Goal: Information Seeking & Learning: Learn about a topic

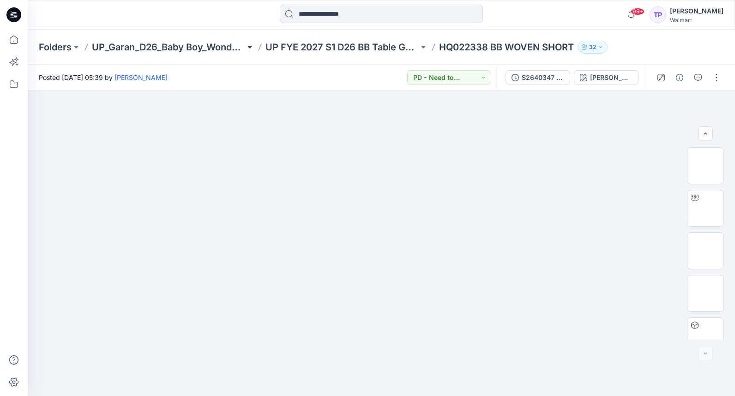
scroll to position [142, 0]
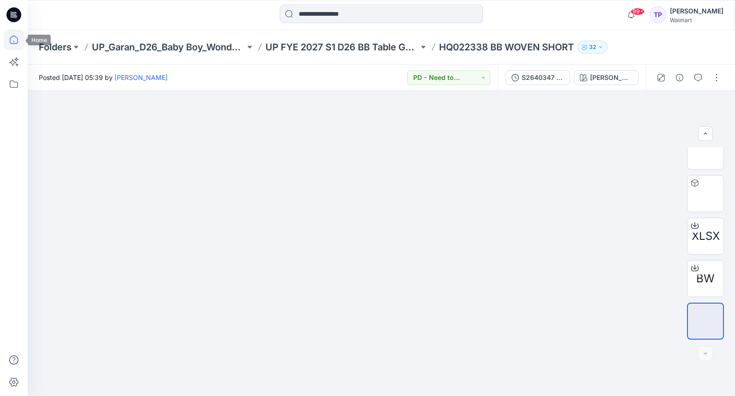
click at [12, 45] on icon at bounding box center [14, 40] width 20 height 20
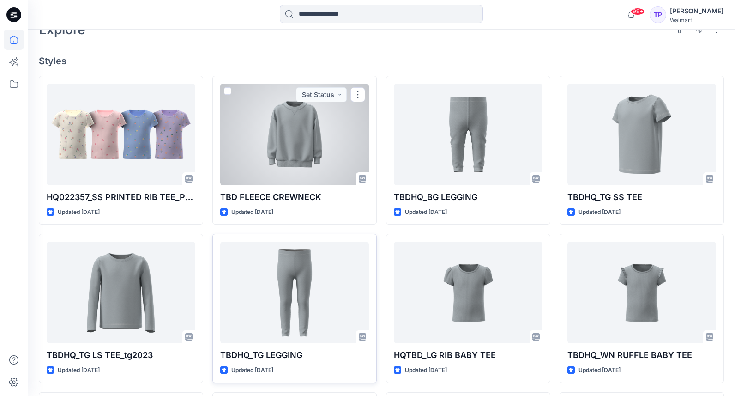
scroll to position [234, 0]
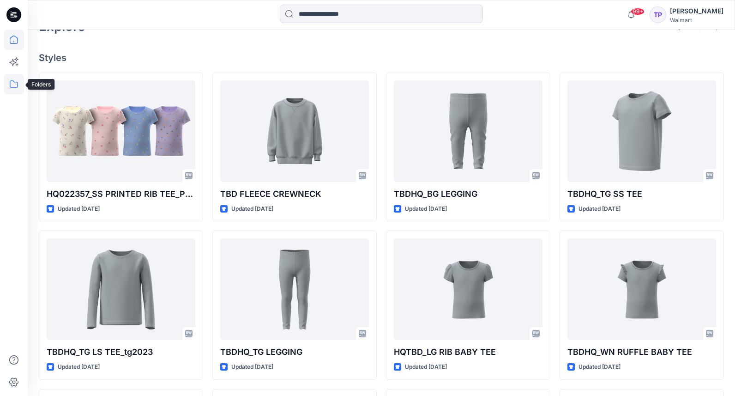
click at [16, 91] on icon at bounding box center [14, 84] width 20 height 20
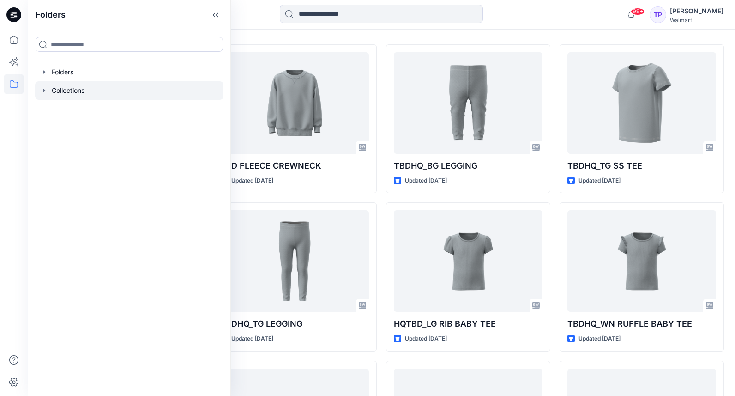
scroll to position [273, 0]
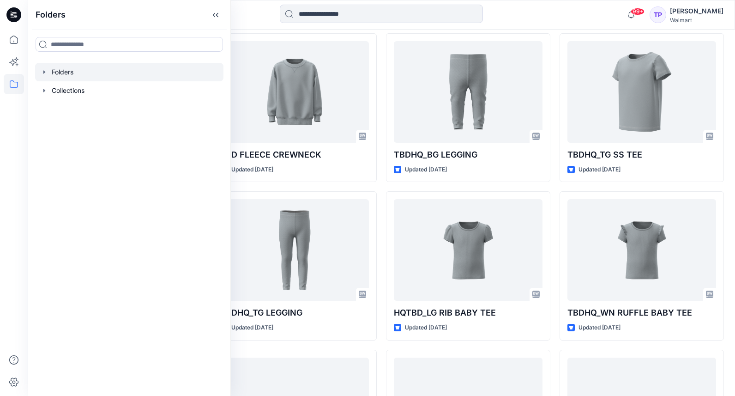
click at [46, 74] on icon "button" at bounding box center [44, 71] width 7 height 7
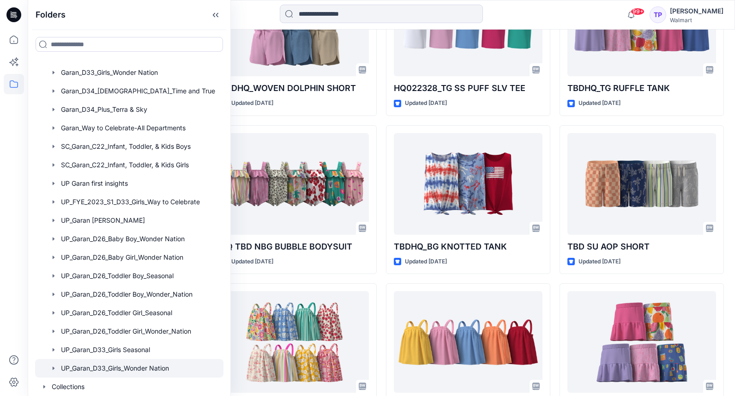
scroll to position [54, 0]
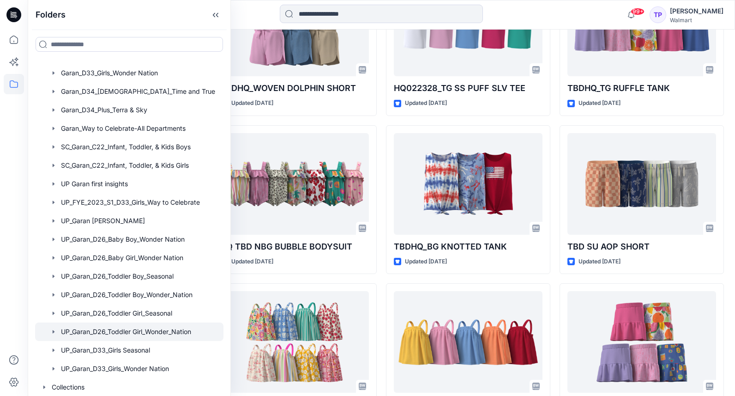
click at [127, 336] on div at bounding box center [129, 331] width 188 height 18
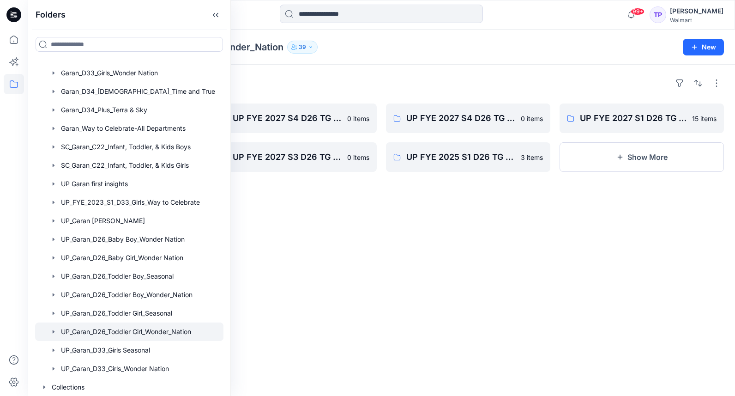
drag, startPoint x: 392, startPoint y: 210, endPoint x: 437, endPoint y: 204, distance: 45.6
click at [392, 210] on div "Folders UP FYE 2027 S3 D26 TG WN Table Garan 3 items UP FYE 2027 S1 D26 TG WN H…" at bounding box center [381, 230] width 707 height 331
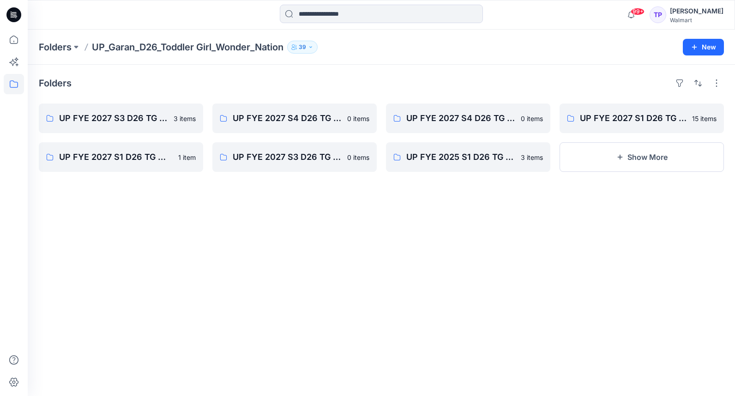
click at [189, 210] on div "Folders UP FYE 2027 S3 D26 TG WN Table Garan 3 items UP FYE 2027 S1 D26 TG WN H…" at bounding box center [381, 230] width 707 height 331
click at [609, 163] on button "Show More" at bounding box center [641, 157] width 164 height 30
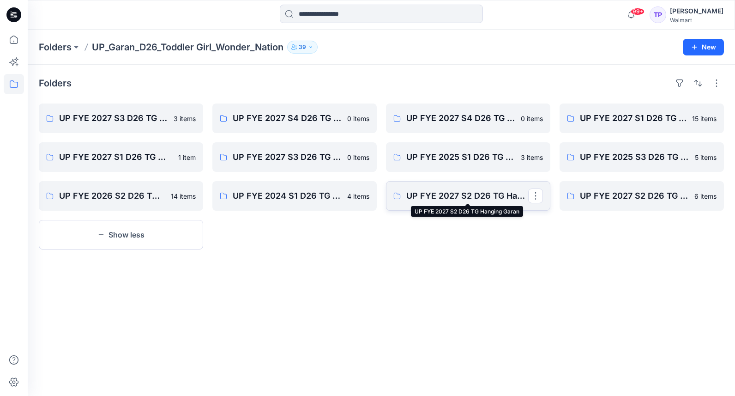
click at [480, 190] on p "UP FYE 2027 S2 D26 TG Hanging Garan" at bounding box center [467, 195] width 122 height 13
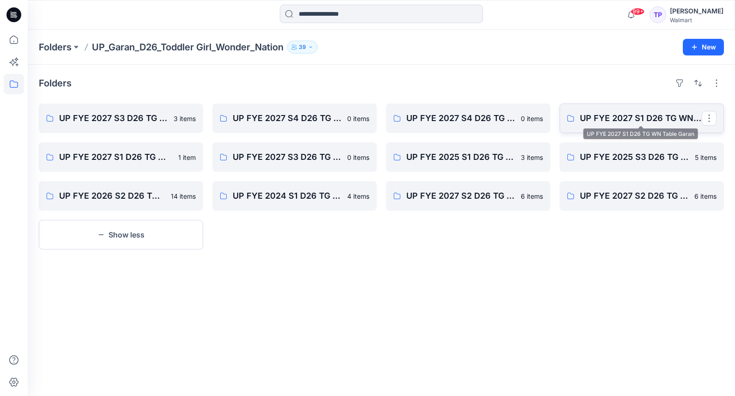
click at [609, 124] on p "UP FYE 2027 S1 D26 TG WN Table Garan" at bounding box center [641, 118] width 122 height 13
click at [51, 44] on p "Folders" at bounding box center [55, 47] width 33 height 13
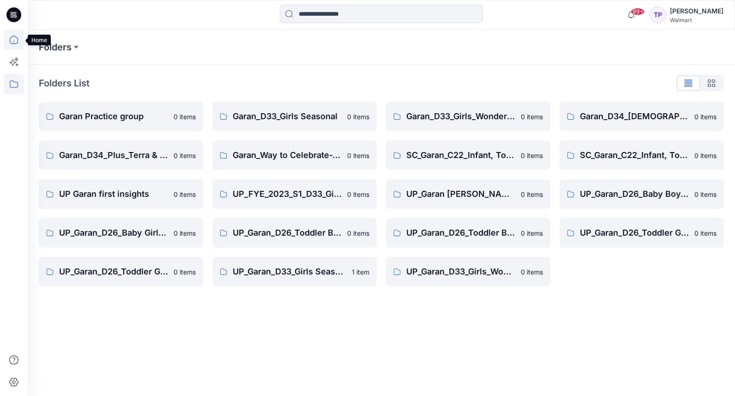
click at [10, 42] on icon at bounding box center [14, 40] width 8 height 8
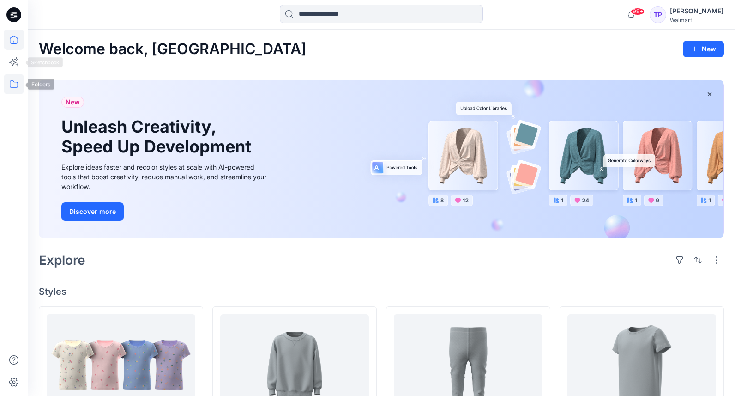
click at [14, 80] on icon at bounding box center [14, 84] width 20 height 20
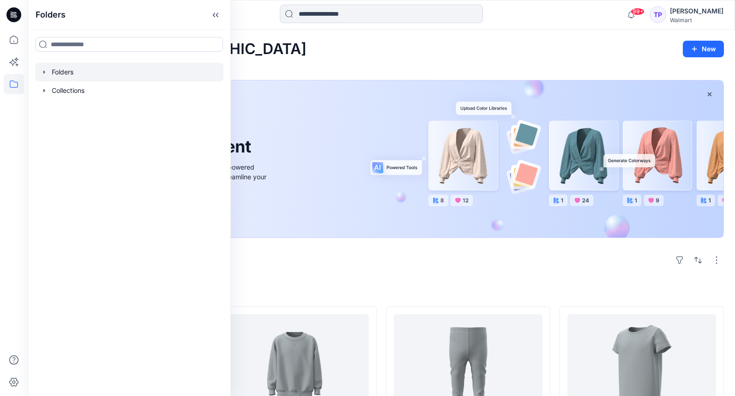
click at [48, 73] on icon "button" at bounding box center [44, 71] width 7 height 7
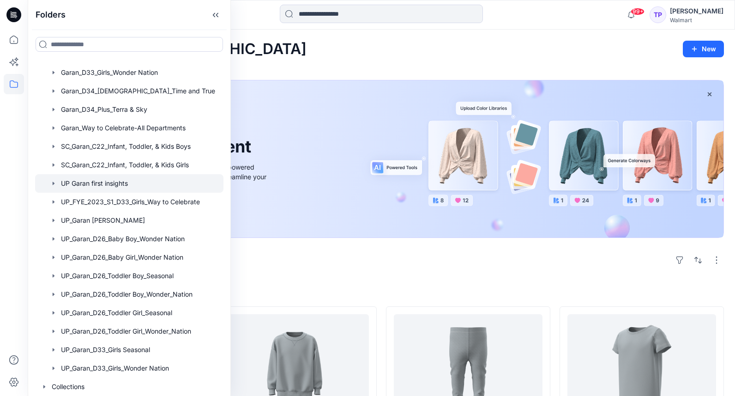
scroll to position [55, 0]
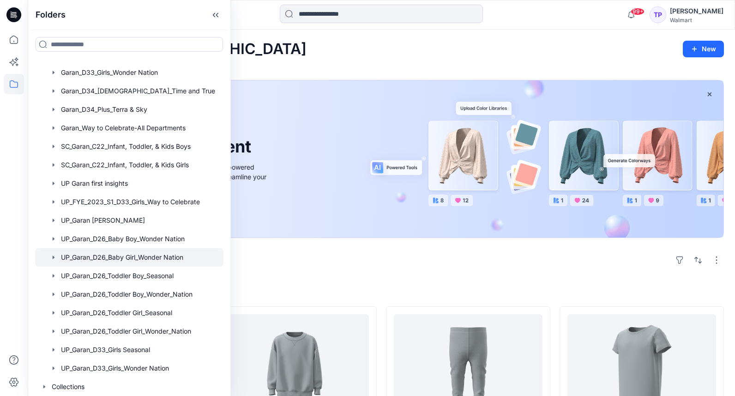
click at [181, 253] on div at bounding box center [129, 257] width 188 height 18
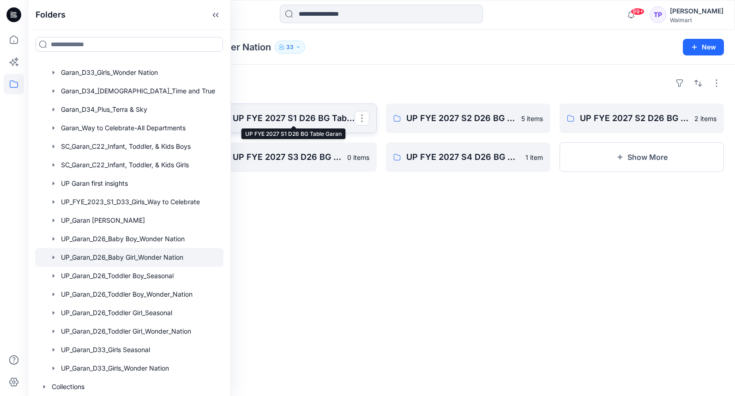
click at [268, 121] on p "UP FYE 2027 S1 D26 BG Table Garan" at bounding box center [294, 118] width 122 height 13
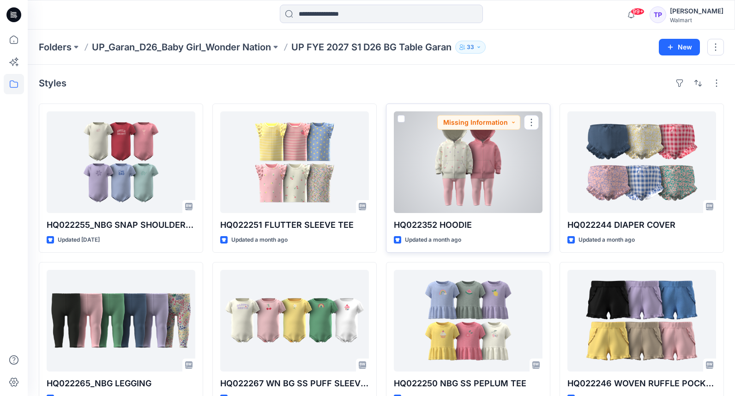
click at [458, 174] on div at bounding box center [468, 162] width 149 height 102
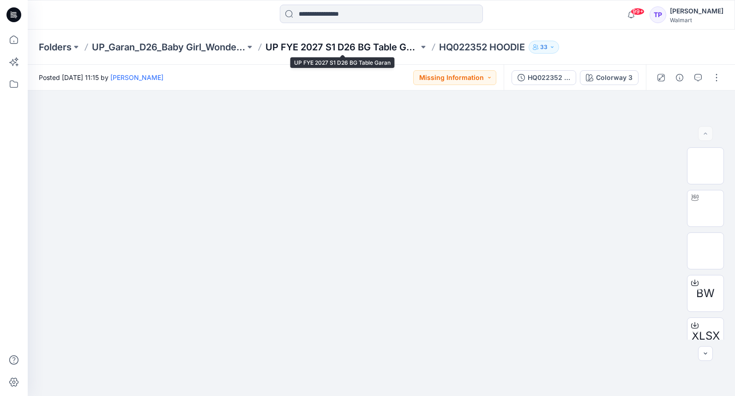
click at [321, 48] on p "UP FYE 2027 S1 D26 BG Table Garan" at bounding box center [341, 47] width 153 height 13
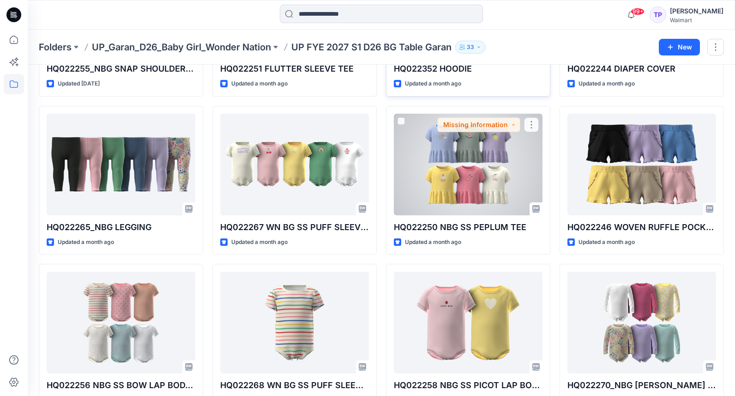
scroll to position [80, 0]
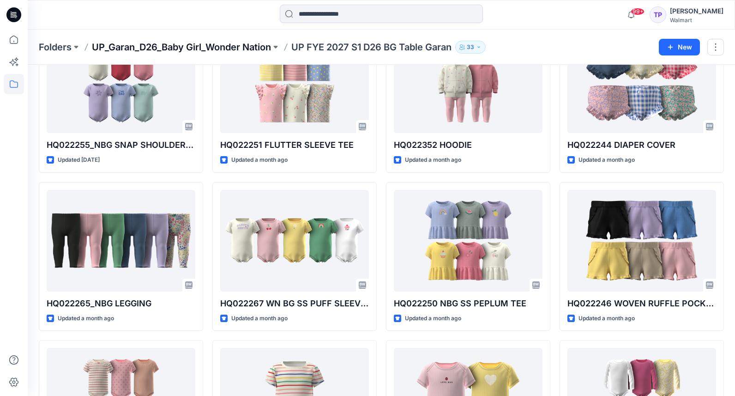
click at [246, 52] on p "UP_Garan_D26_Baby Girl_Wonder Nation" at bounding box center [181, 47] width 179 height 13
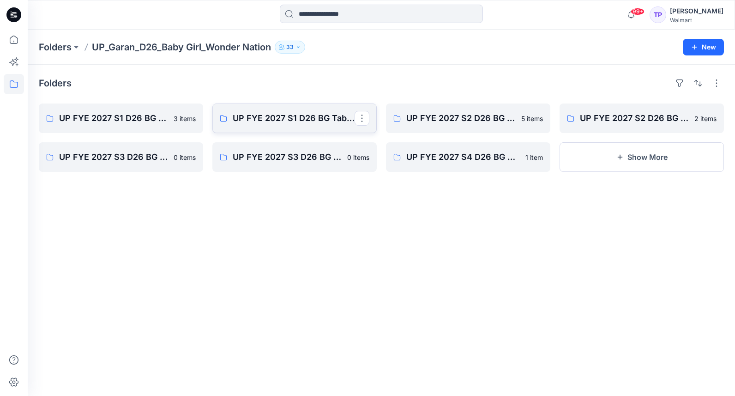
click at [282, 132] on link "UP FYE 2027 S1 D26 BG Table Garan" at bounding box center [294, 118] width 164 height 30
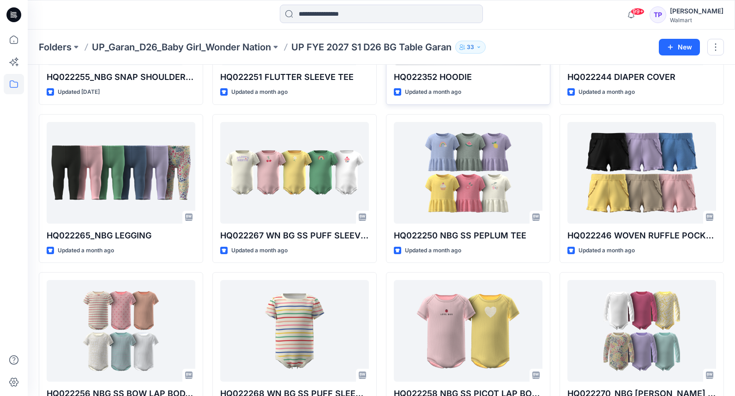
scroll to position [189, 0]
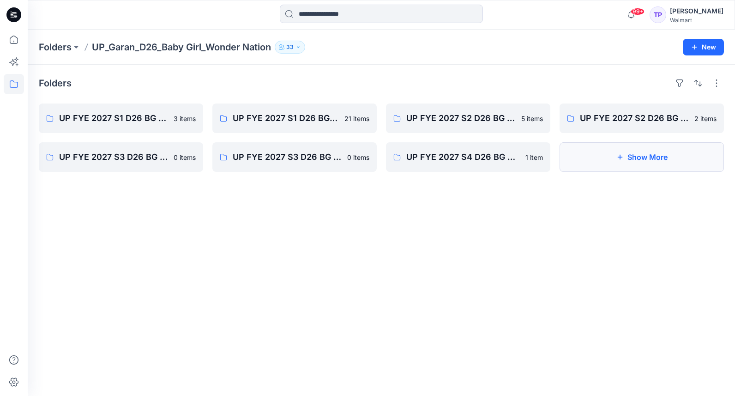
click at [591, 159] on button "Show More" at bounding box center [641, 157] width 164 height 30
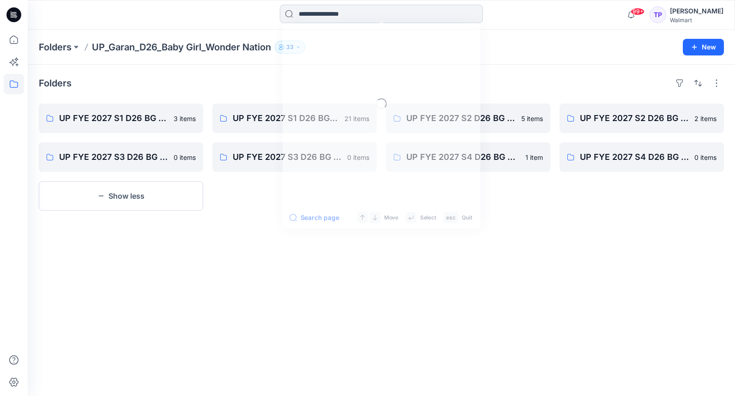
click at [329, 15] on input at bounding box center [381, 14] width 203 height 18
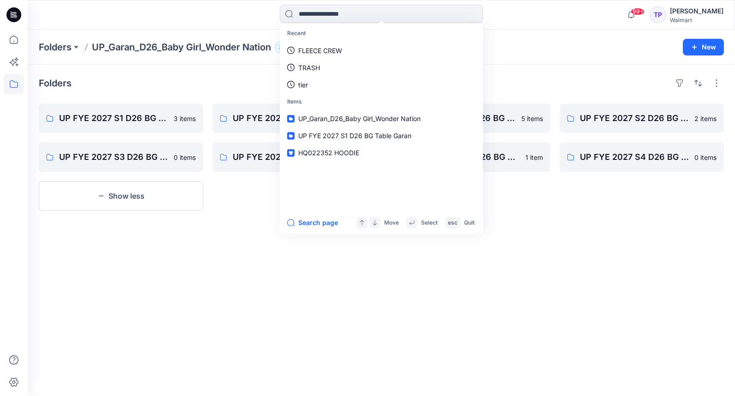
click at [172, 82] on div "Folders" at bounding box center [381, 83] width 685 height 15
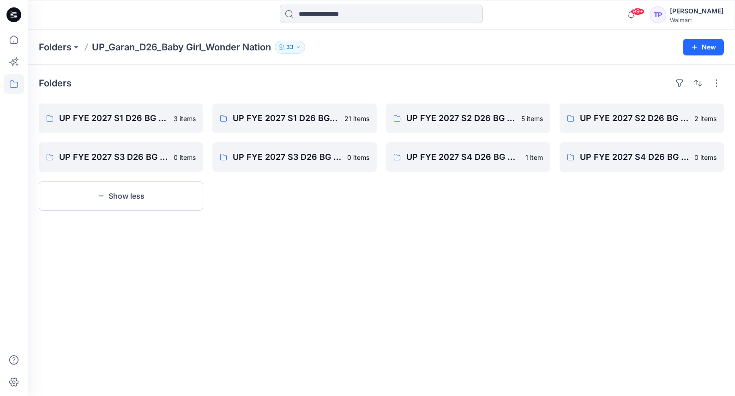
click at [348, 18] on input at bounding box center [381, 14] width 203 height 18
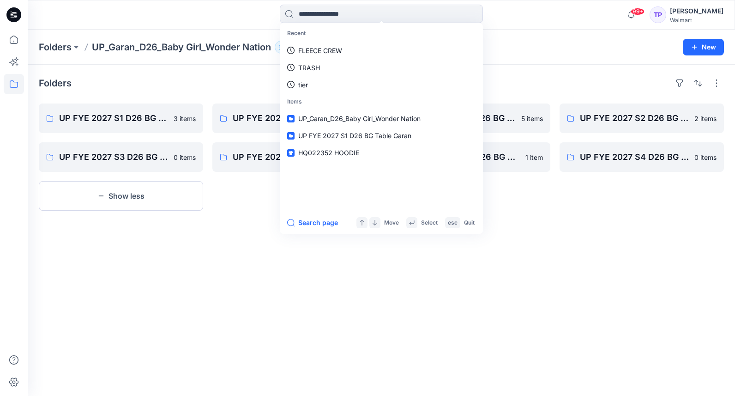
click at [232, 60] on div "Folders UP_Garan_D26_Baby Girl_Wonder Nation 33 New" at bounding box center [381, 47] width 707 height 35
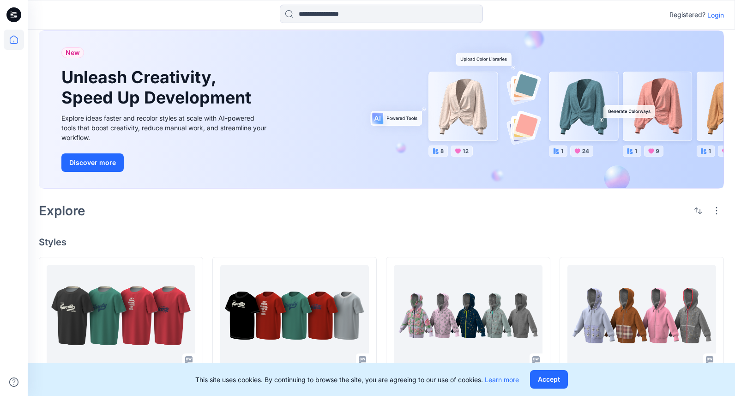
scroll to position [18, 0]
click at [715, 15] on p "Login" at bounding box center [715, 15] width 17 height 10
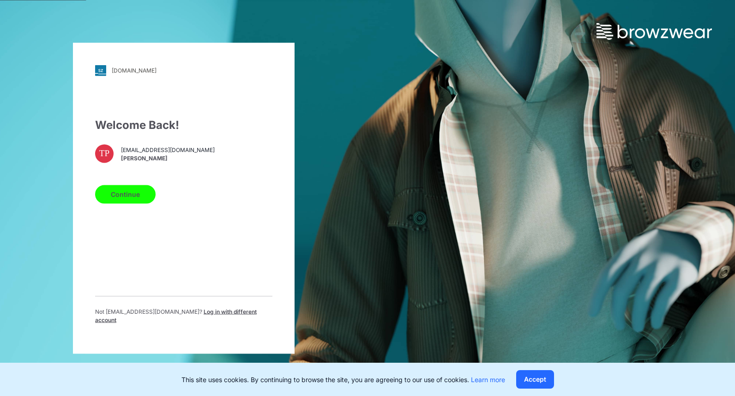
click at [135, 200] on button "Continue" at bounding box center [125, 194] width 60 height 18
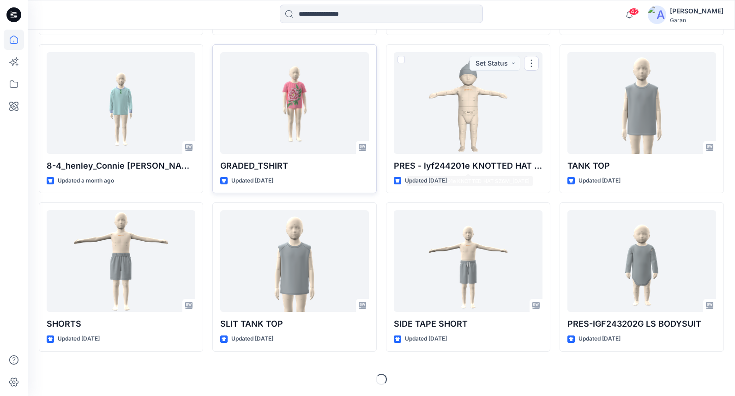
scroll to position [898, 0]
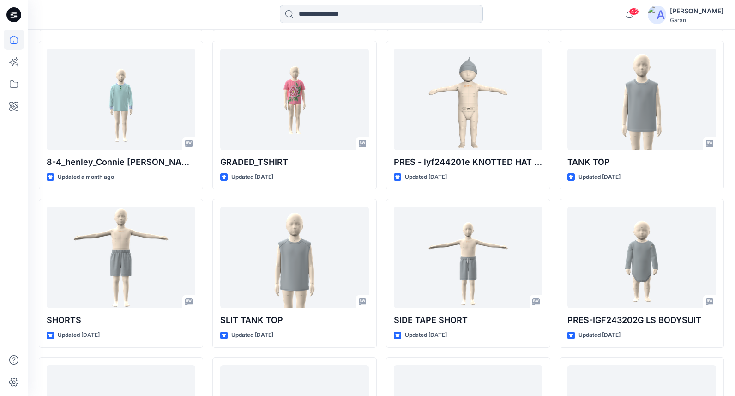
click at [317, 20] on input at bounding box center [381, 14] width 203 height 18
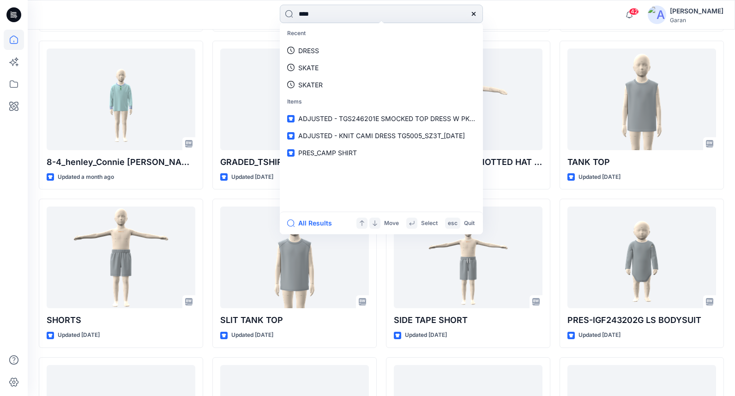
type input "*****"
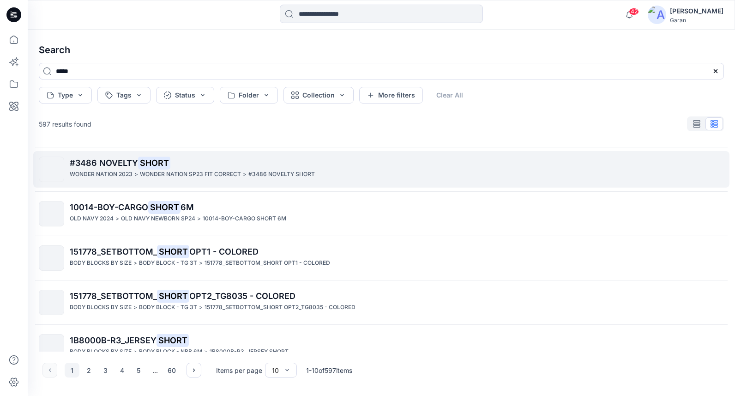
scroll to position [132, 0]
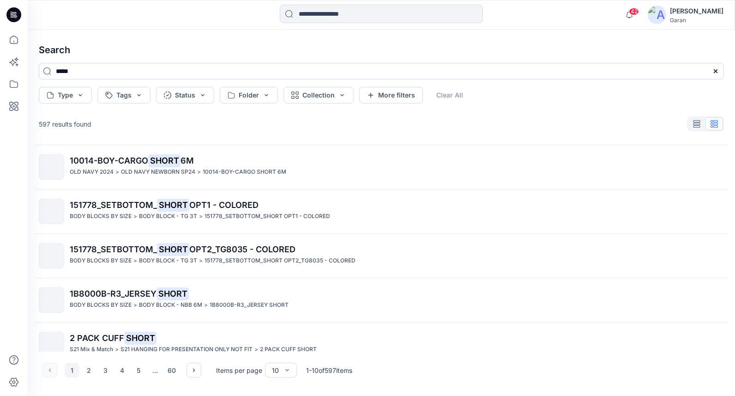
click at [369, 1] on div "42 Notifications Addison Farrell has updated GRAPHIC TEE_Final_AddieFarrellbw w…" at bounding box center [381, 15] width 707 height 30
click at [203, 169] on p "10014-BOY-CARGO SHORT 6M" at bounding box center [245, 172] width 84 height 10
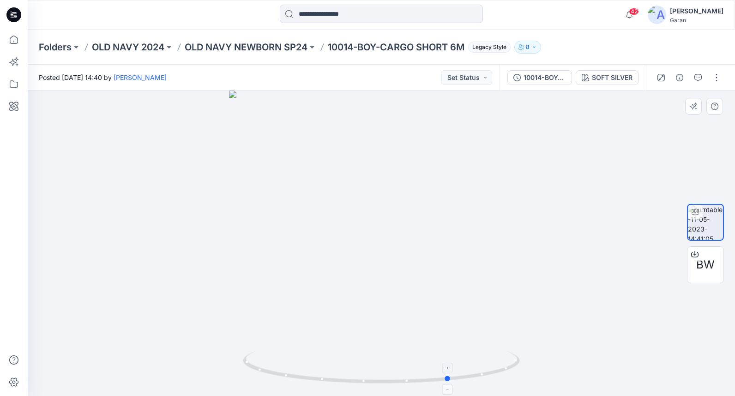
drag, startPoint x: 393, startPoint y: 381, endPoint x: 467, endPoint y: 374, distance: 73.7
click at [467, 374] on icon at bounding box center [382, 368] width 279 height 35
drag, startPoint x: 467, startPoint y: 374, endPoint x: 314, endPoint y: 366, distance: 152.5
click at [312, 367] on icon at bounding box center [382, 368] width 279 height 35
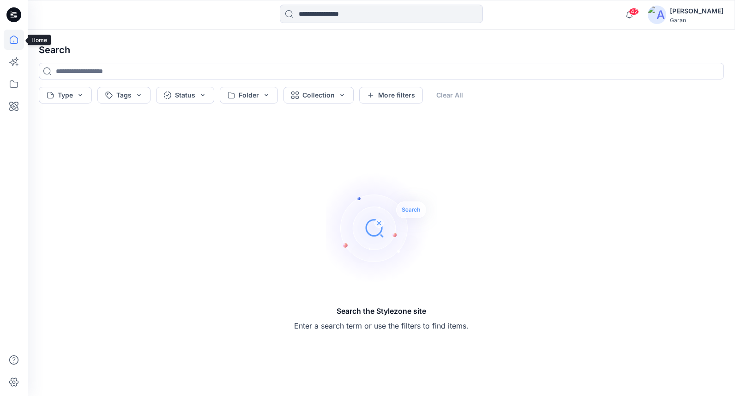
click at [14, 35] on icon at bounding box center [14, 40] width 20 height 20
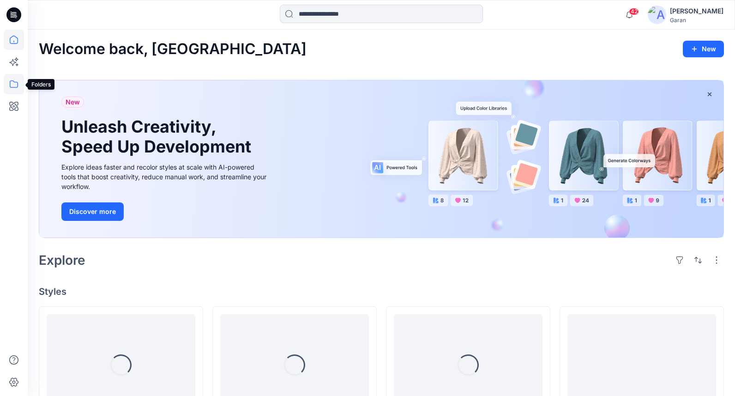
click at [12, 86] on icon at bounding box center [14, 84] width 20 height 20
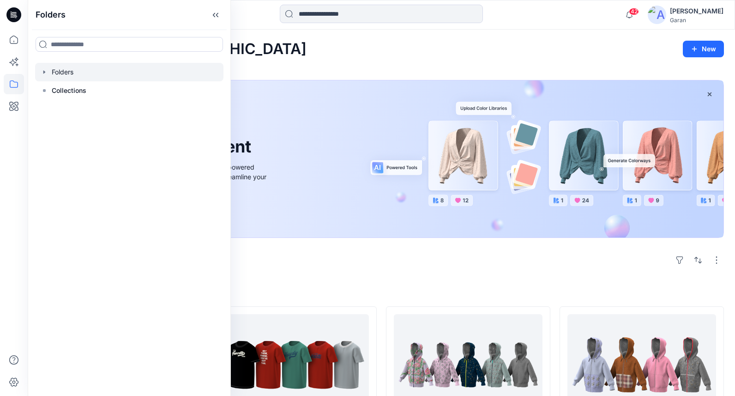
click at [42, 71] on icon "button" at bounding box center [44, 71] width 7 height 7
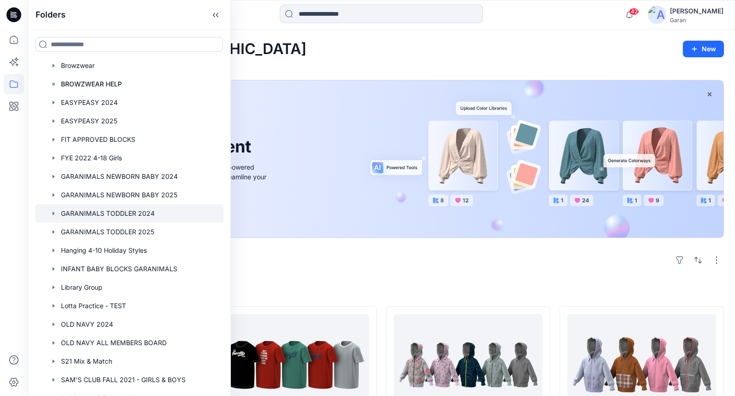
scroll to position [169, 0]
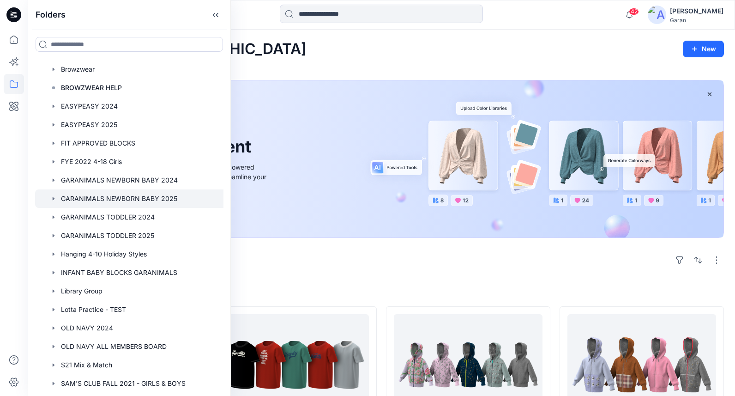
click at [120, 198] on div at bounding box center [141, 198] width 212 height 18
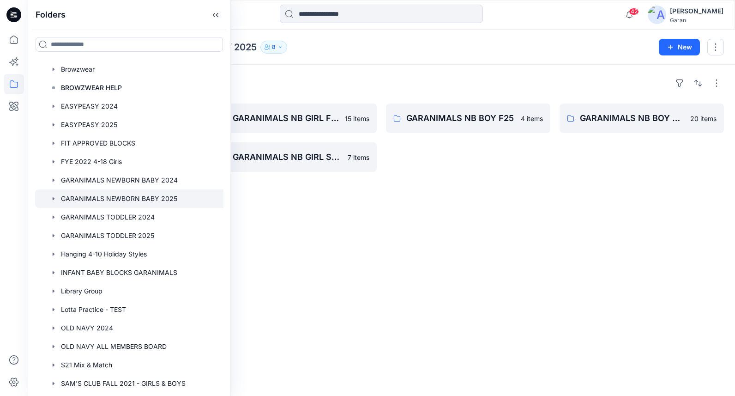
click at [445, 255] on div "Folders GARANIMALS NB GIRL SP25 18 items GARANIMALS NB BOY SU25 15 items GARANI…" at bounding box center [381, 230] width 707 height 331
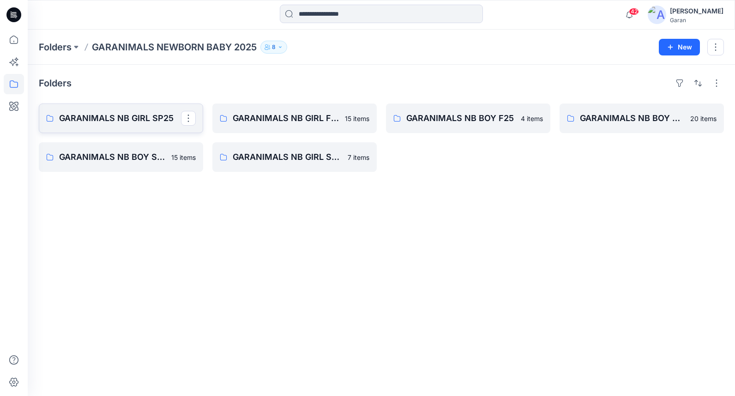
click at [139, 125] on link "GARANIMALS NB GIRL SP25" at bounding box center [121, 118] width 164 height 30
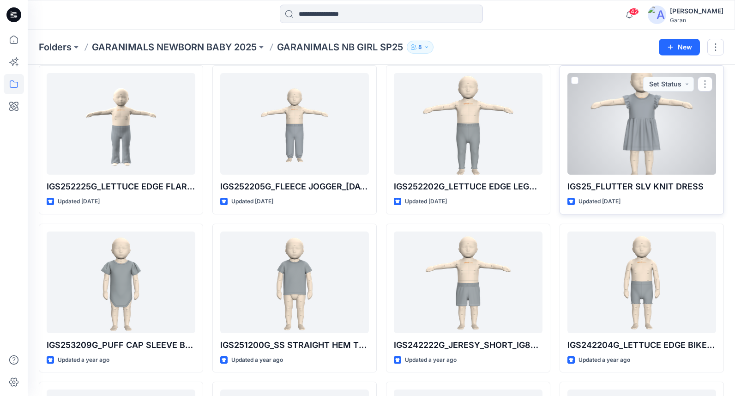
scroll to position [40, 0]
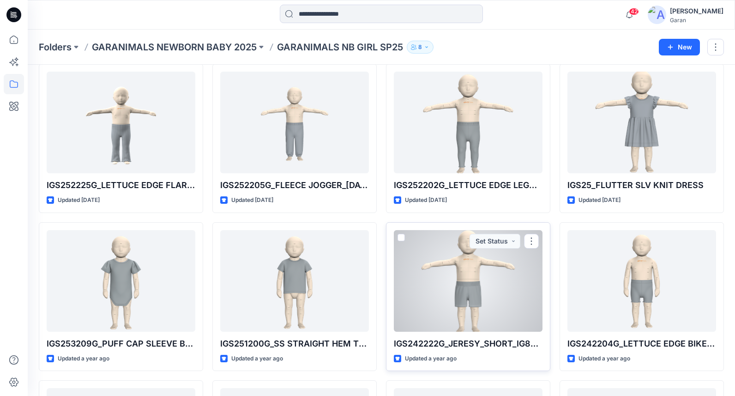
click at [446, 276] on div at bounding box center [468, 281] width 149 height 102
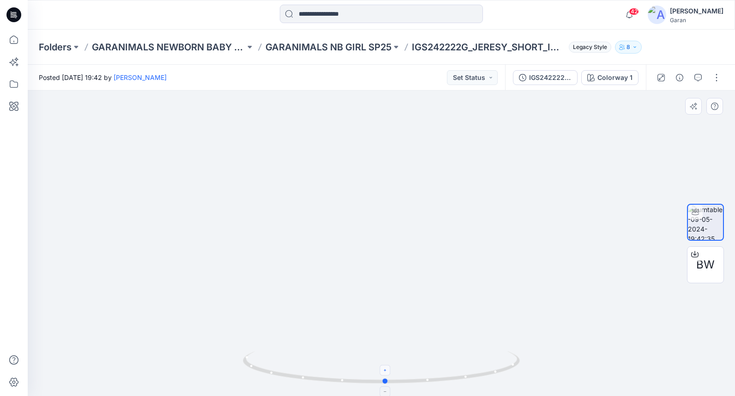
drag, startPoint x: 380, startPoint y: 380, endPoint x: 384, endPoint y: 368, distance: 12.3
click at [384, 368] on icon at bounding box center [382, 368] width 279 height 35
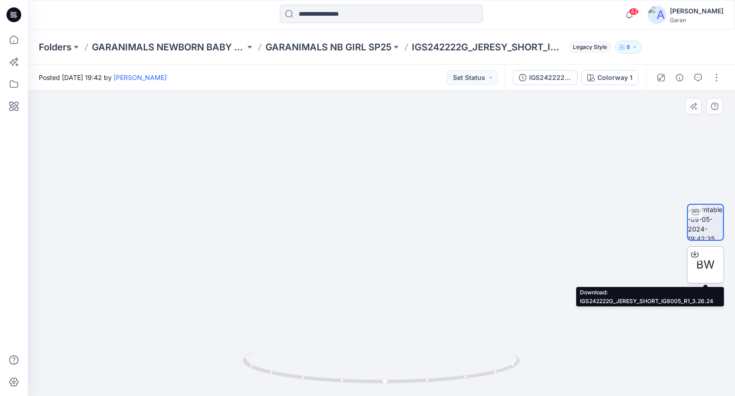
click at [694, 253] on icon at bounding box center [694, 253] width 7 height 7
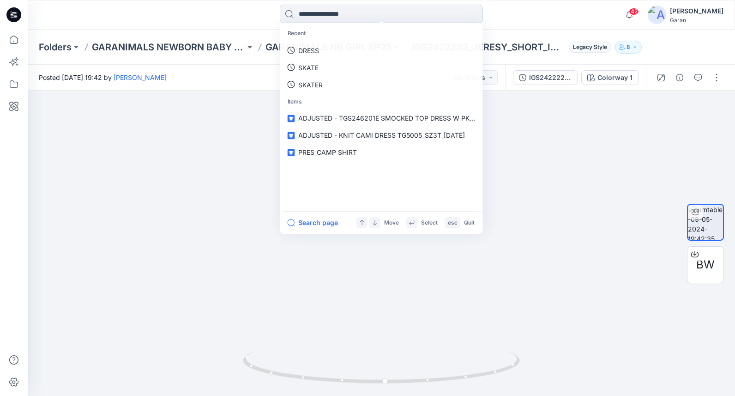
click at [306, 13] on input at bounding box center [381, 14] width 203 height 18
type input "*****"
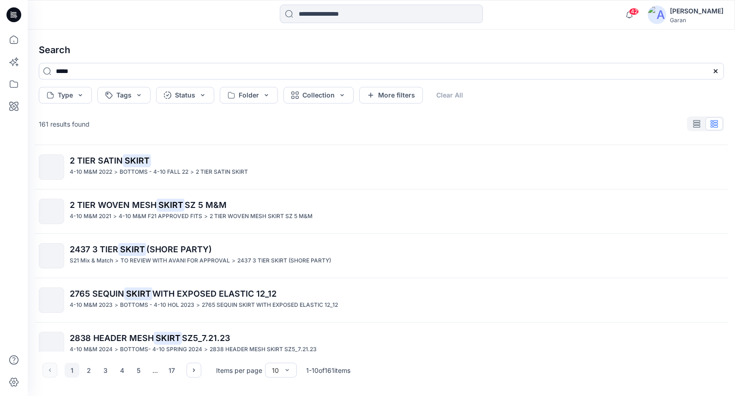
scroll to position [107, 0]
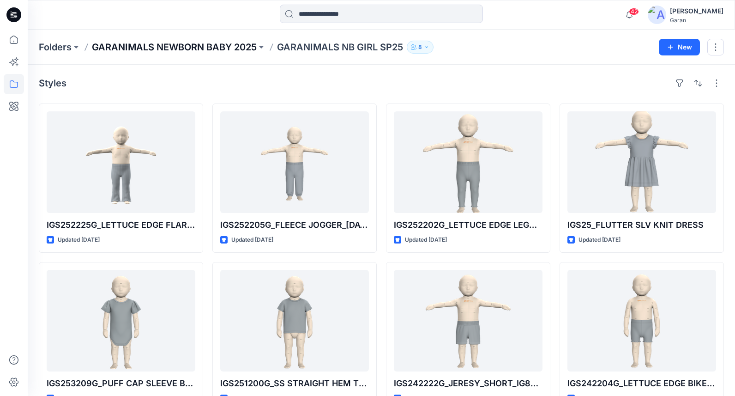
click at [228, 40] on div "Folders GARANIMALS NEWBORN BABY 2025 GARANIMALS NB GIRL SP25 8 New" at bounding box center [381, 47] width 707 height 35
click at [228, 45] on p "GARANIMALS NEWBORN BABY 2025" at bounding box center [174, 47] width 165 height 13
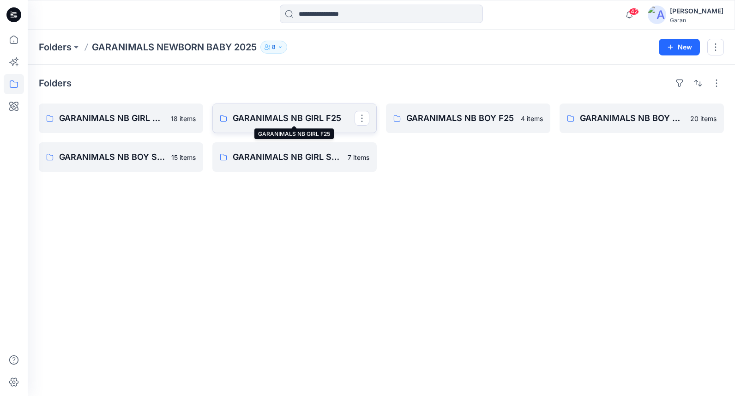
click at [294, 114] on p "GARANIMALS NB GIRL F25" at bounding box center [294, 118] width 122 height 13
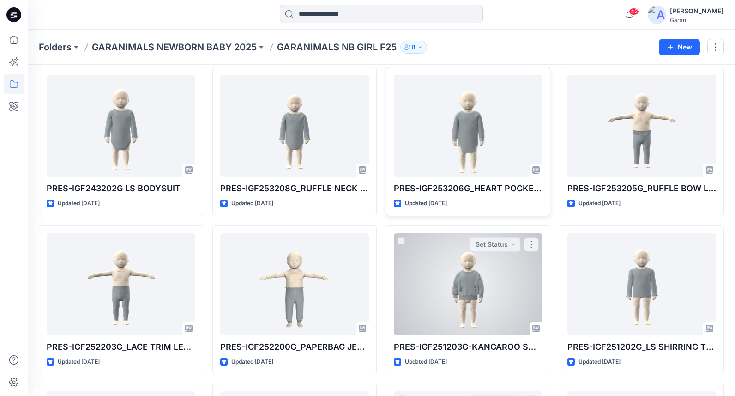
scroll to position [28, 0]
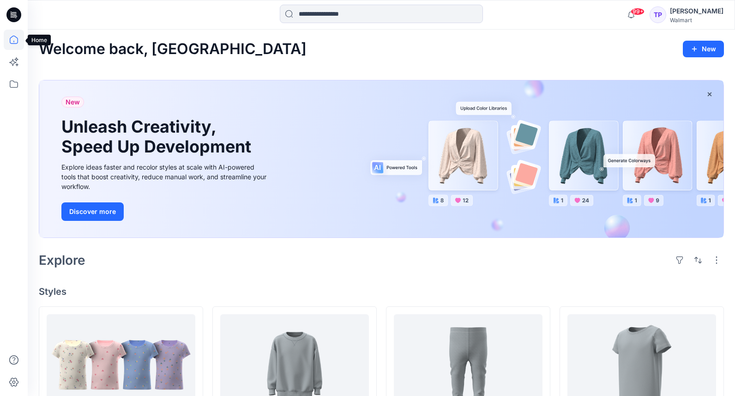
click at [10, 39] on icon at bounding box center [14, 40] width 8 height 8
click at [12, 80] on icon at bounding box center [14, 84] width 20 height 20
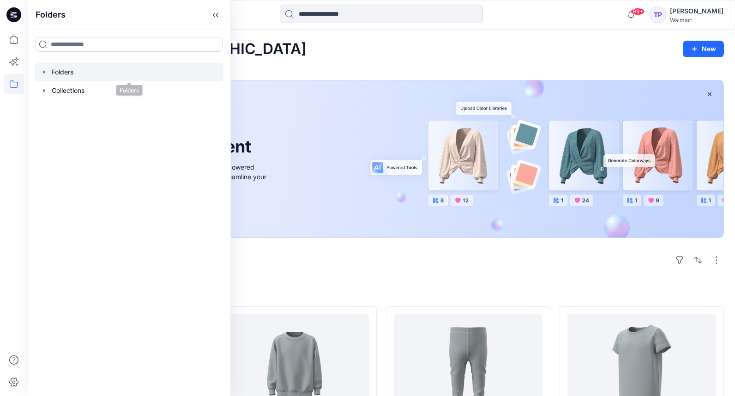
click at [48, 72] on div at bounding box center [129, 72] width 188 height 18
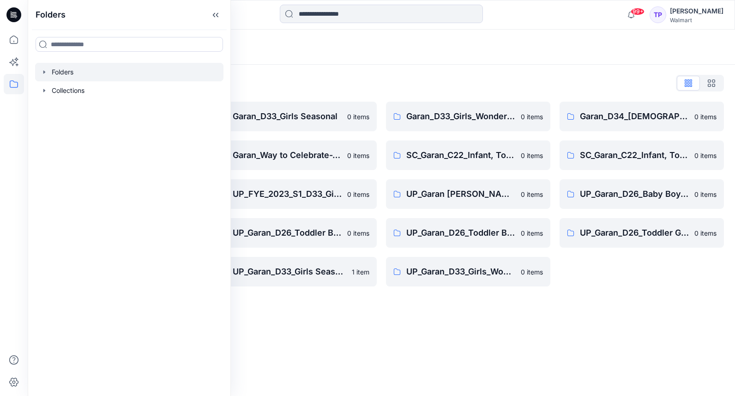
click at [438, 311] on div "Folders Folders List Garan Practice group 0 items Garan_D34_Plus_Terra & Sky 0 …" at bounding box center [381, 213] width 707 height 366
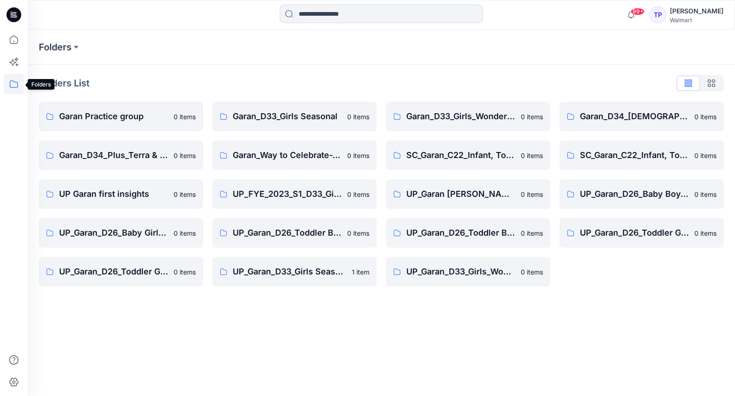
click at [13, 84] on icon at bounding box center [14, 84] width 20 height 20
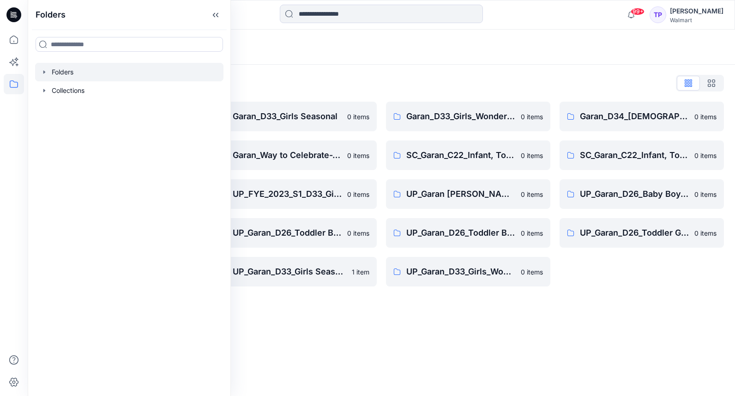
click at [42, 75] on icon "button" at bounding box center [44, 71] width 7 height 7
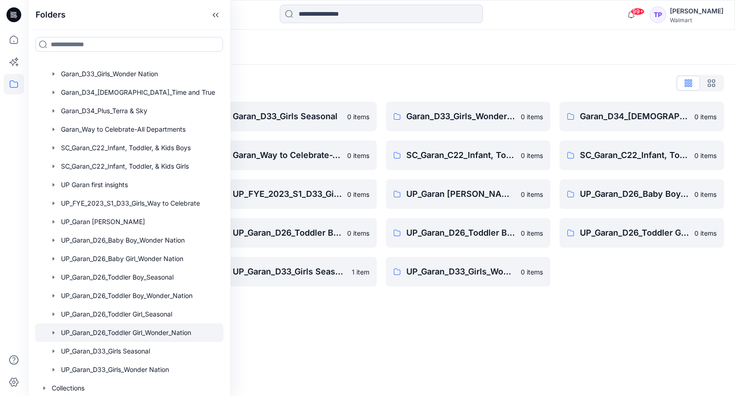
scroll to position [54, 0]
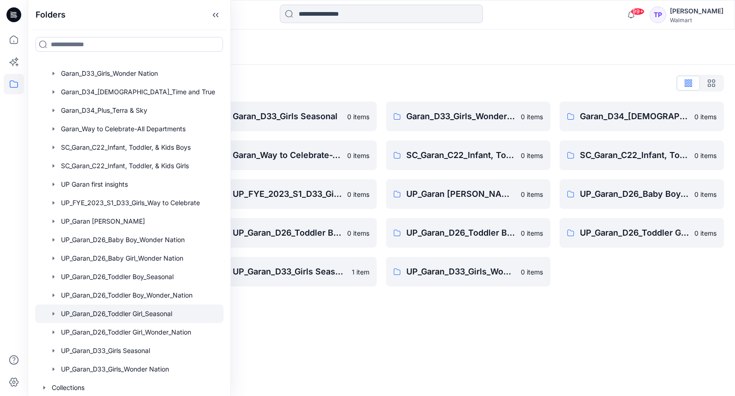
click at [130, 315] on div at bounding box center [129, 313] width 188 height 18
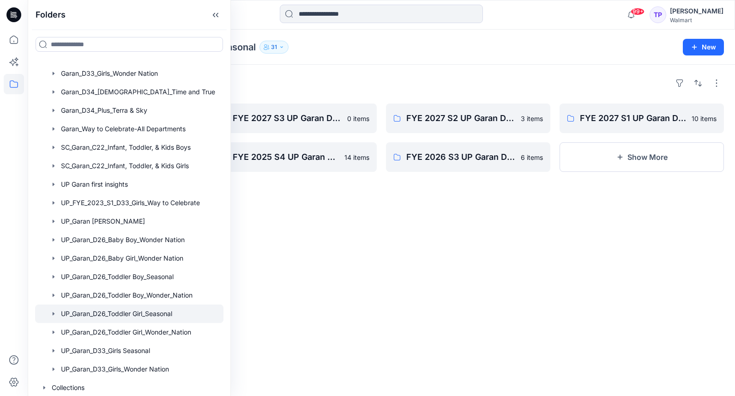
click at [300, 248] on div "Folders FYE 2027 S4 UP Garan D26 Toddler Girl_Seasonal 0 items FYE 2026 S4 UP G…" at bounding box center [381, 230] width 707 height 331
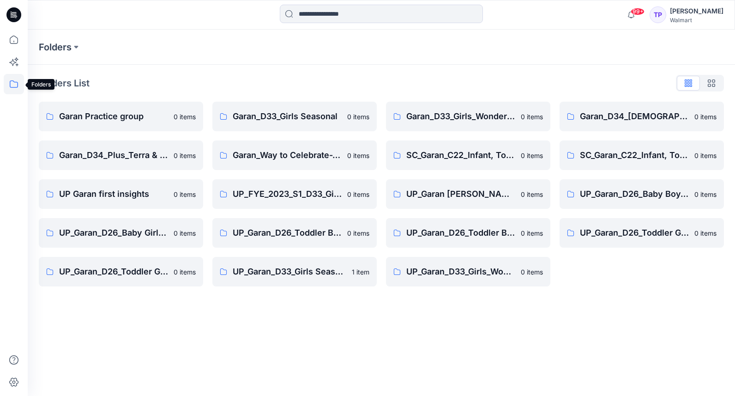
click at [17, 85] on icon at bounding box center [14, 83] width 8 height 7
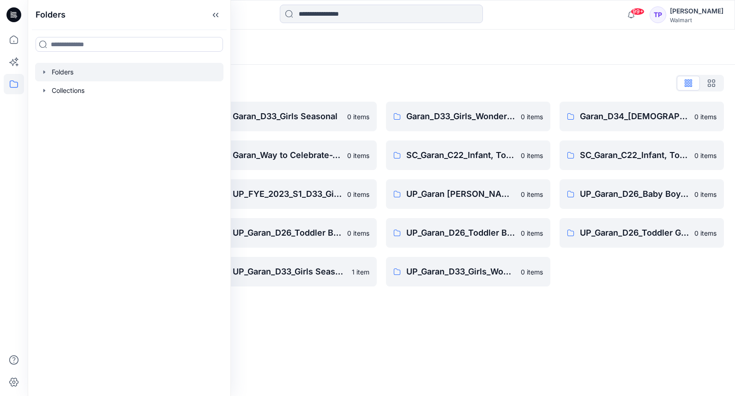
click at [41, 68] on icon "button" at bounding box center [44, 71] width 7 height 7
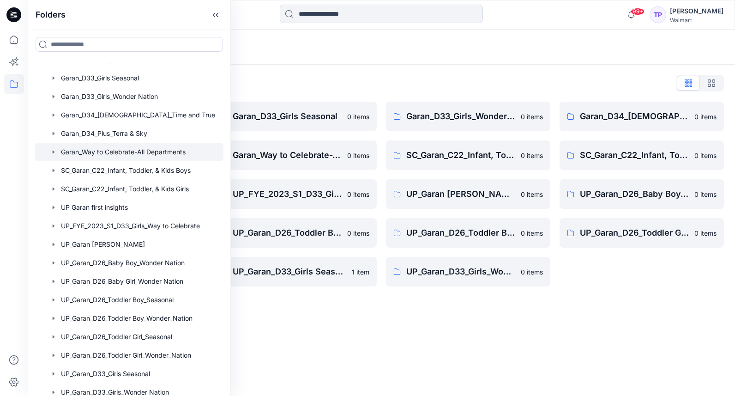
scroll to position [55, 0]
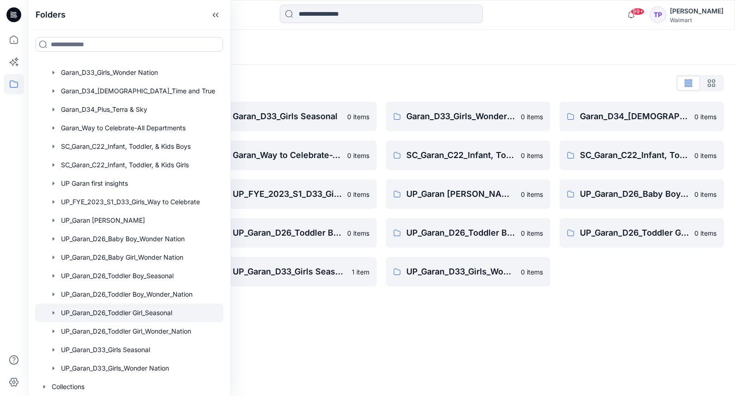
click at [138, 313] on div at bounding box center [129, 312] width 188 height 18
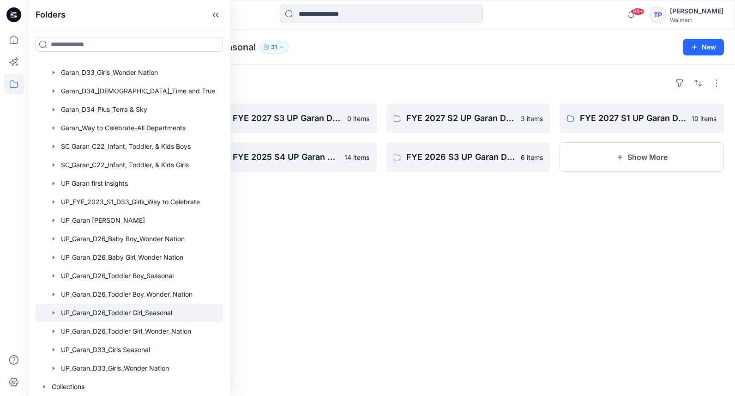
click at [384, 198] on div "Folders FYE 2027 S4 UP Garan D26 Toddler Girl_Seasonal 0 items FYE 2026 S4 UP G…" at bounding box center [381, 230] width 707 height 331
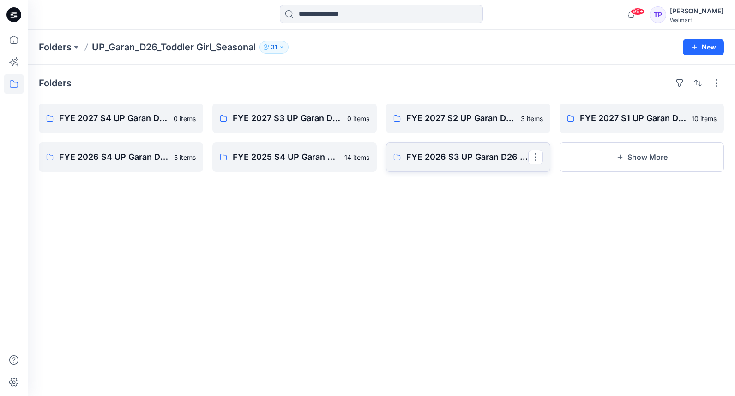
click at [440, 164] on link "FYE 2026 S3 UP Garan D26 Toddler Girl Seasonal" at bounding box center [468, 157] width 164 height 30
click at [614, 125] on link "FYE 2027 S1 UP Garan D26 Toddler Girl_Seasonal" at bounding box center [641, 118] width 164 height 30
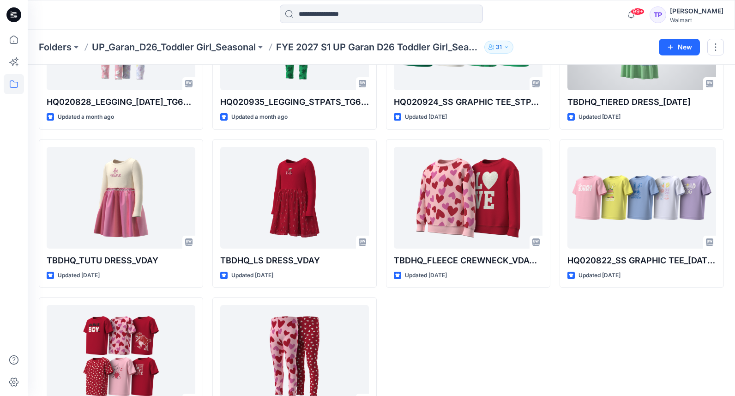
scroll to position [184, 0]
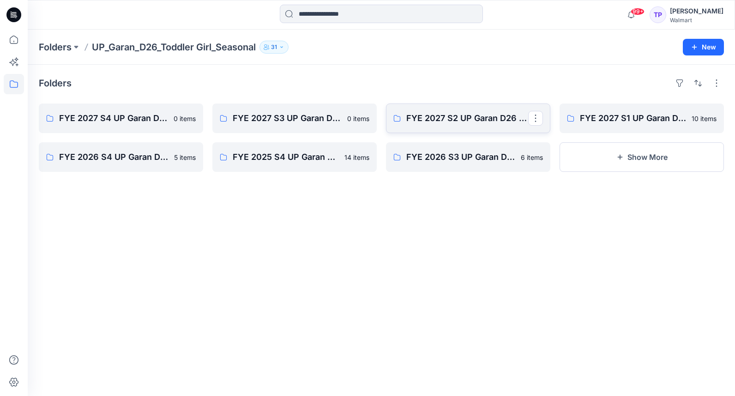
click at [450, 109] on link "FYE 2027 S2 UP Garan D26 Toddler Girl_Seasonal" at bounding box center [468, 118] width 164 height 30
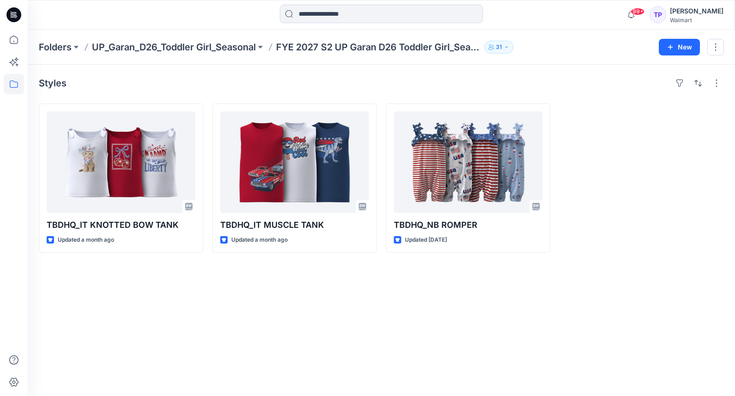
click at [584, 193] on div at bounding box center [641, 177] width 164 height 149
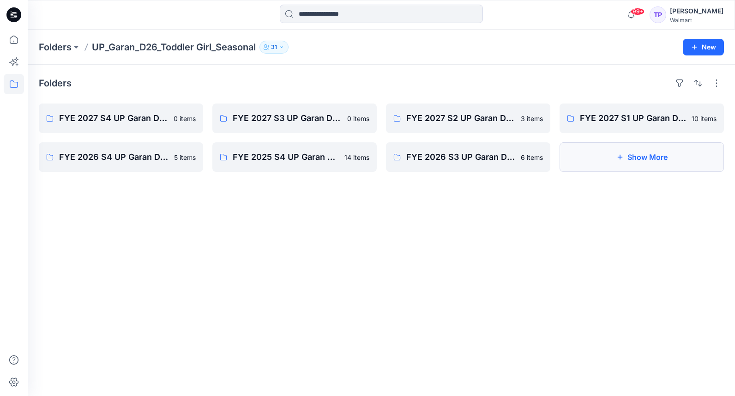
click at [592, 156] on button "Show More" at bounding box center [641, 157] width 164 height 30
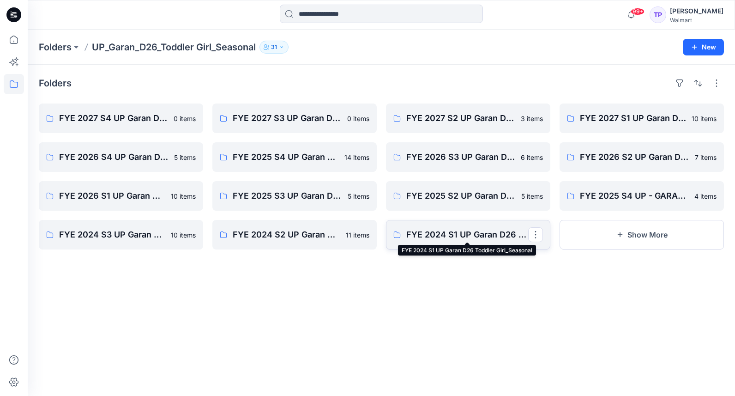
click at [498, 234] on p "FYE 2024 S1 UP Garan D26 Toddler Girl_Seasonal" at bounding box center [467, 234] width 122 height 13
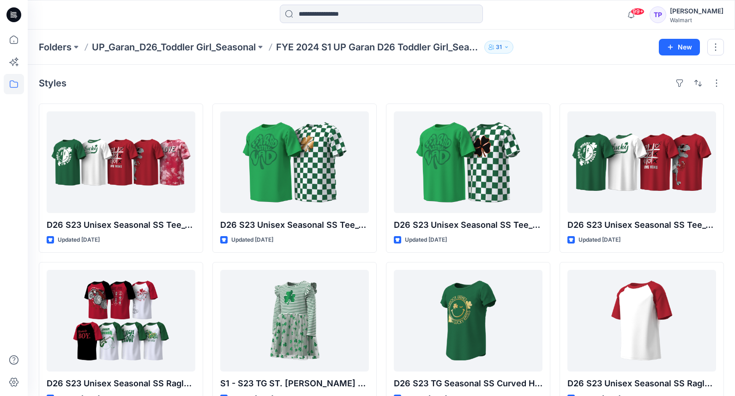
click at [21, 13] on icon at bounding box center [13, 15] width 15 height 30
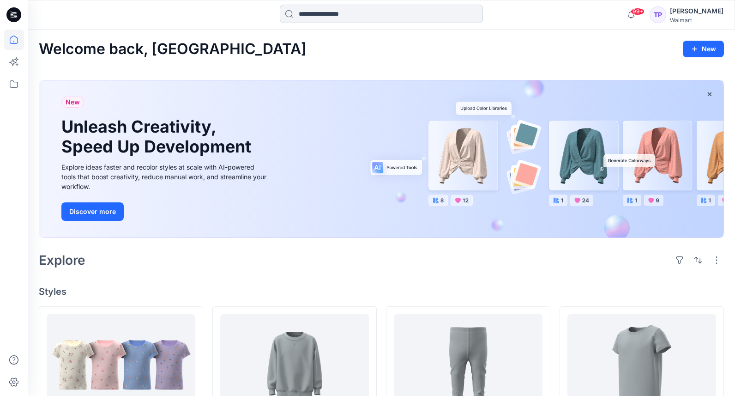
click at [314, 15] on input at bounding box center [381, 14] width 203 height 18
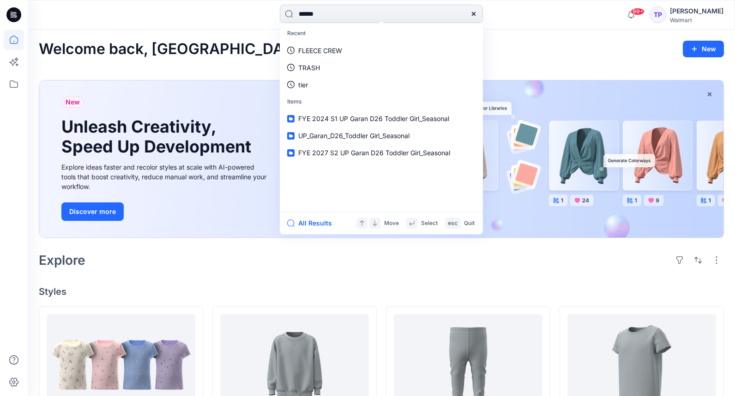
type input "*******"
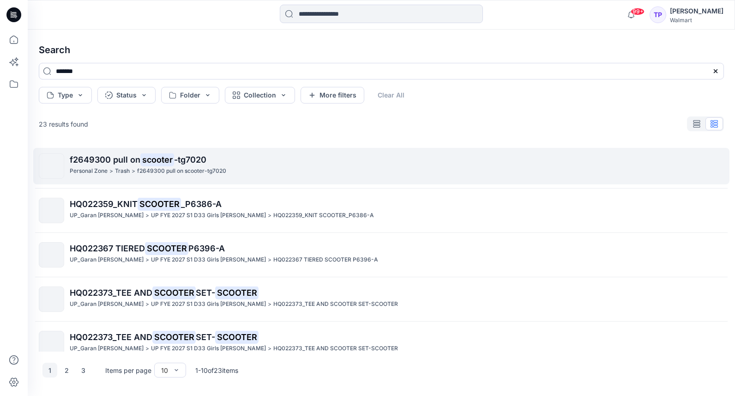
click at [163, 175] on p "f2649300 pull on scooter-tg7020" at bounding box center [181, 171] width 89 height 10
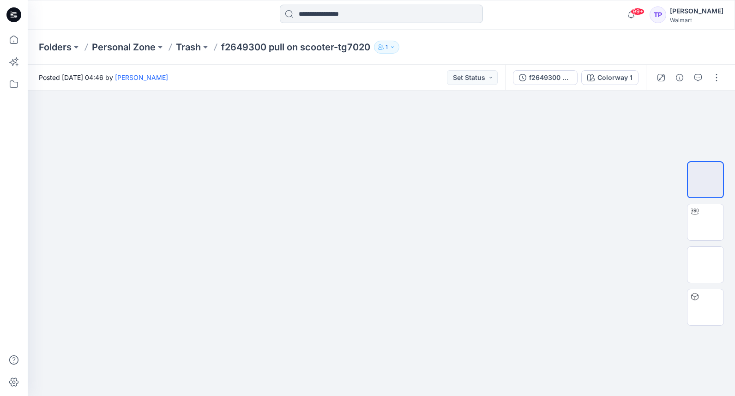
click at [378, 18] on input at bounding box center [381, 14] width 203 height 18
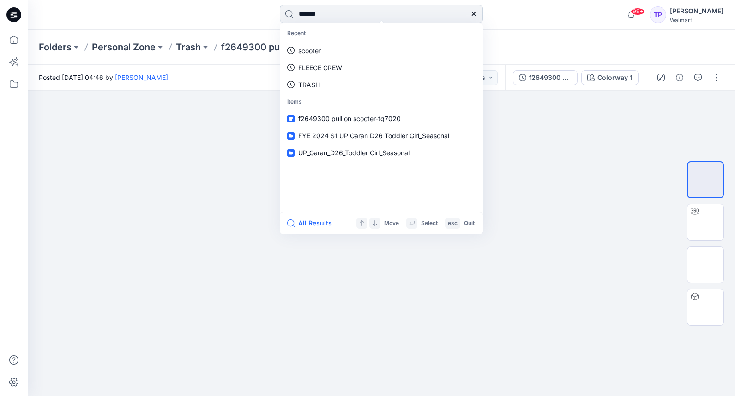
type input "********"
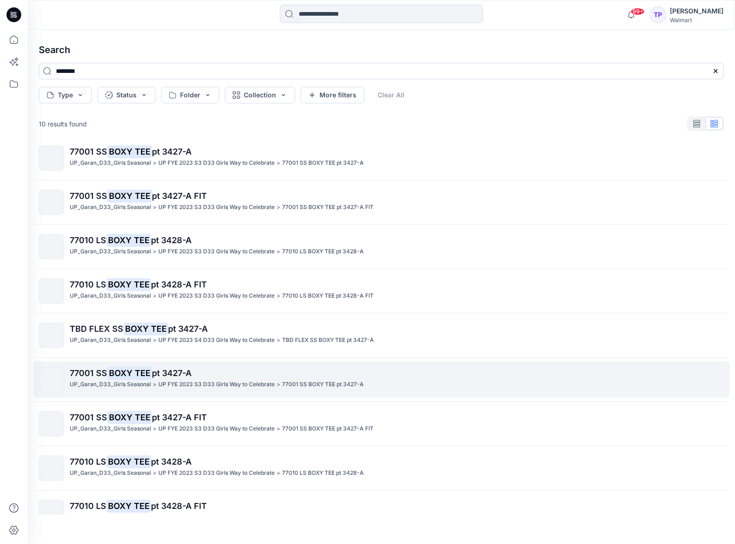
scroll to position [13, 0]
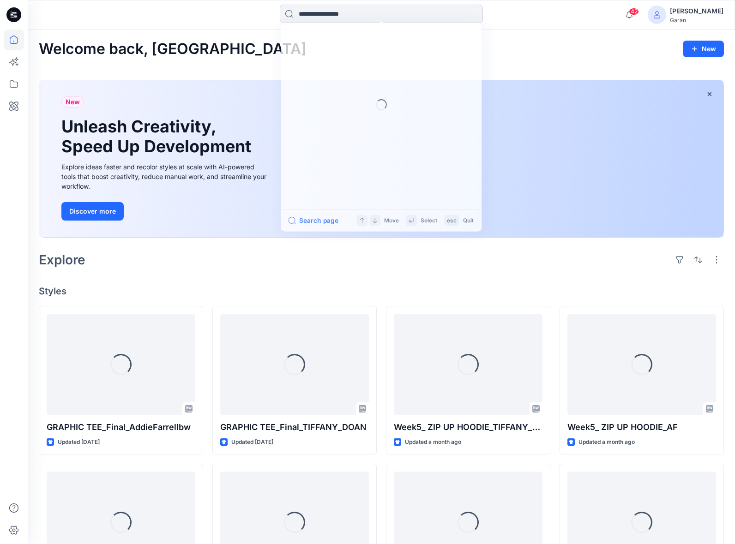
click at [337, 11] on input at bounding box center [381, 14] width 203 height 18
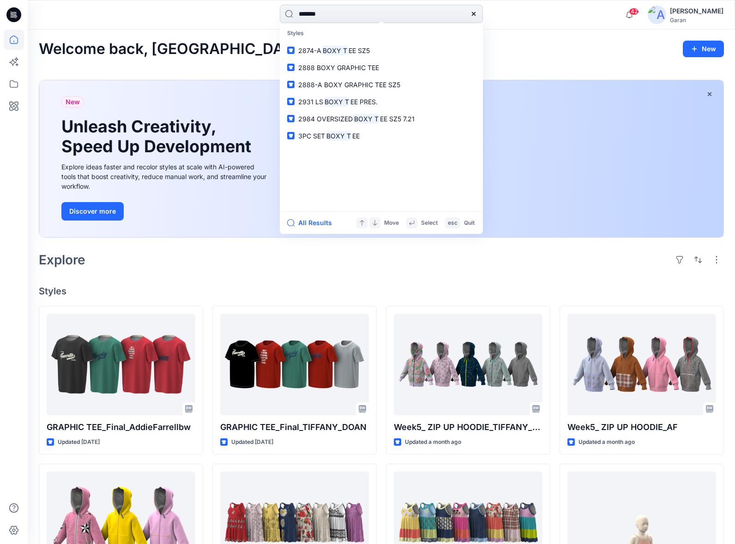
type input "********"
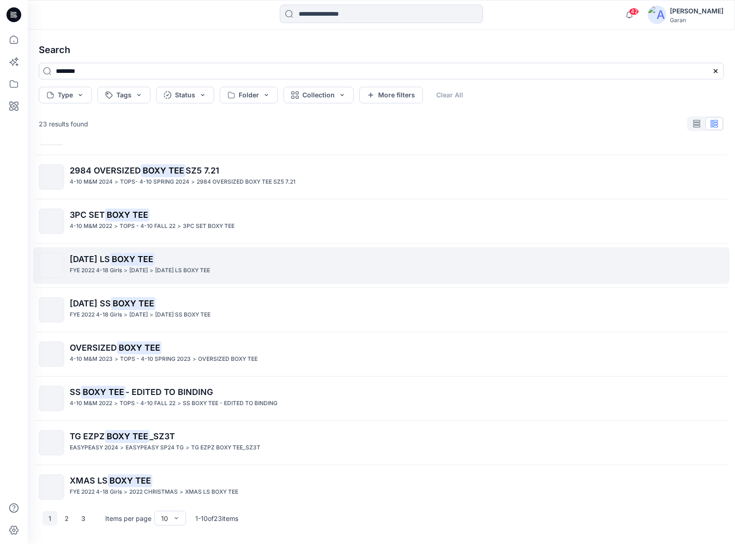
scroll to position [87, 0]
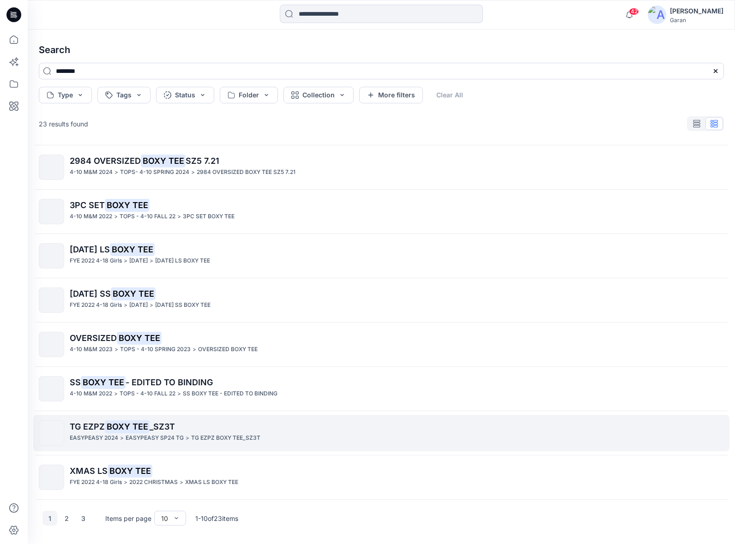
click at [151, 441] on p "EASYPEASY SP24 TG" at bounding box center [155, 438] width 58 height 10
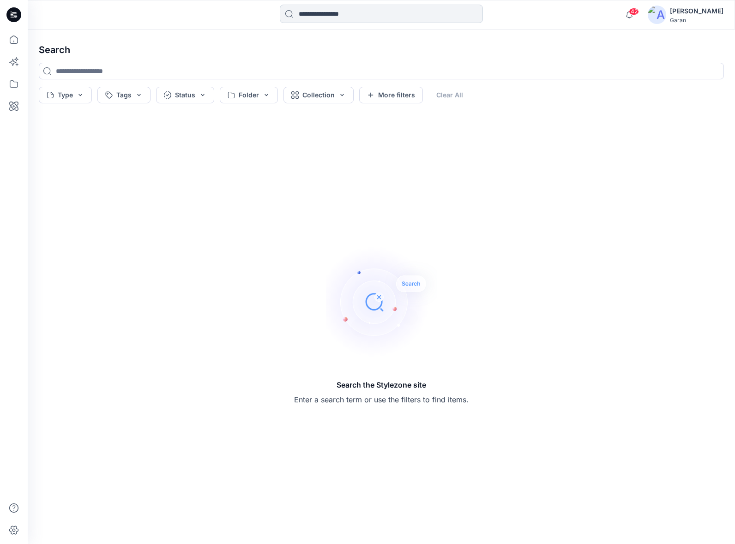
click at [330, 11] on input at bounding box center [381, 14] width 203 height 18
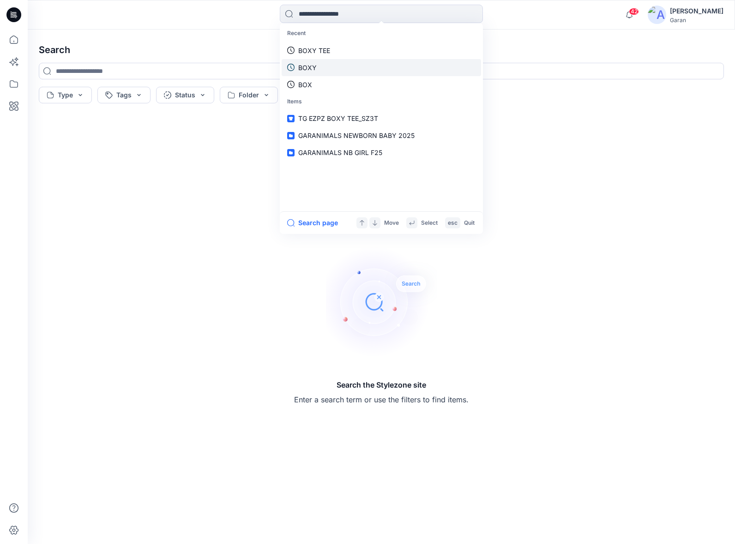
click at [326, 66] on link "BOXY" at bounding box center [381, 67] width 199 height 17
type input "****"
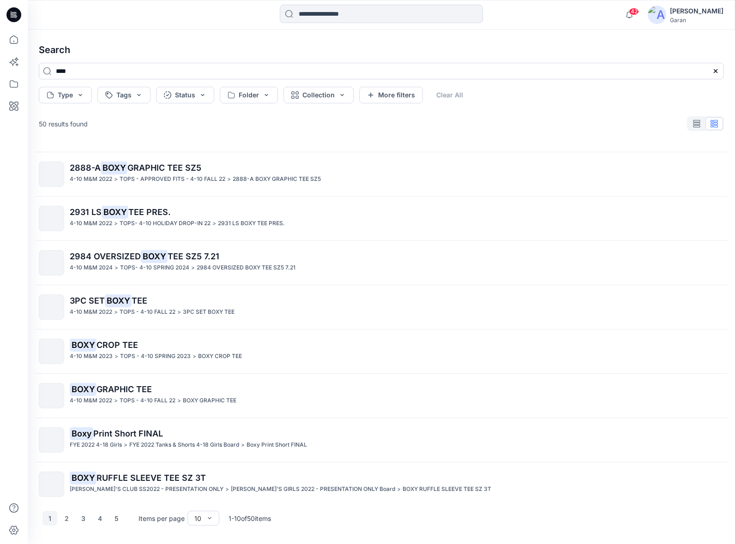
scroll to position [87, 0]
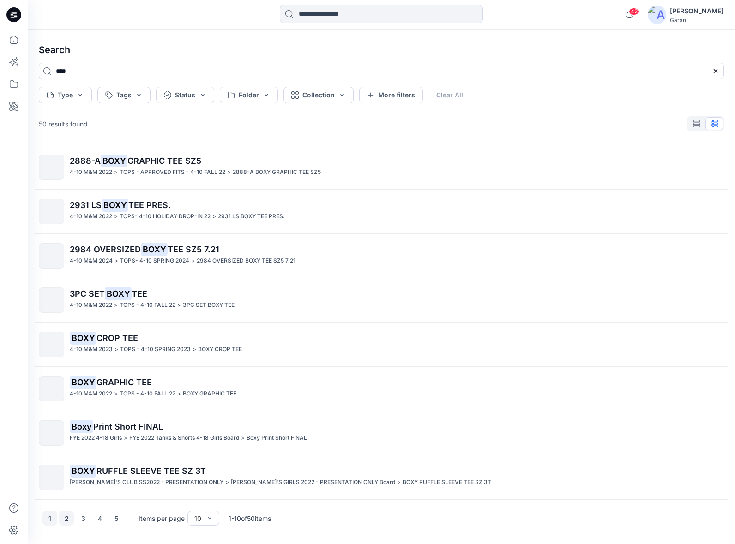
click at [65, 521] on button "2" at bounding box center [66, 518] width 15 height 15
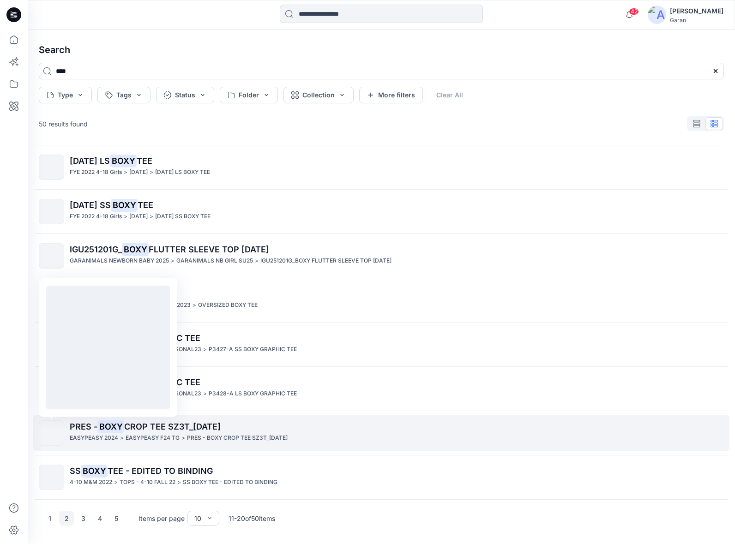
click at [52, 433] on img at bounding box center [52, 433] width 0 height 0
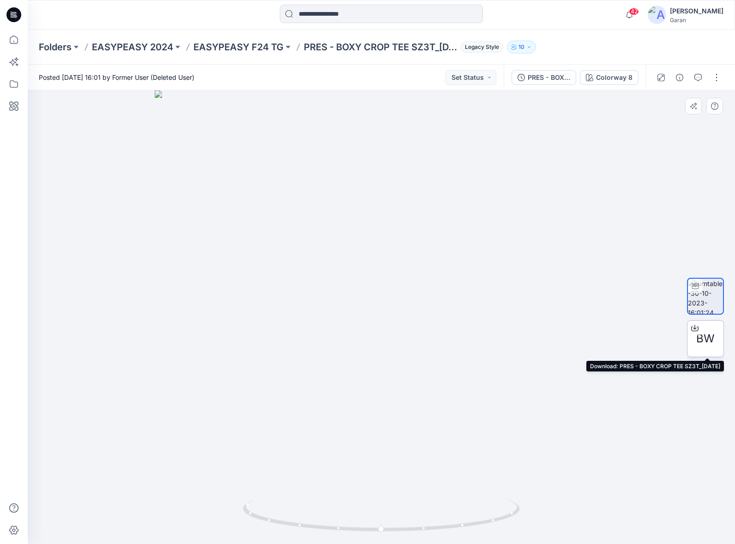
click at [692, 324] on icon at bounding box center [694, 327] width 7 height 7
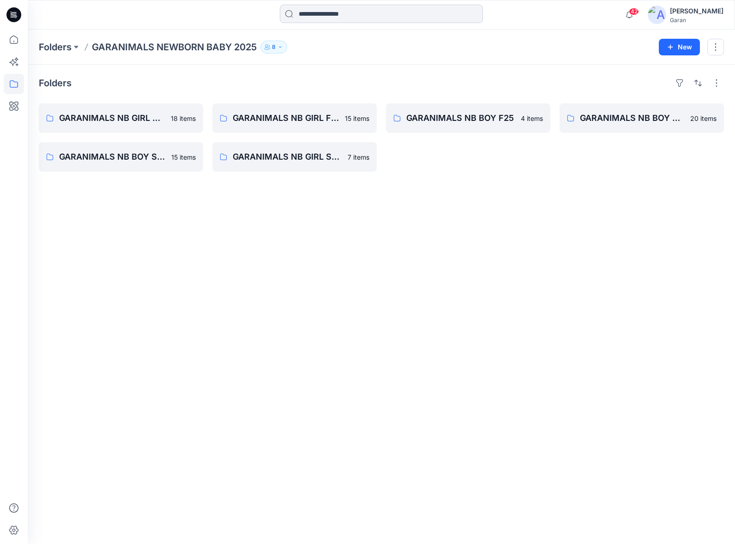
click at [348, 6] on input at bounding box center [381, 14] width 203 height 18
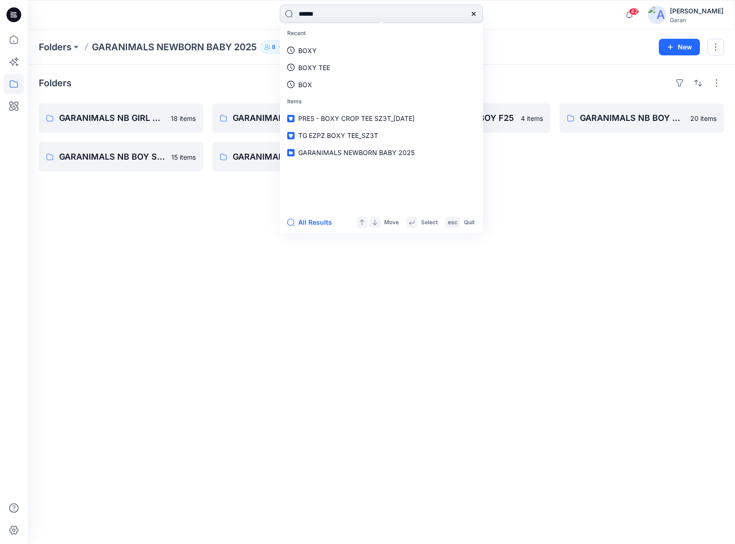
type input "*******"
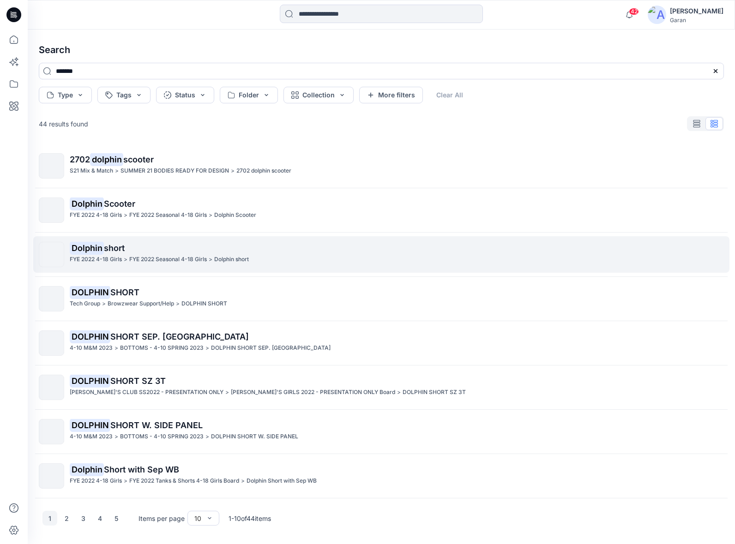
click at [117, 255] on p "FYE 2022 4-18 Girls" at bounding box center [96, 260] width 52 height 10
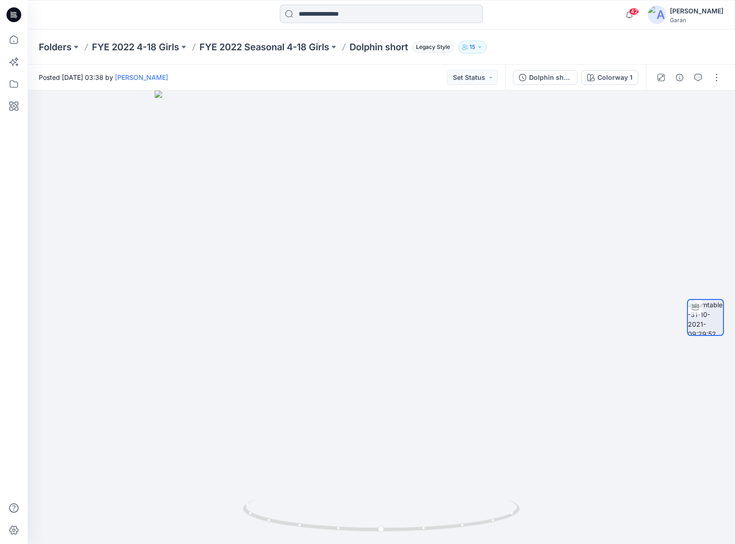
click at [324, 18] on input at bounding box center [381, 14] width 203 height 18
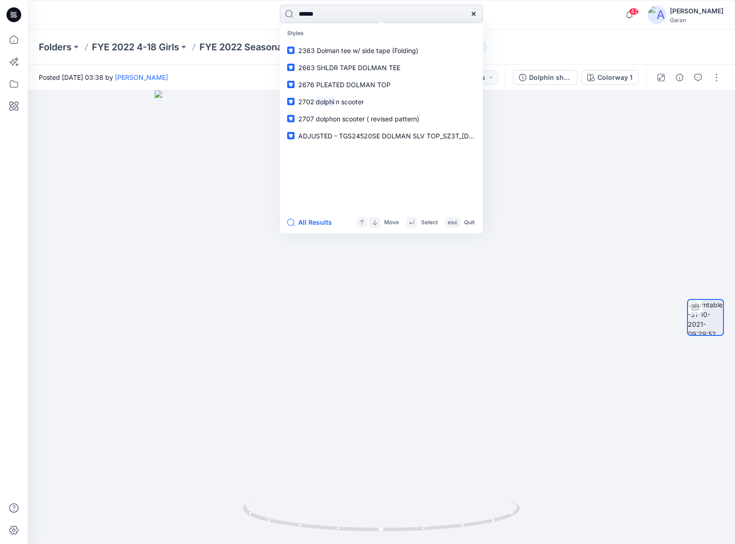
type input "*******"
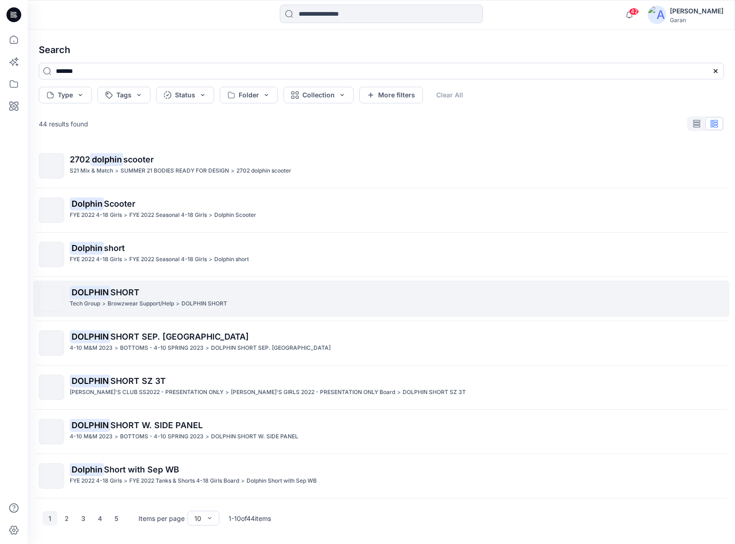
scroll to position [87, 0]
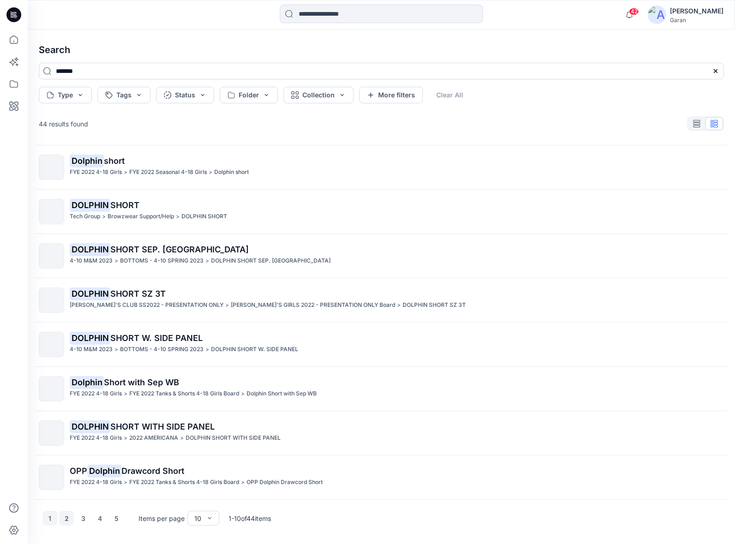
click at [68, 519] on button "2" at bounding box center [66, 518] width 15 height 15
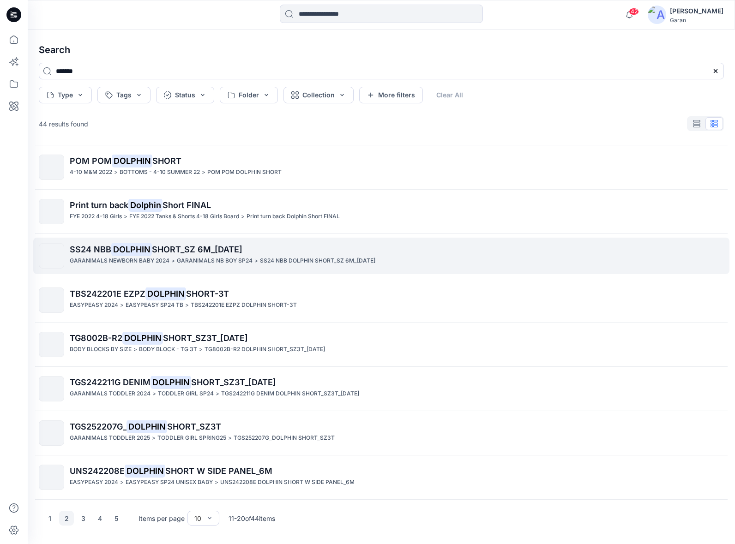
click at [178, 268] on div "SS24 NBB DOLPHIN SHORT_SZ 6M_8.22.23 GARANIMALS NEWBORN BABY 2024 > GARANIMALS …" at bounding box center [397, 255] width 654 height 25
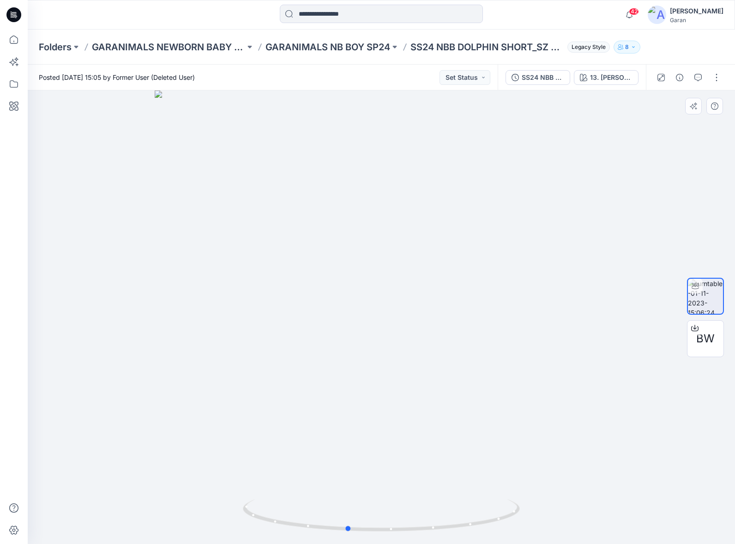
drag, startPoint x: 386, startPoint y: 532, endPoint x: 351, endPoint y: 482, distance: 61.0
click at [351, 482] on div at bounding box center [381, 317] width 707 height 454
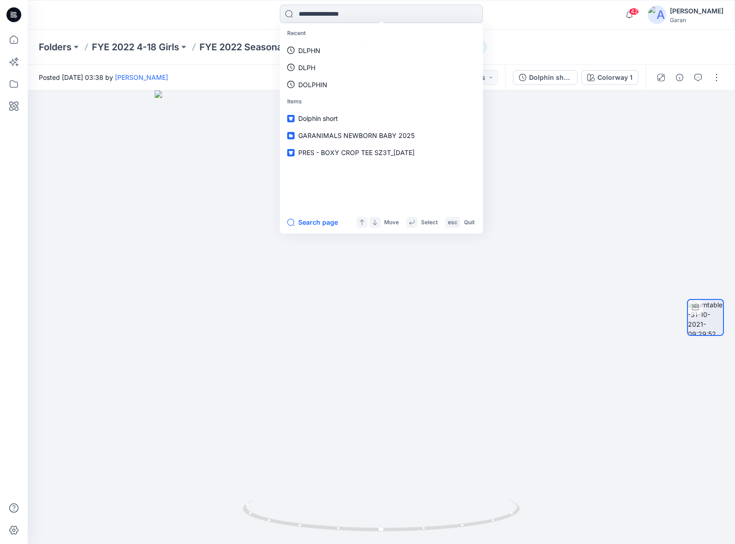
click at [349, 13] on input at bounding box center [381, 14] width 203 height 18
click at [341, 48] on link "DOLPHIN" at bounding box center [381, 50] width 199 height 17
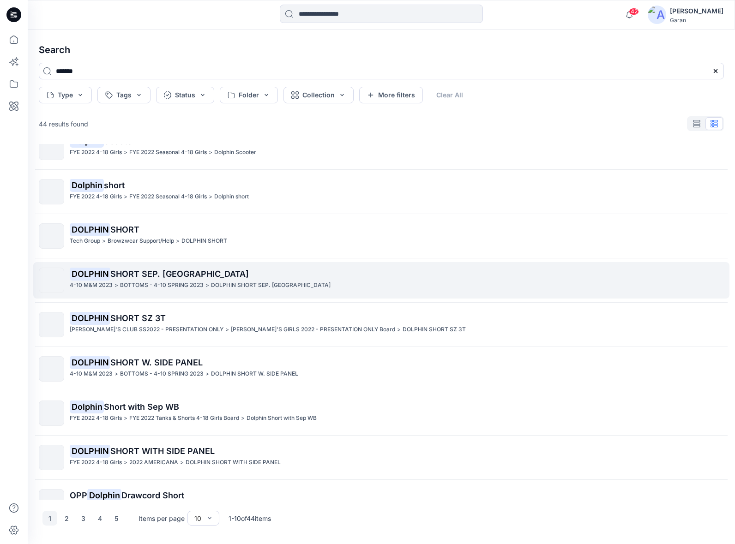
scroll to position [87, 0]
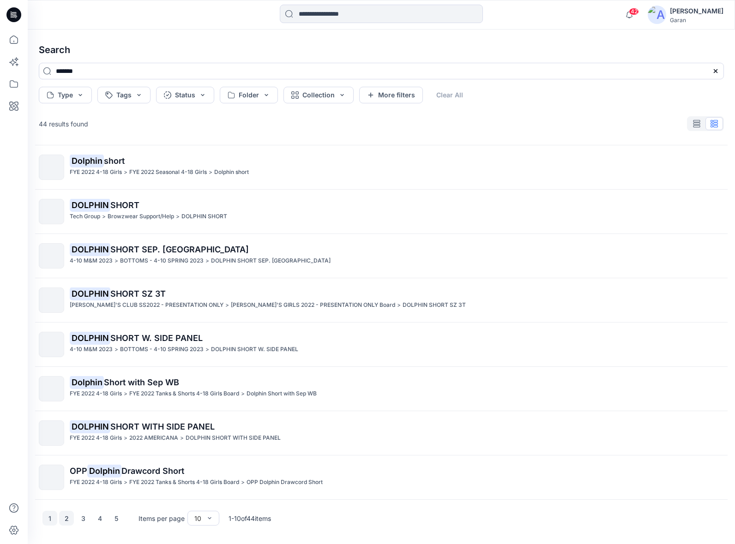
click at [65, 518] on button "2" at bounding box center [66, 518] width 15 height 15
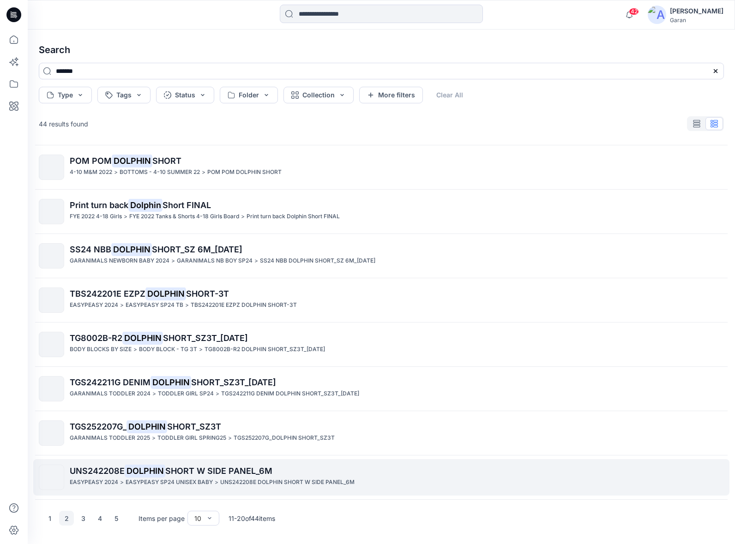
click at [151, 471] on mark "DOLPHIN" at bounding box center [145, 470] width 41 height 13
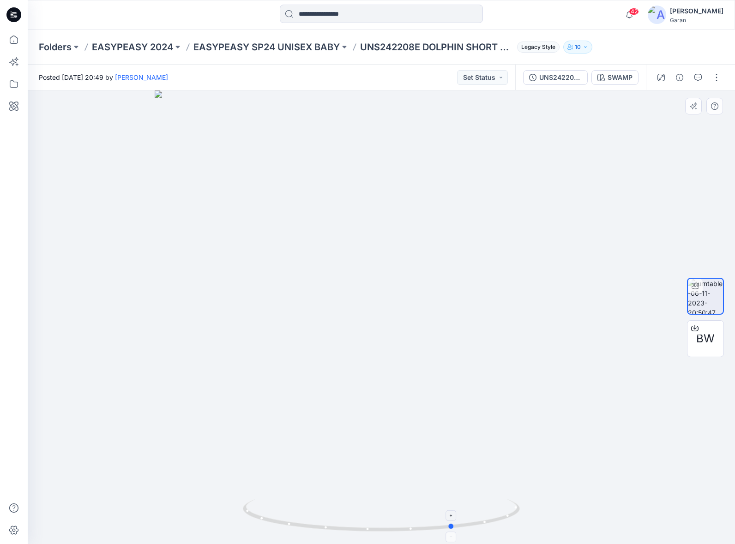
click at [383, 534] on icon at bounding box center [382, 516] width 279 height 35
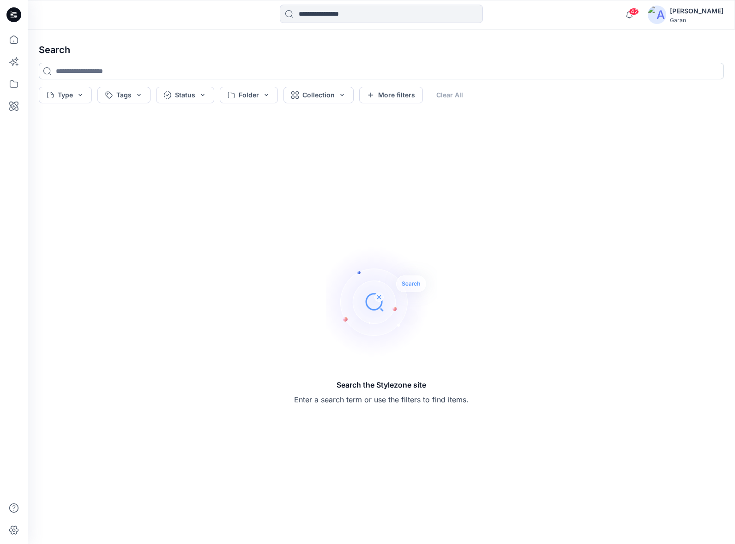
click at [181, 70] on input at bounding box center [381, 71] width 685 height 17
drag, startPoint x: 348, startPoint y: 29, endPoint x: 345, endPoint y: 22, distance: 7.6
click at [348, 28] on div "42 Notifications Addison Farrell has updated GRAPHIC TEE_Final_AddieFarrellbw w…" at bounding box center [381, 15] width 707 height 30
click at [345, 22] on input at bounding box center [381, 14] width 203 height 18
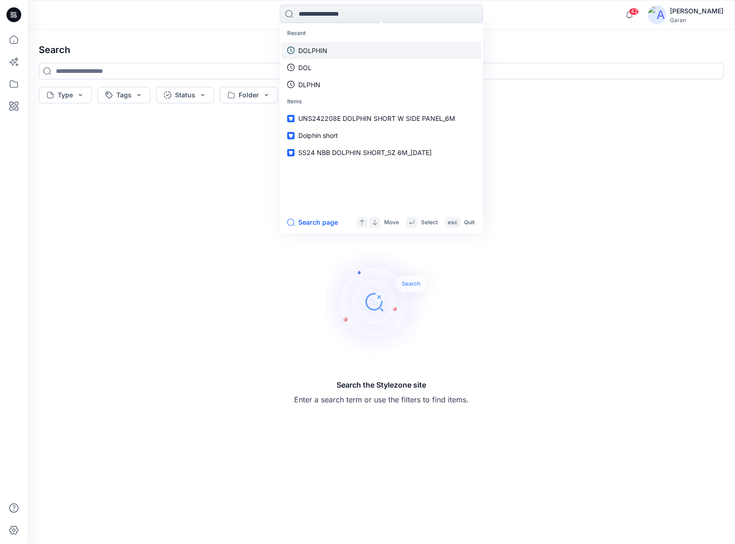
click at [337, 45] on link "DOLPHIN" at bounding box center [381, 50] width 199 height 17
type input "*******"
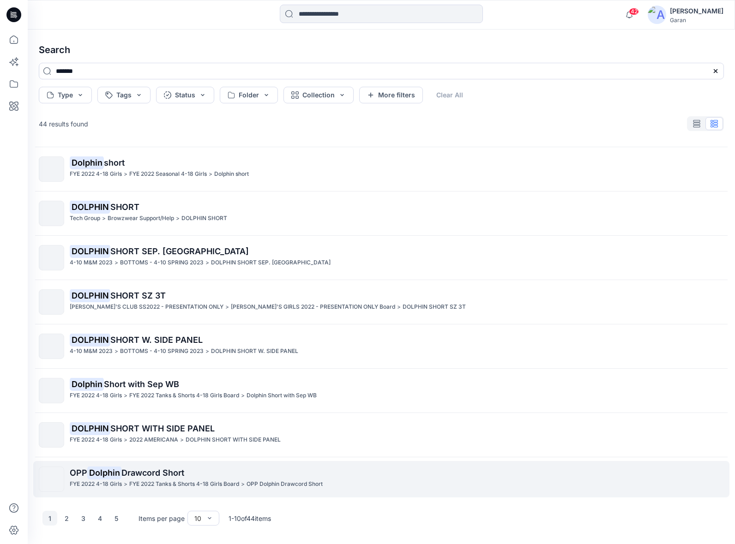
scroll to position [87, 0]
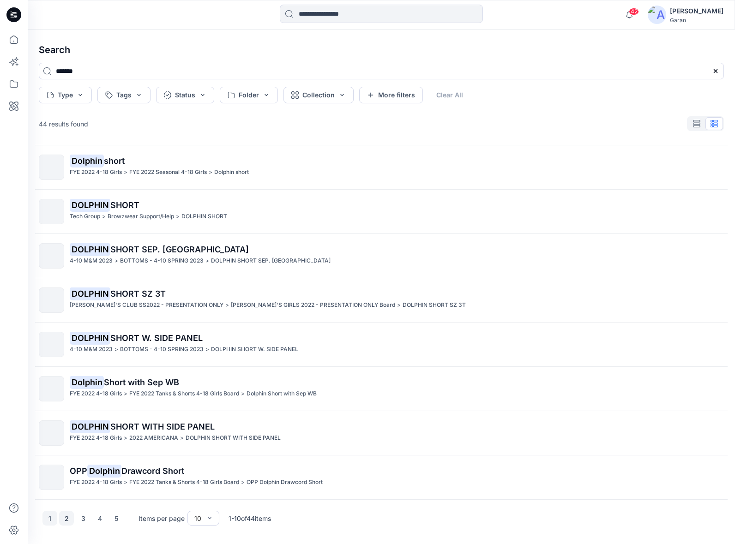
click at [72, 519] on button "2" at bounding box center [66, 518] width 15 height 15
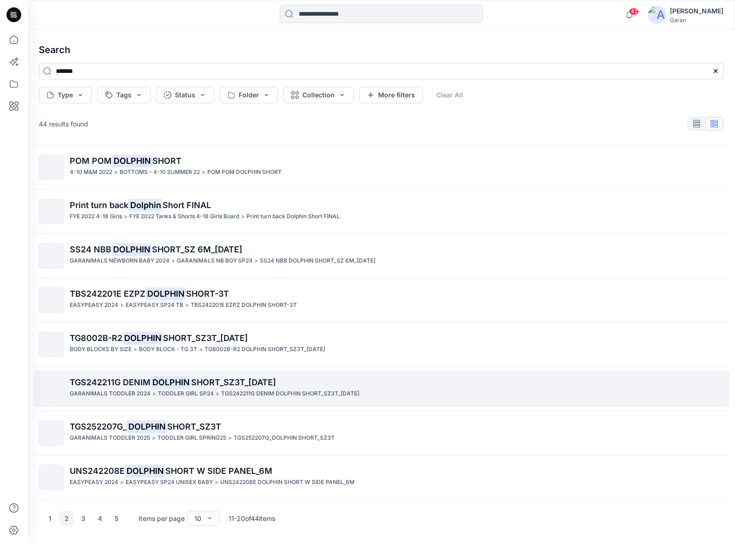
click at [194, 396] on p "TODDLER GIRL SP24" at bounding box center [186, 394] width 56 height 10
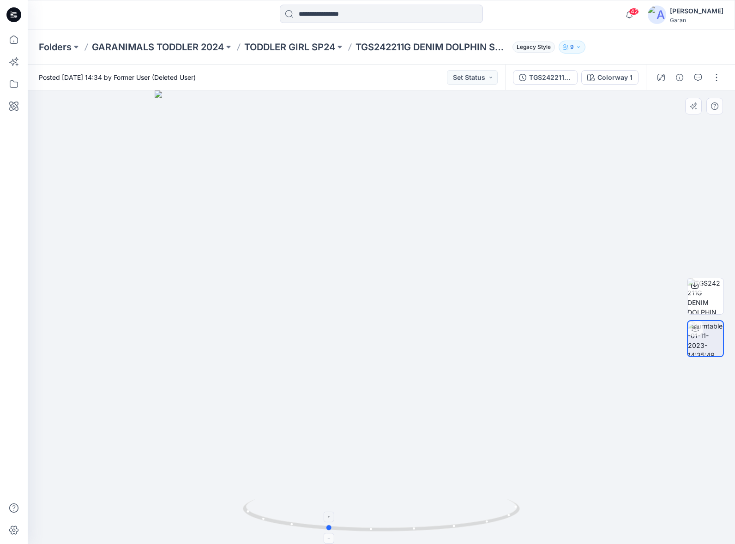
drag, startPoint x: 384, startPoint y: 529, endPoint x: 328, endPoint y: 514, distance: 57.9
click at [328, 514] on icon at bounding box center [382, 516] width 279 height 35
click at [693, 283] on icon at bounding box center [694, 285] width 7 height 7
click at [270, 46] on p "TODDLER GIRL SP24" at bounding box center [289, 47] width 91 height 13
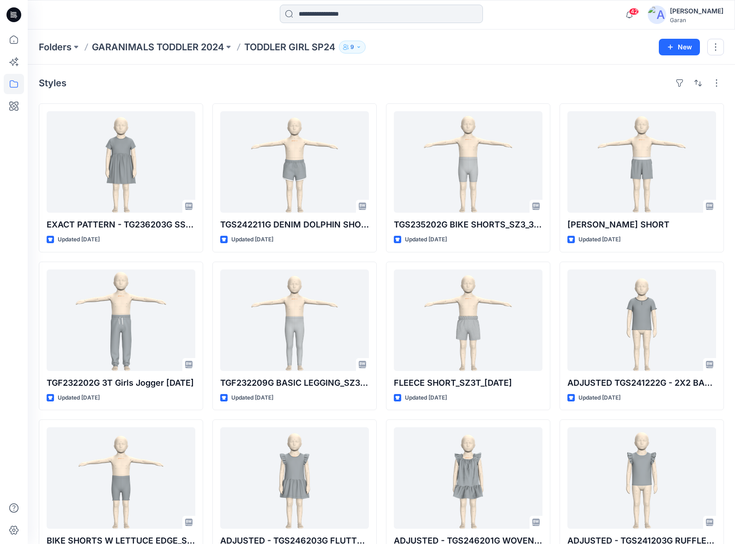
click at [329, 8] on input at bounding box center [381, 14] width 203 height 18
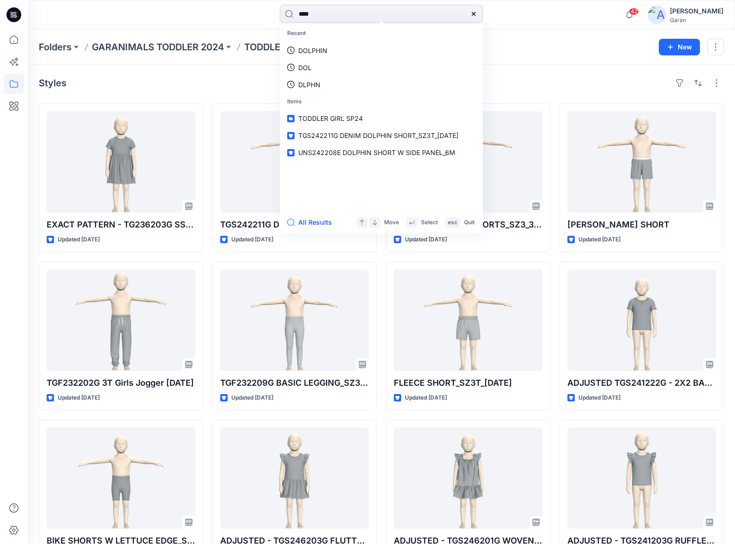
type input "*****"
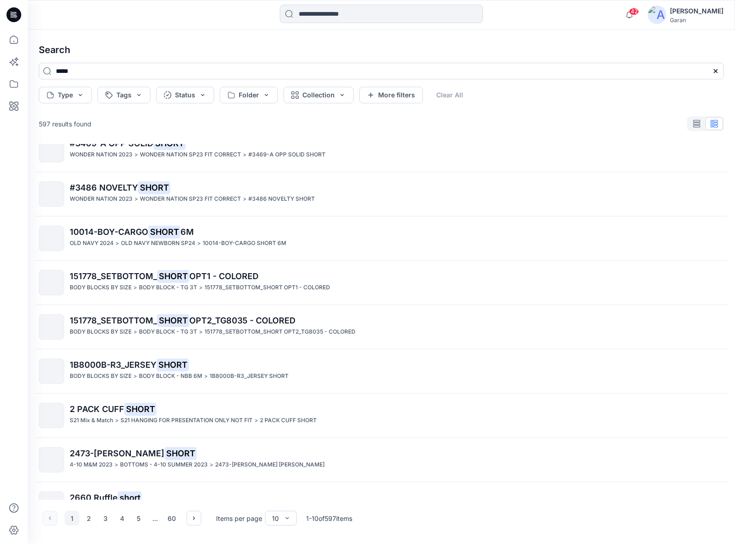
scroll to position [87, 0]
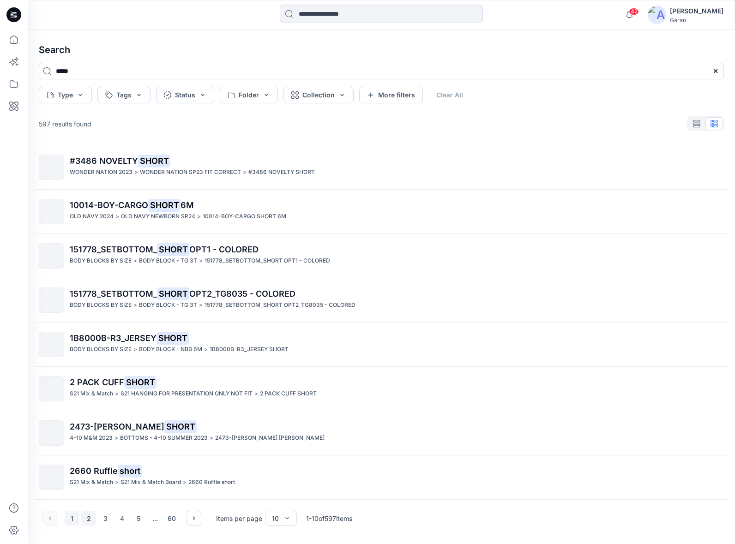
click at [90, 522] on button "2" at bounding box center [88, 518] width 15 height 15
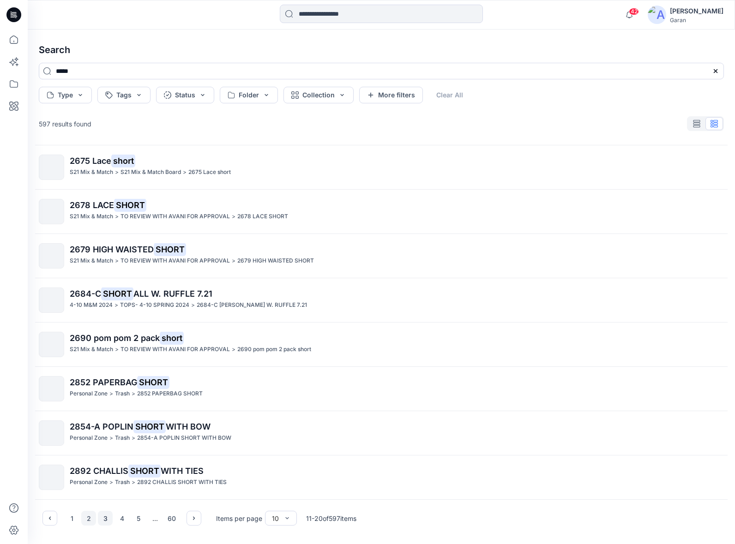
click at [108, 521] on button "3" at bounding box center [105, 518] width 15 height 15
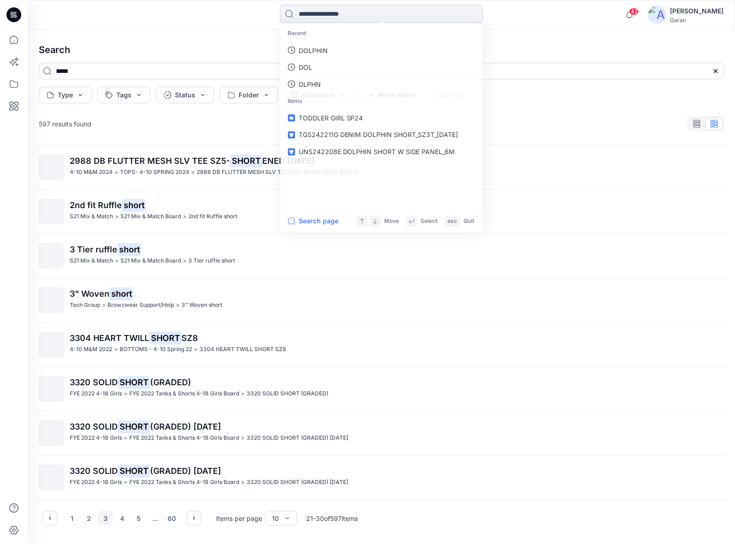
click at [334, 16] on input at bounding box center [381, 14] width 203 height 18
click at [120, 517] on button "4" at bounding box center [121, 518] width 15 height 15
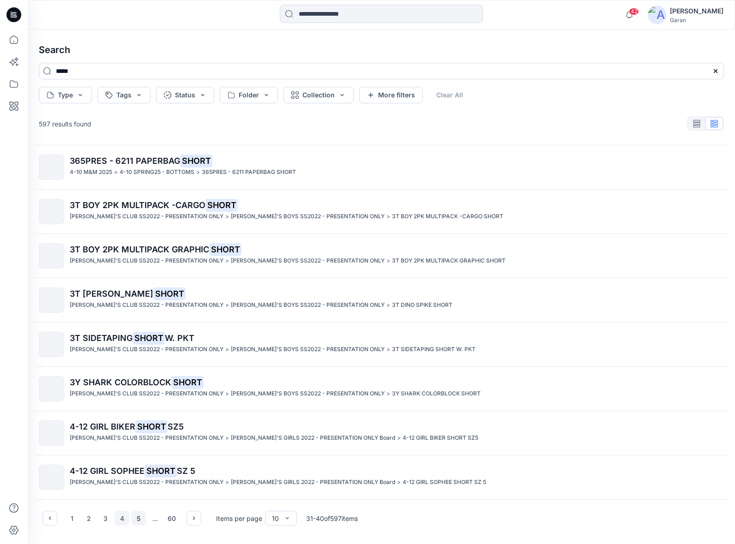
click at [138, 520] on button "5" at bounding box center [138, 518] width 15 height 15
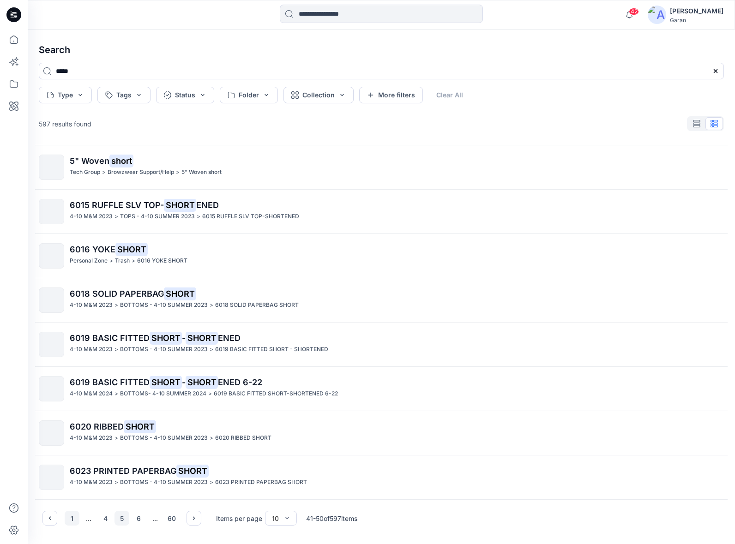
click at [70, 518] on button "1" at bounding box center [72, 518] width 15 height 15
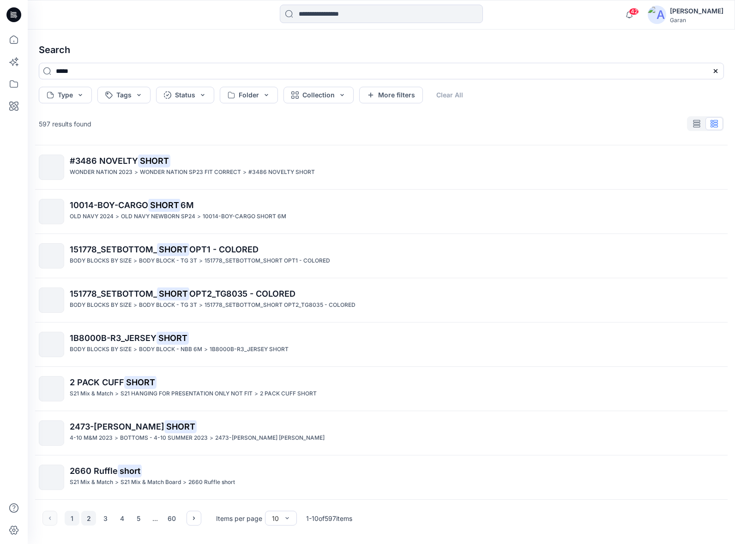
click at [89, 521] on button "2" at bounding box center [88, 518] width 15 height 15
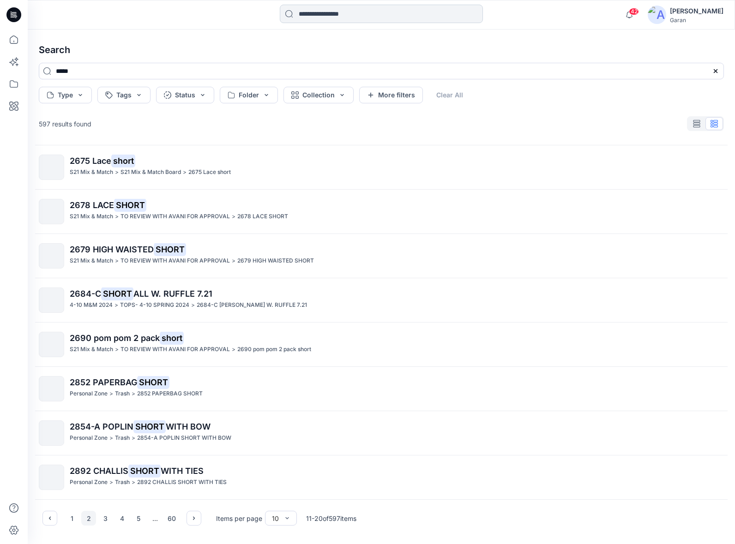
click at [334, 18] on input at bounding box center [381, 14] width 203 height 18
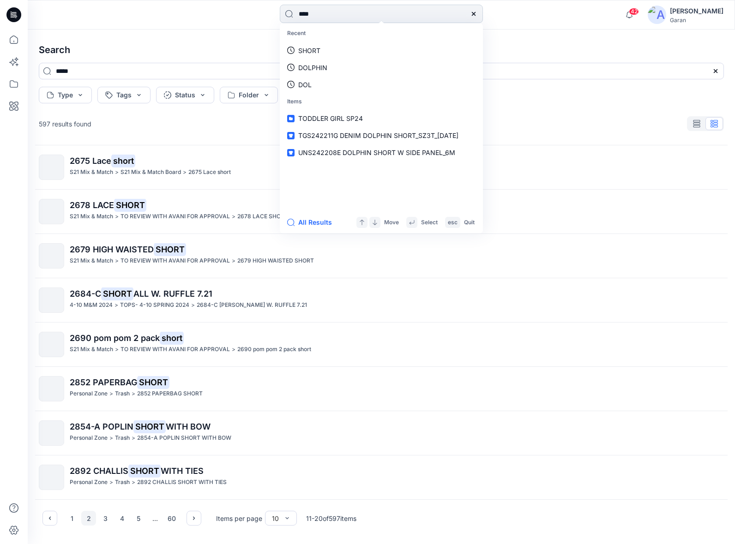
type input "*****"
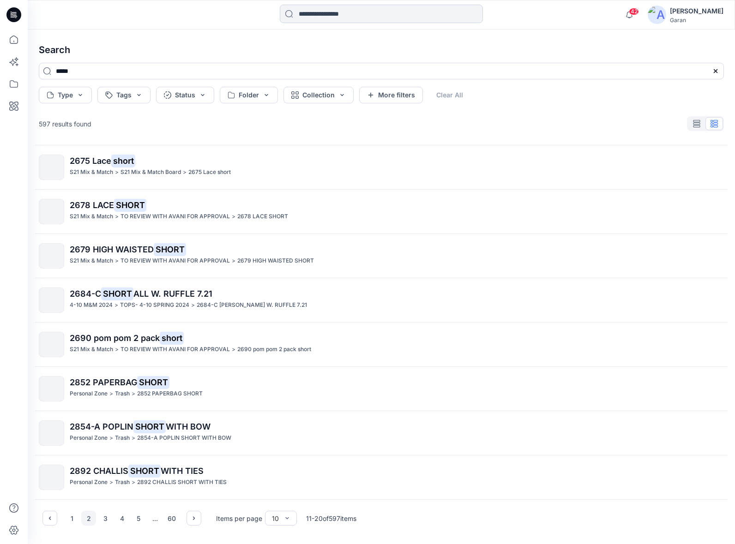
click at [330, 22] on input at bounding box center [381, 14] width 203 height 18
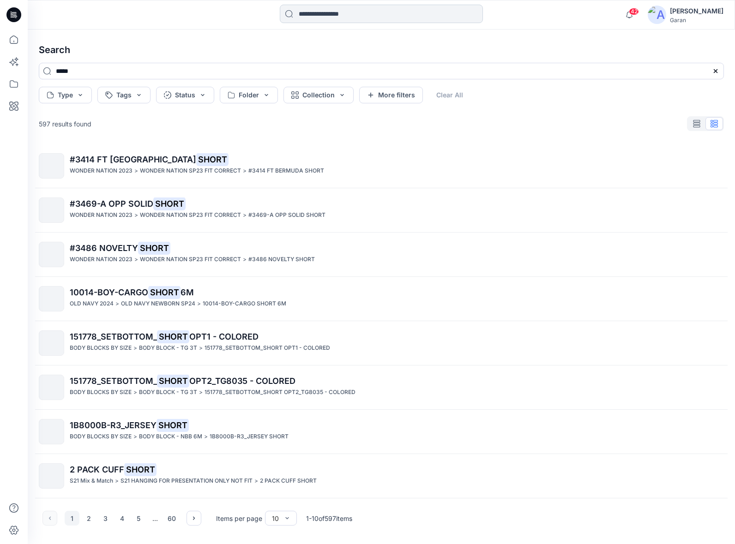
click at [333, 13] on input at bounding box center [381, 14] width 203 height 18
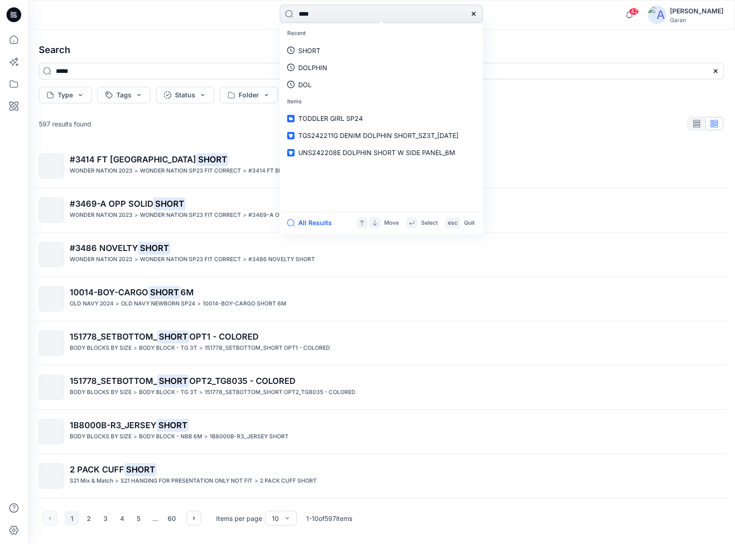
type input "*****"
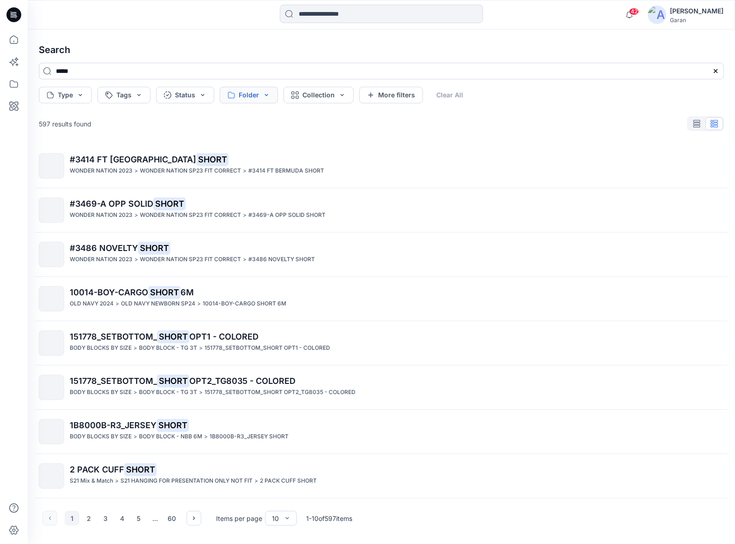
click at [246, 102] on button "Folder" at bounding box center [249, 95] width 58 height 17
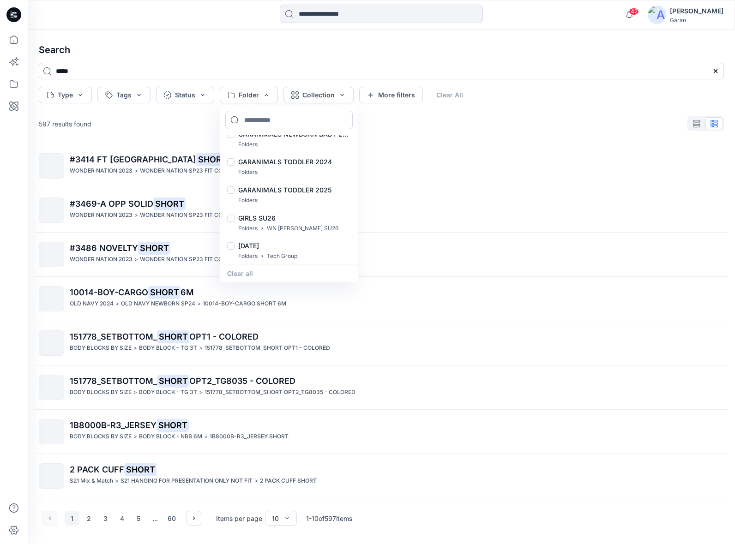
scroll to position [2386, 0]
click at [236, 191] on div "GARANIMALS TODDLER 2025 Folders" at bounding box center [289, 196] width 135 height 28
click at [228, 162] on div at bounding box center [230, 165] width 7 height 10
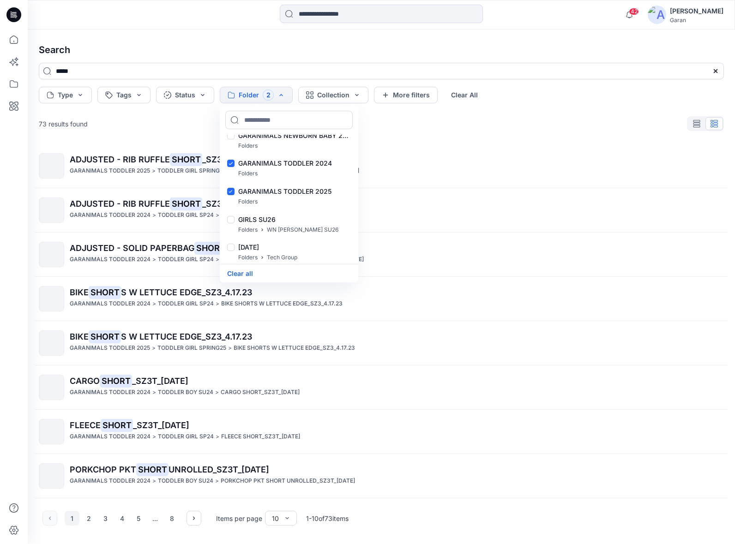
click at [163, 126] on div "73 results found" at bounding box center [381, 123] width 700 height 18
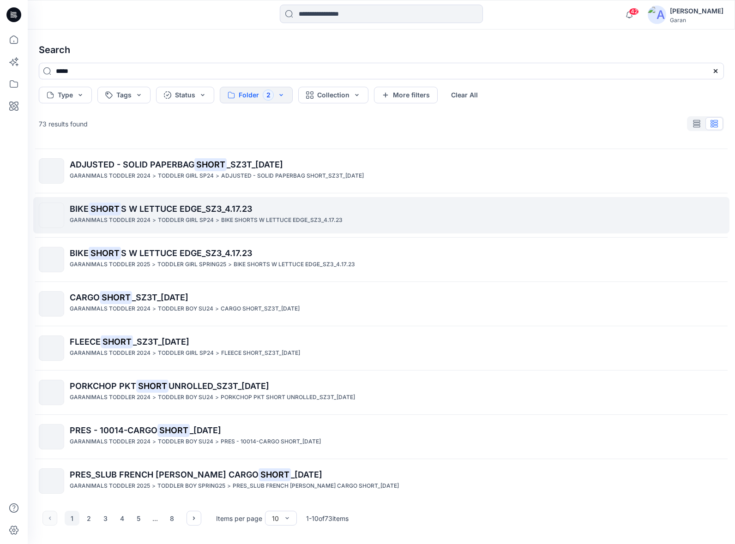
scroll to position [86, 0]
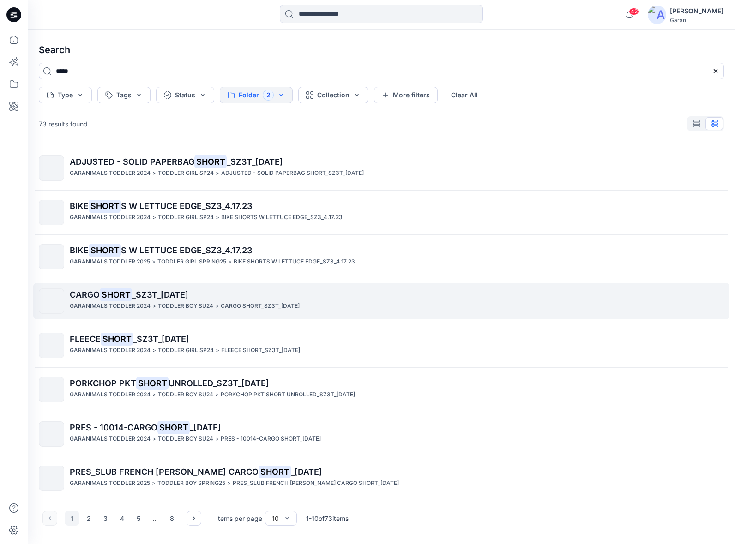
click at [160, 312] on div "CARGO SHORT _SZ3T_6.23.23 GARANIMALS TODDLER 2024 > TODDLER BOY SU24 > CARGO SH…" at bounding box center [397, 300] width 654 height 25
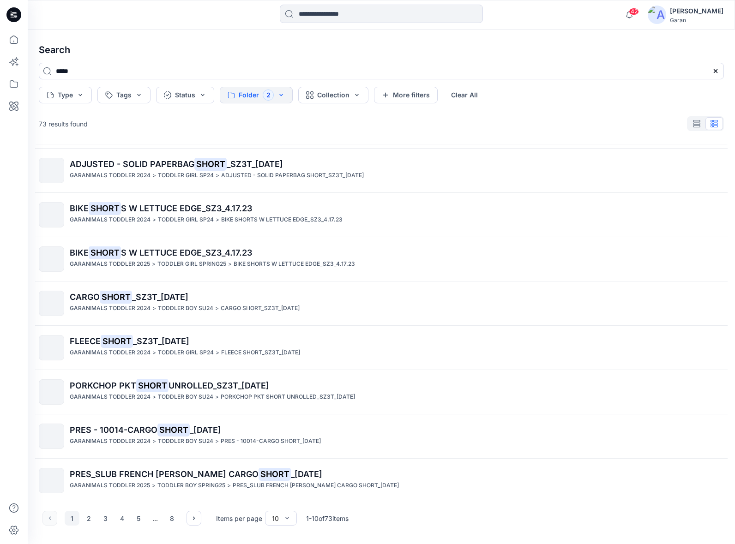
scroll to position [87, 0]
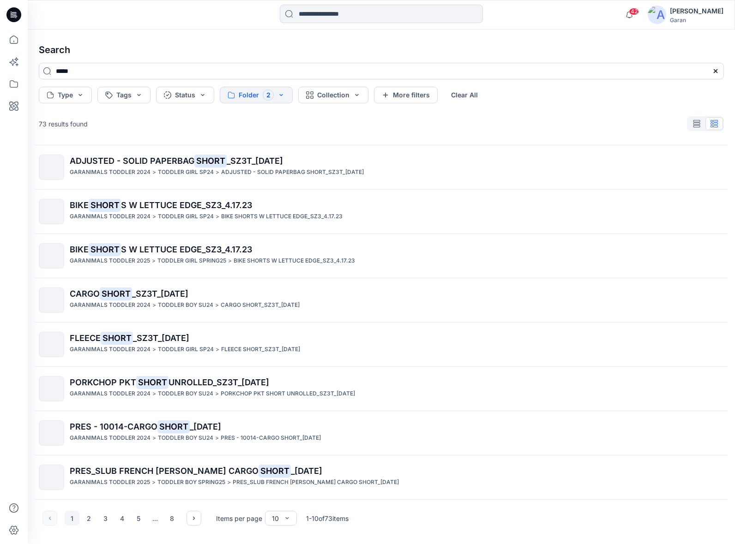
click at [179, 352] on p "TODDLER GIRL SP24" at bounding box center [186, 350] width 56 height 10
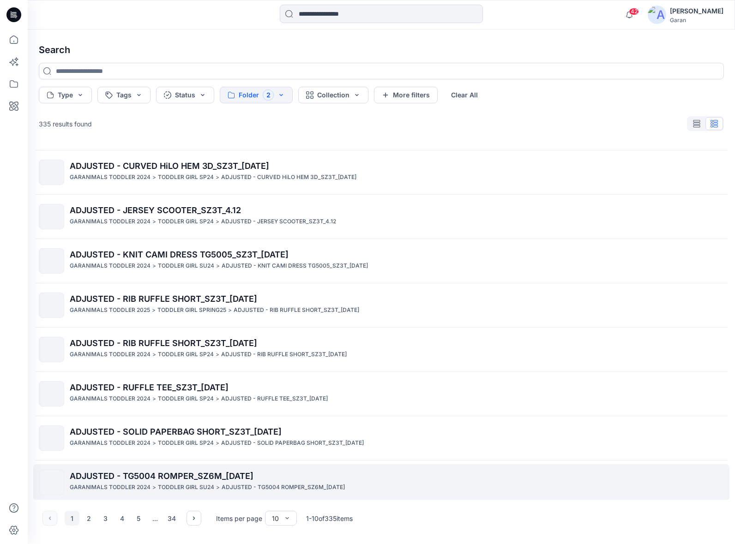
scroll to position [82, 0]
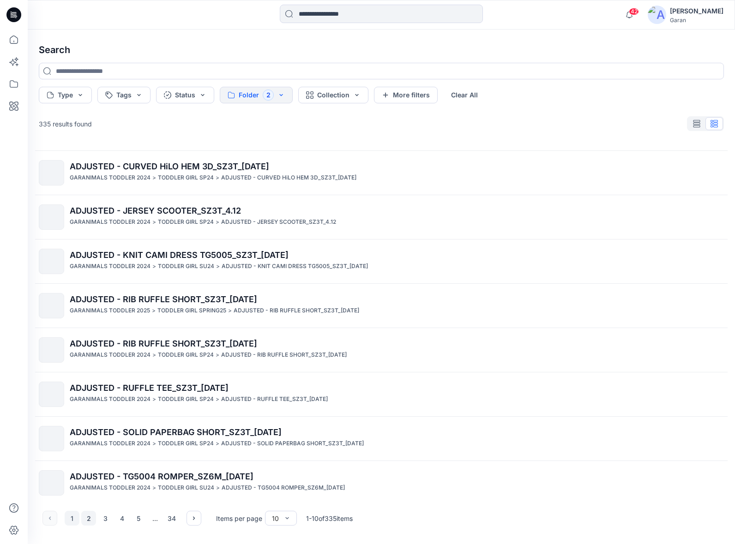
click at [93, 517] on button "2" at bounding box center [88, 518] width 15 height 15
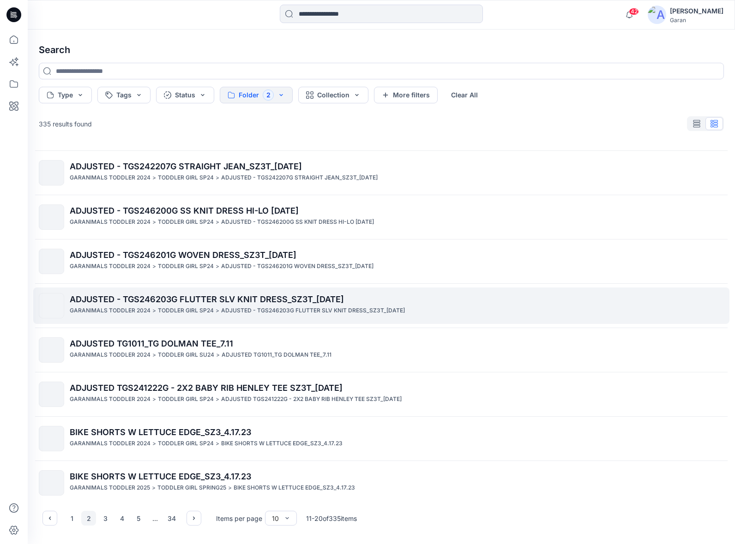
scroll to position [87, 0]
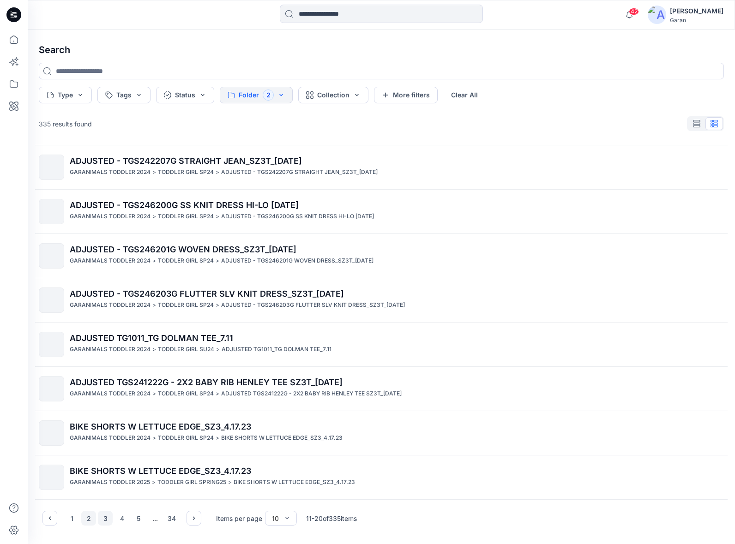
click at [106, 523] on button "3" at bounding box center [105, 518] width 15 height 15
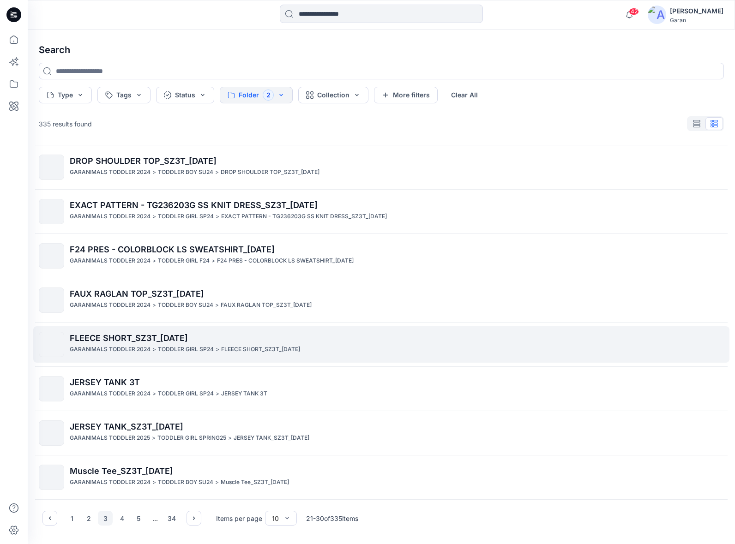
click at [163, 347] on p "TODDLER GIRL SP24" at bounding box center [186, 350] width 56 height 10
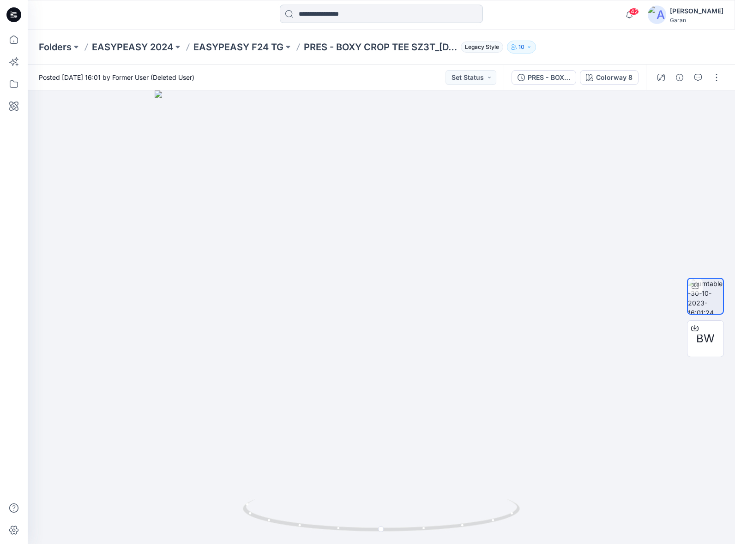
click at [332, 14] on input at bounding box center [381, 14] width 203 height 18
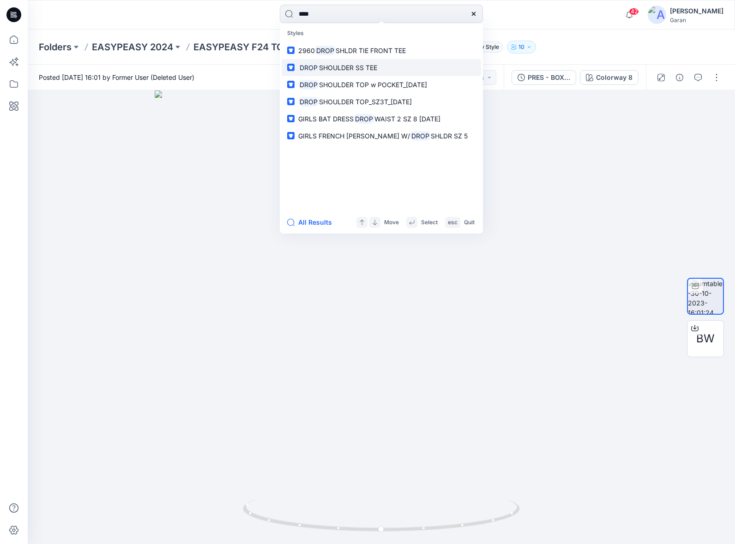
type input "****"
click at [365, 64] on span "SHOULDER SS TEE" at bounding box center [348, 68] width 58 height 8
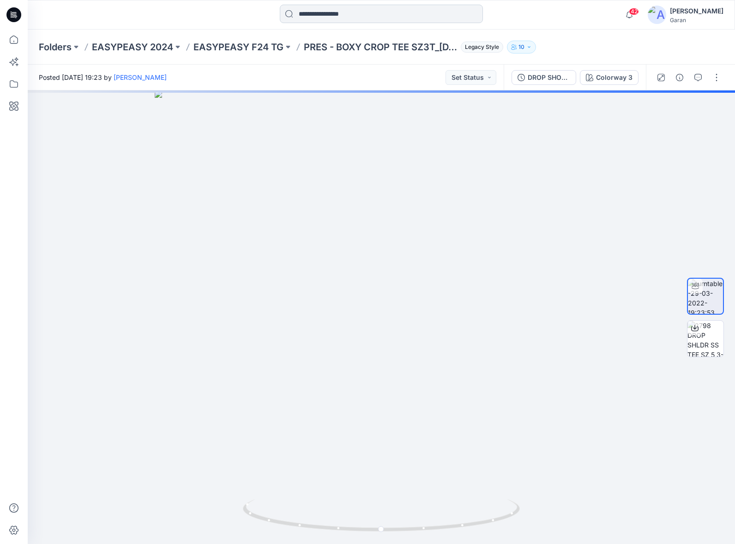
click at [332, 15] on input at bounding box center [381, 14] width 203 height 18
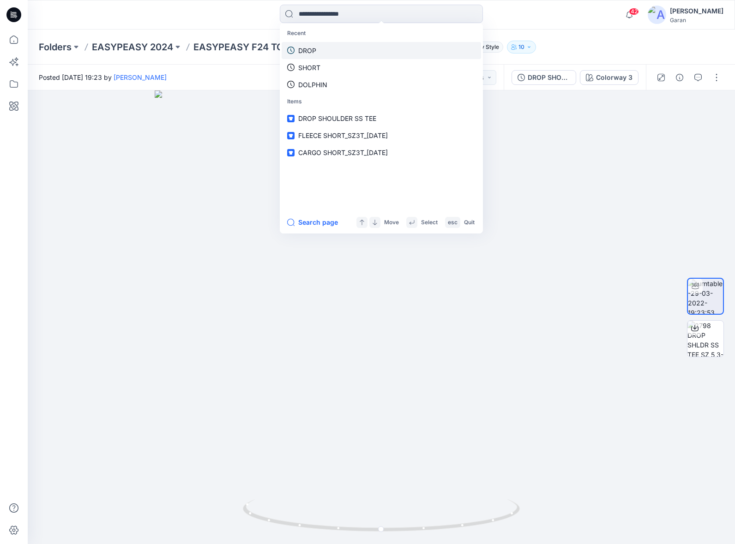
click at [320, 49] on link "DROP" at bounding box center [381, 50] width 199 height 17
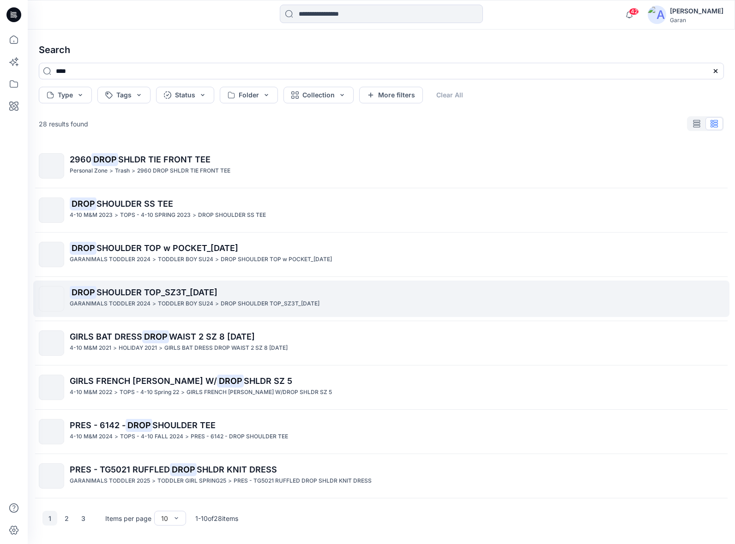
click at [147, 306] on p "GARANIMALS TODDLER 2024" at bounding box center [110, 304] width 81 height 10
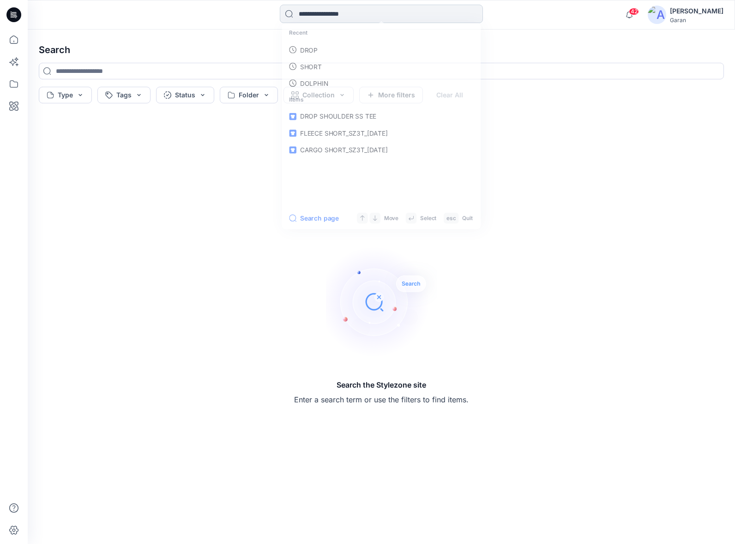
click at [318, 17] on input at bounding box center [381, 14] width 203 height 18
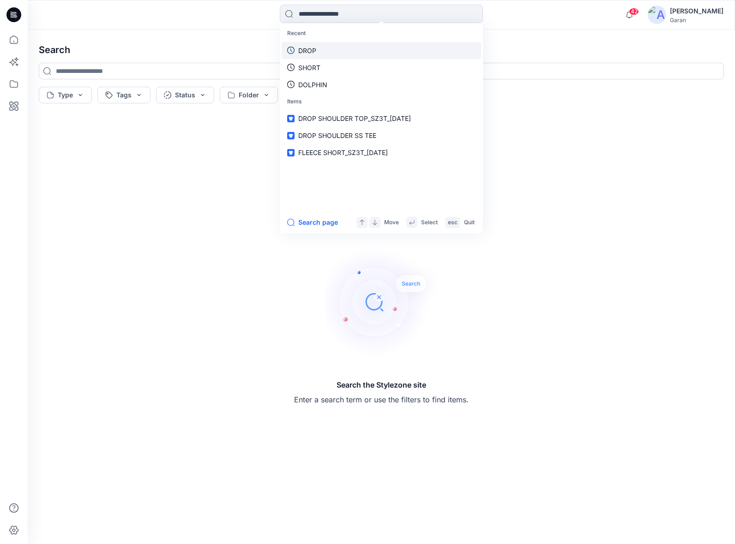
click at [310, 54] on p "DROP" at bounding box center [307, 51] width 18 height 10
type input "****"
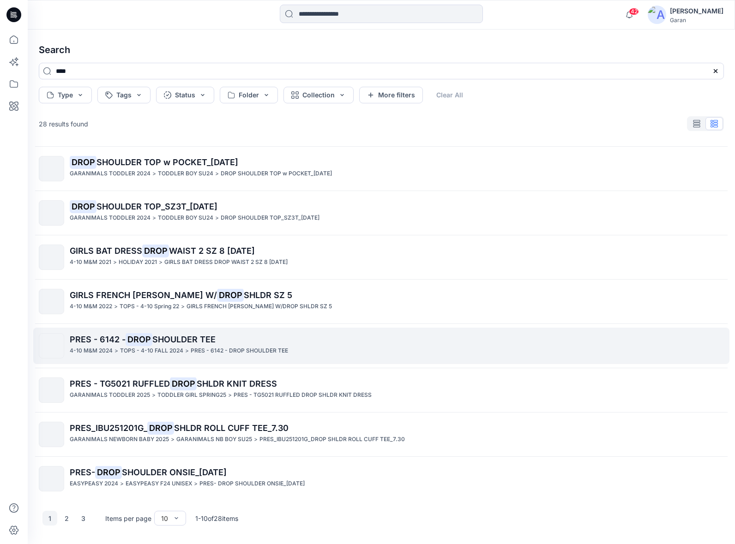
scroll to position [87, 0]
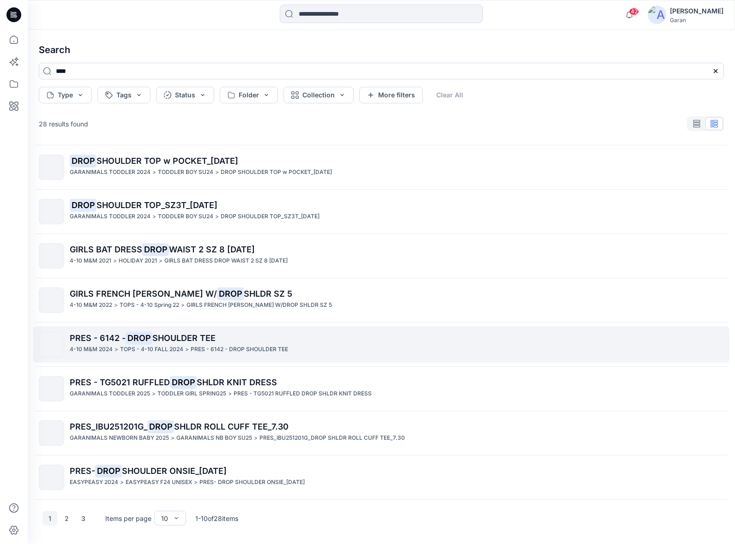
click at [188, 339] on span "SHOULDER TEE" at bounding box center [183, 338] width 63 height 10
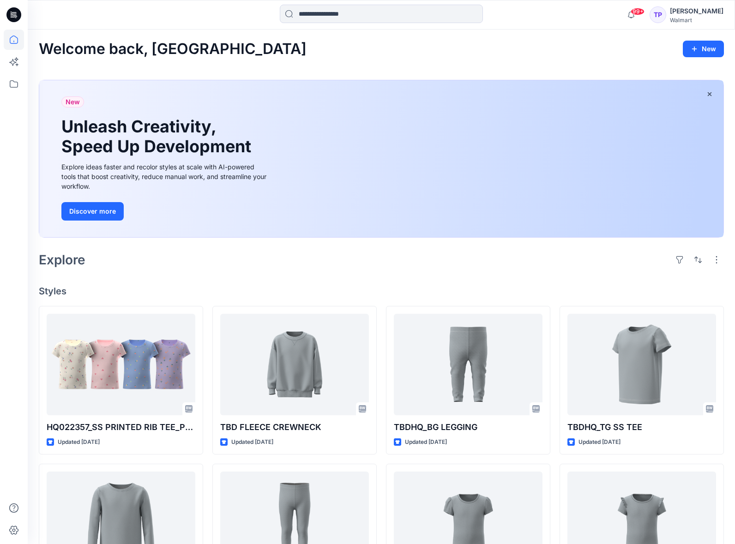
scroll to position [3, 0]
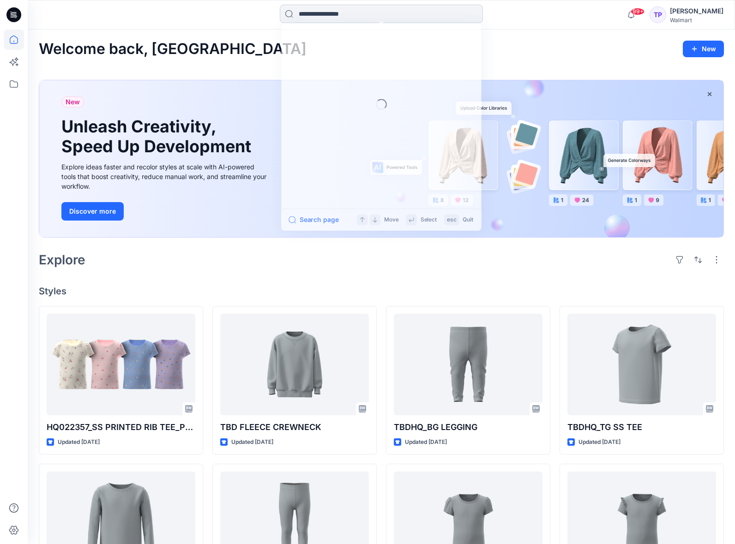
click at [345, 17] on input at bounding box center [381, 14] width 203 height 18
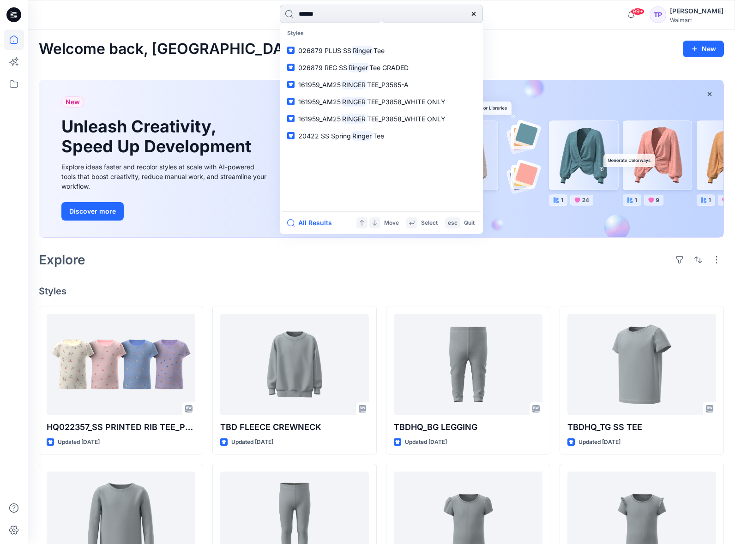
scroll to position [13, 0]
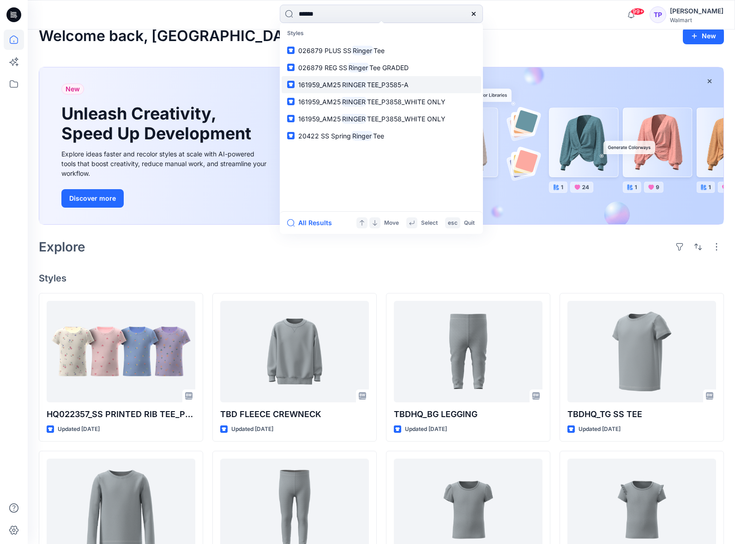
type input "******"
click at [384, 82] on span "TEE_P3585-A" at bounding box center [388, 85] width 42 height 8
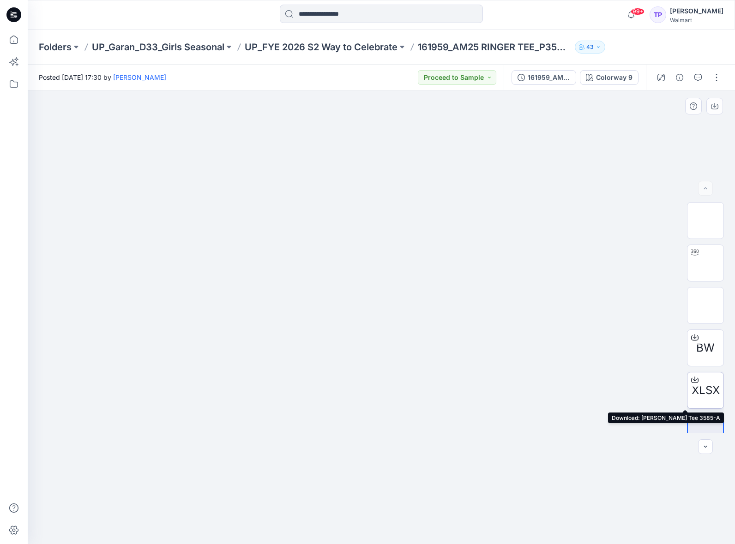
scroll to position [0, 0]
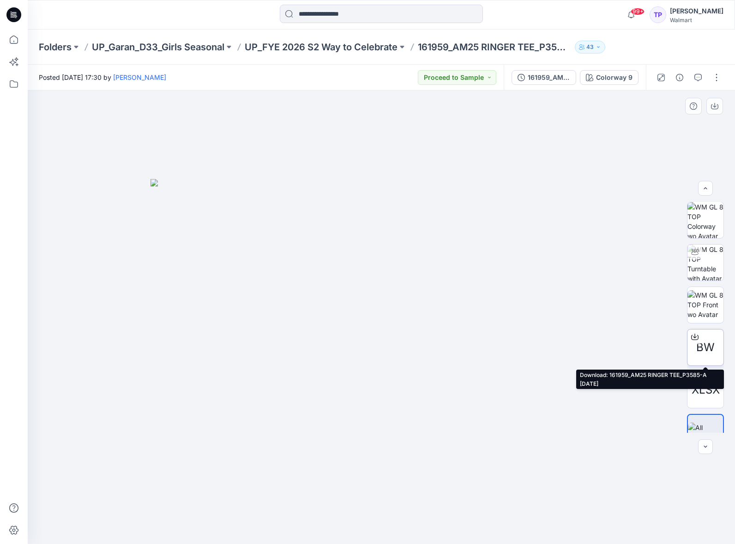
click at [693, 337] on icon at bounding box center [694, 336] width 7 height 7
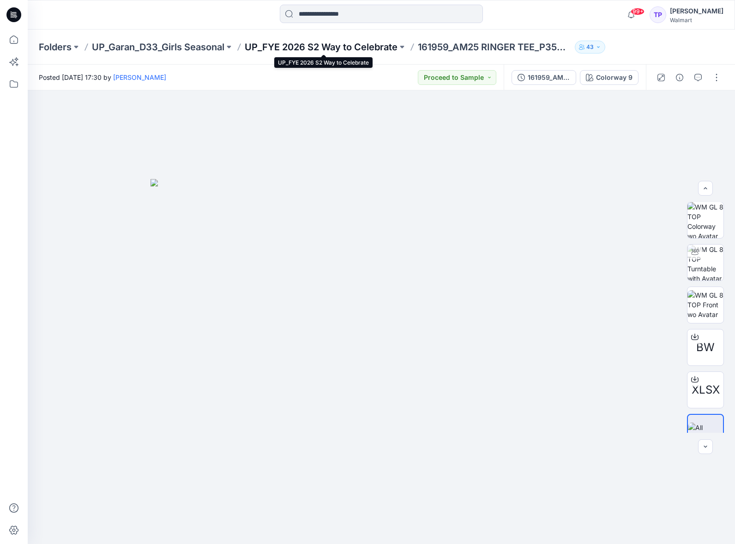
click at [327, 48] on p "UP_FYE 2026 S2 Way to Celebrate" at bounding box center [321, 47] width 153 height 13
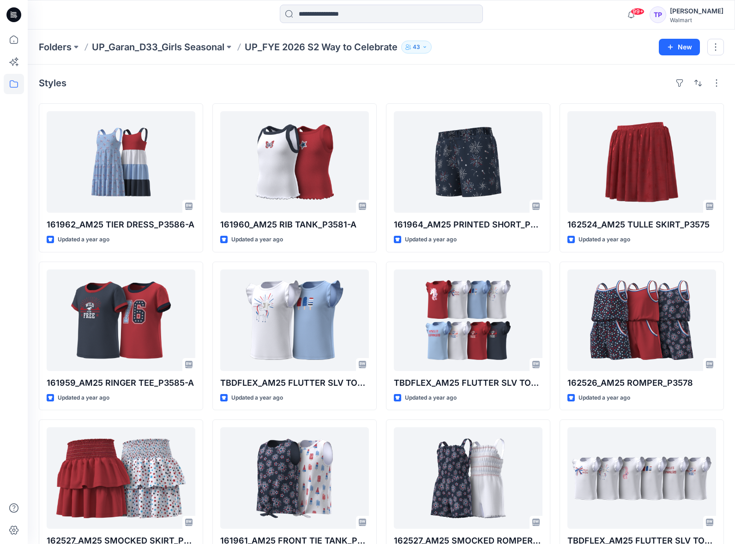
click at [13, 16] on icon at bounding box center [13, 14] width 15 height 15
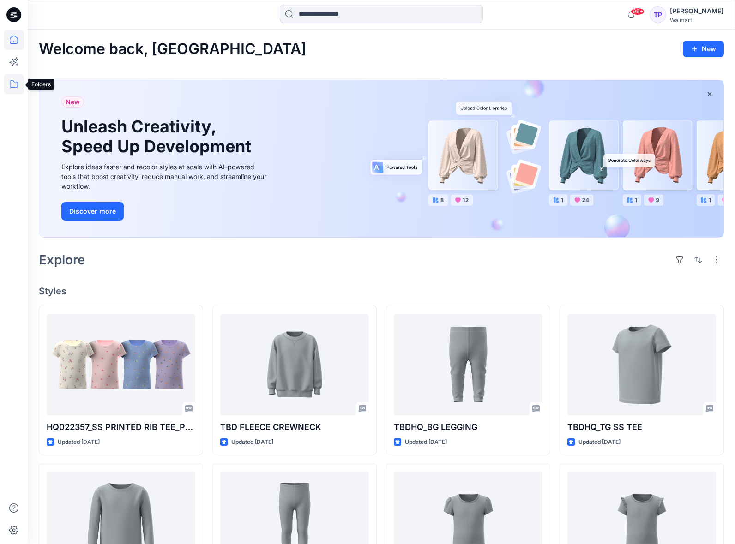
click at [7, 84] on icon at bounding box center [14, 84] width 20 height 20
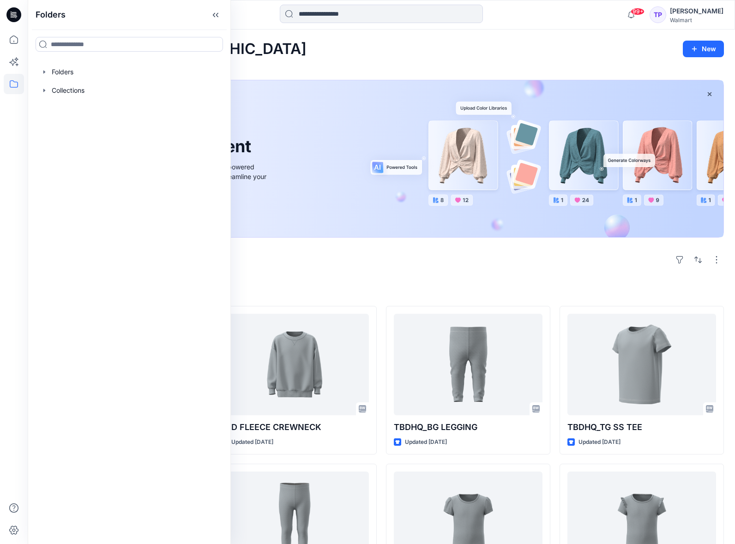
drag, startPoint x: 75, startPoint y: 322, endPoint x: 72, endPoint y: 318, distance: 5.6
click at [75, 322] on div "Folders Folders Collections" at bounding box center [129, 272] width 203 height 544
click at [51, 69] on div at bounding box center [129, 72] width 188 height 18
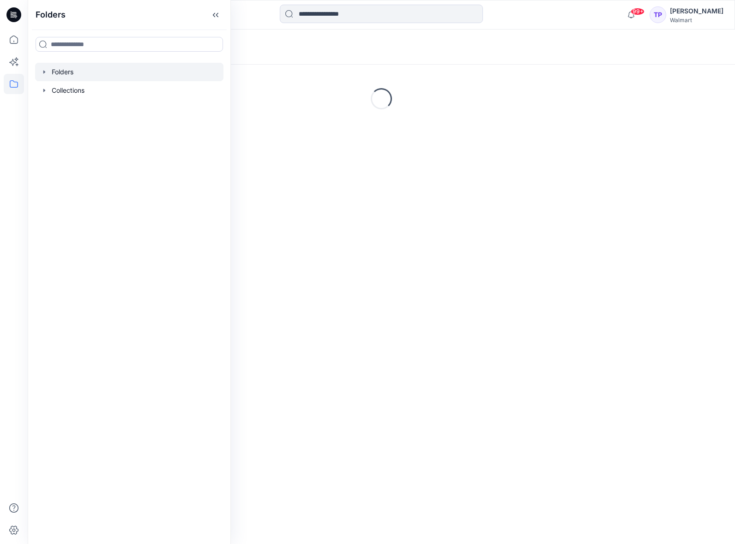
click at [44, 70] on icon "button" at bounding box center [44, 71] width 7 height 7
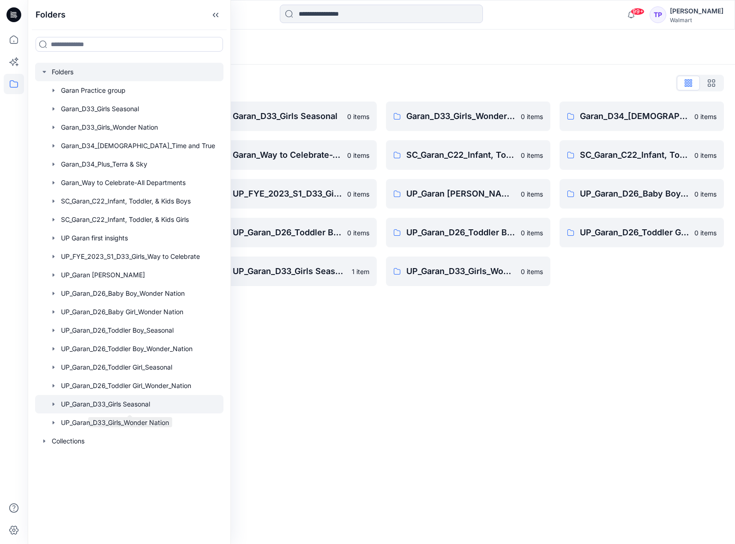
click at [161, 405] on div at bounding box center [129, 404] width 188 height 18
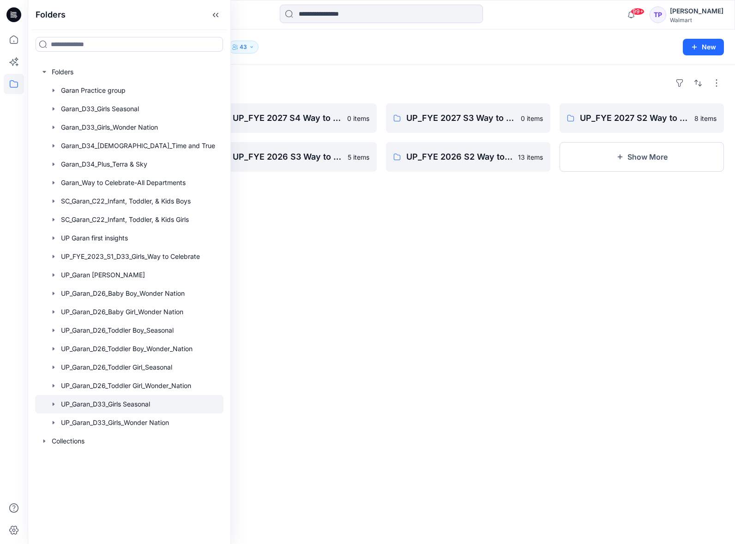
click at [408, 77] on div "Folders" at bounding box center [381, 83] width 685 height 15
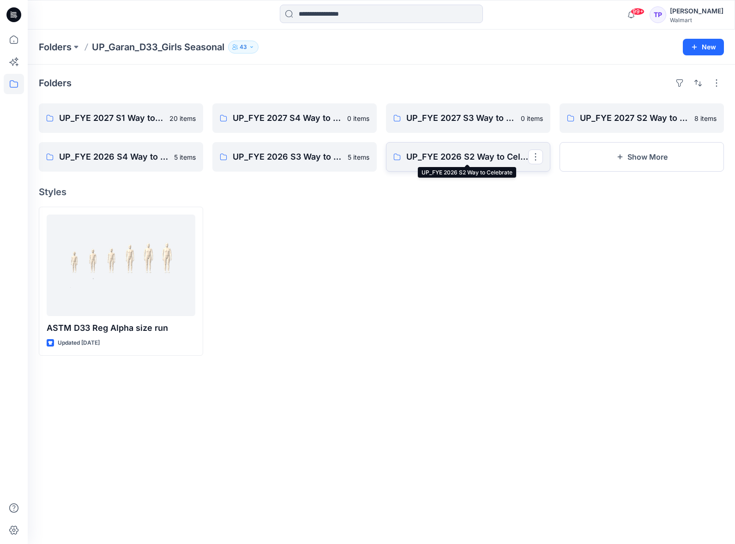
click at [427, 163] on p "UP_FYE 2026 S2 Way to Celebrate" at bounding box center [467, 156] width 122 height 13
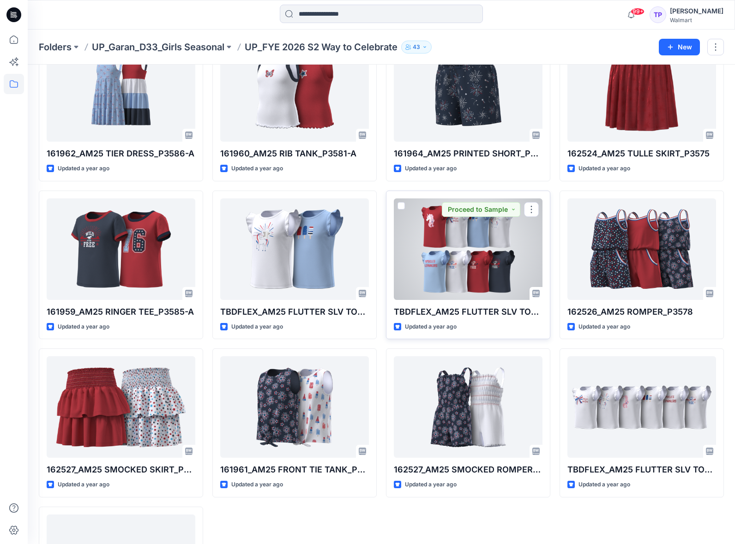
scroll to position [73, 0]
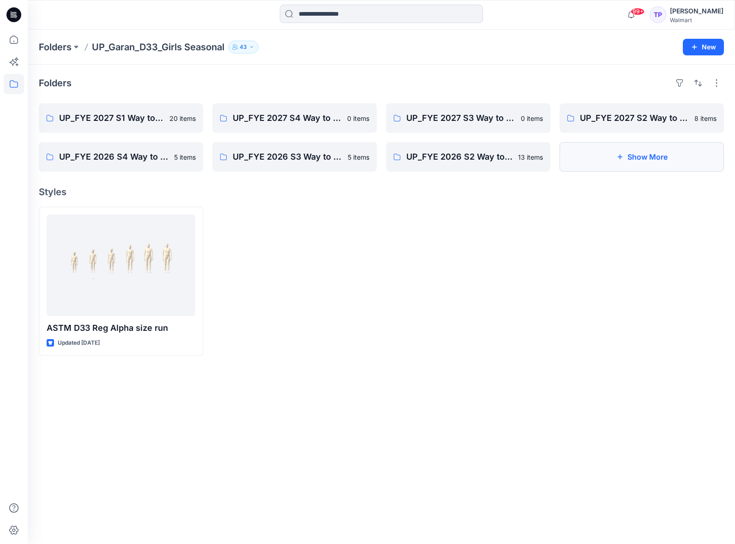
click at [650, 153] on button "Show More" at bounding box center [641, 157] width 164 height 30
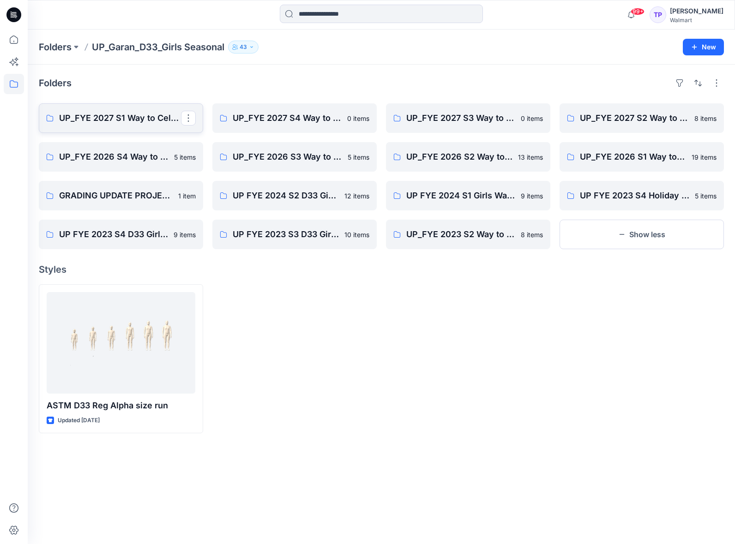
click at [88, 114] on p "UP_FYE 2027 S1 Way to Celebrate" at bounding box center [120, 118] width 122 height 13
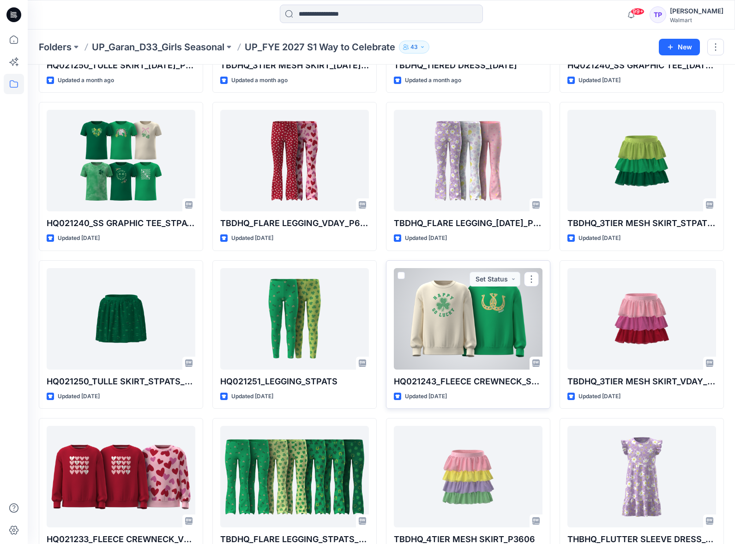
scroll to position [352, 0]
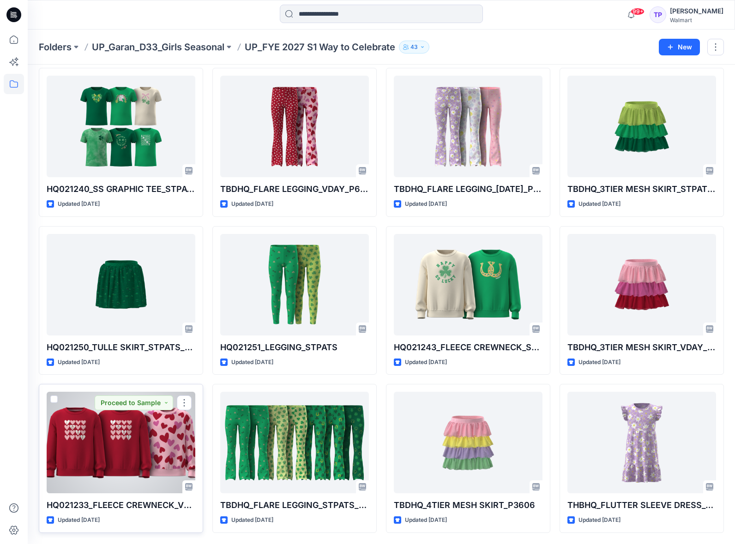
click at [147, 451] on div at bounding box center [121, 443] width 149 height 102
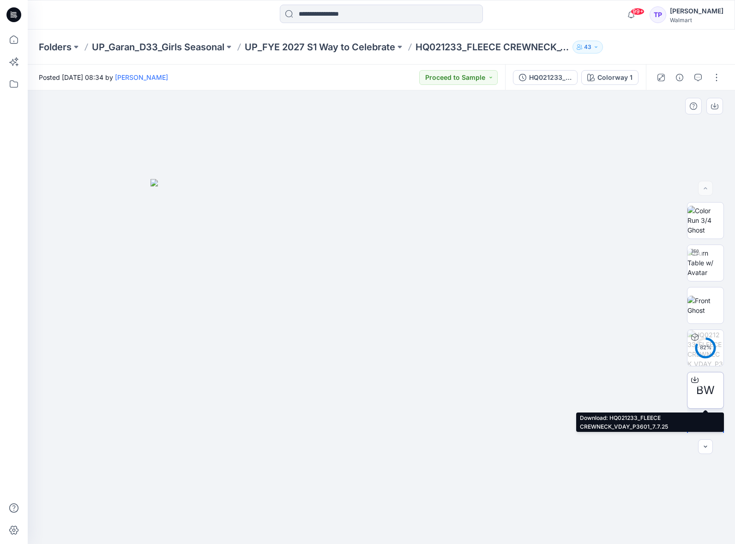
click at [697, 380] on icon at bounding box center [694, 379] width 7 height 7
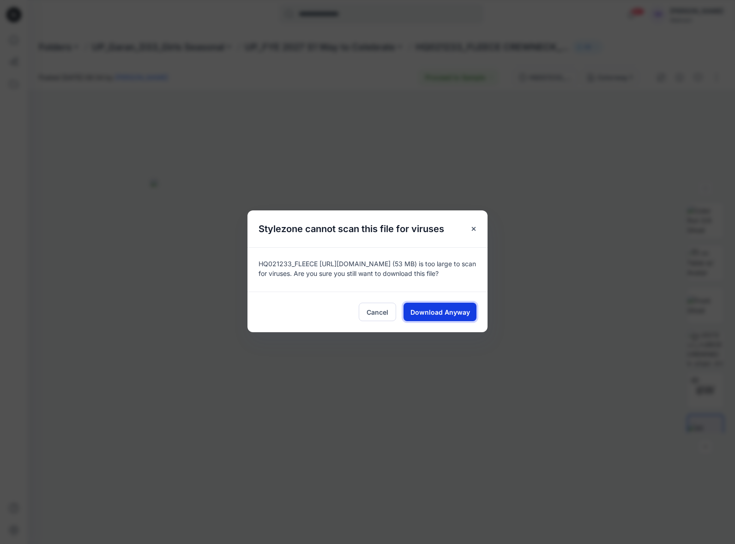
click at [457, 313] on span "Download Anyway" at bounding box center [440, 312] width 60 height 10
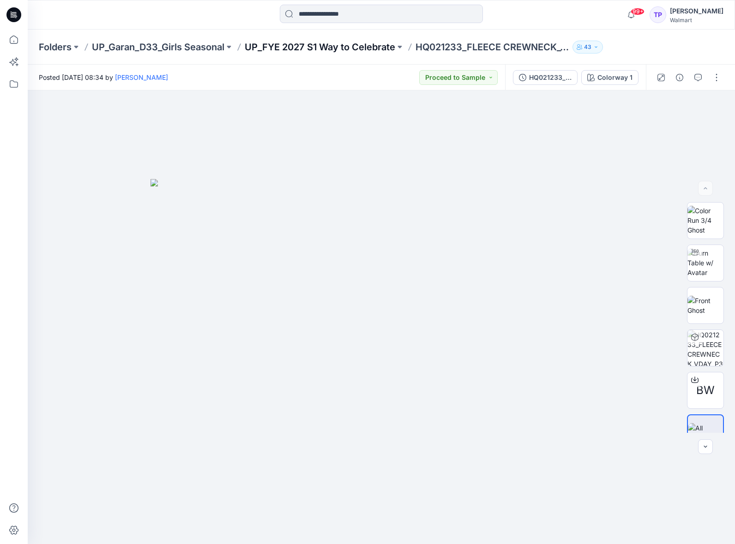
click at [351, 44] on p "UP_FYE 2027 S1 Way to Celebrate" at bounding box center [320, 47] width 150 height 13
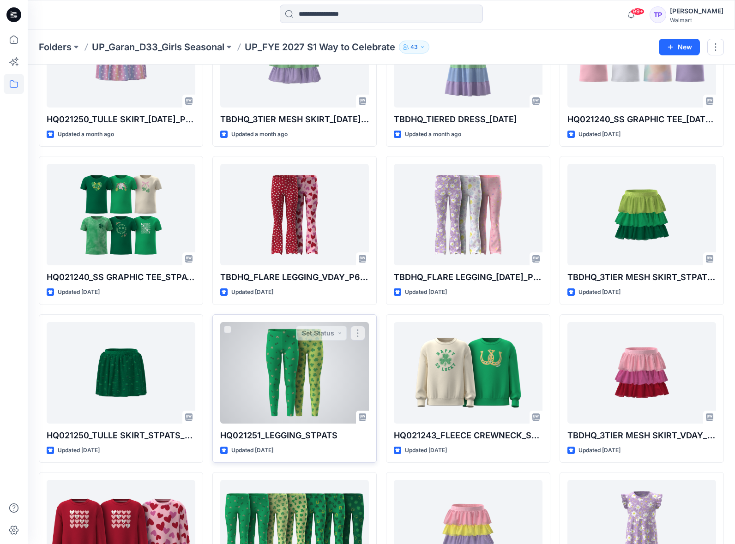
scroll to position [279, 0]
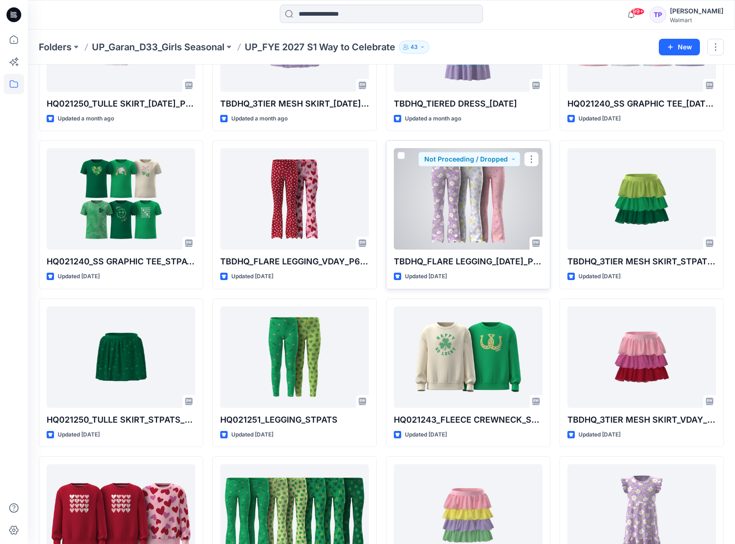
click at [462, 226] on div at bounding box center [468, 199] width 149 height 102
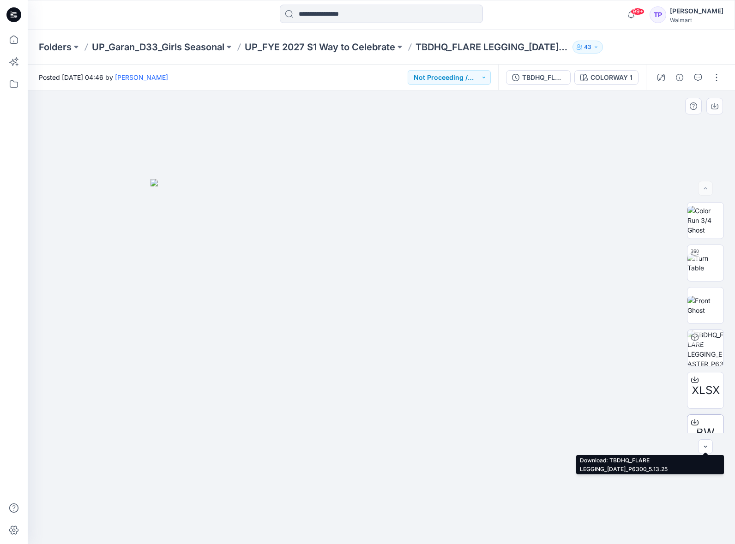
click at [694, 420] on icon at bounding box center [695, 421] width 4 height 5
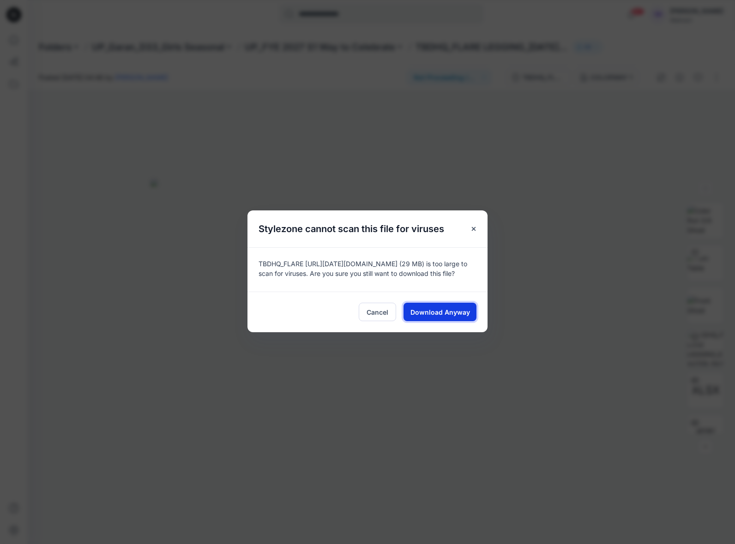
click at [436, 310] on button "Download Anyway" at bounding box center [439, 312] width 73 height 18
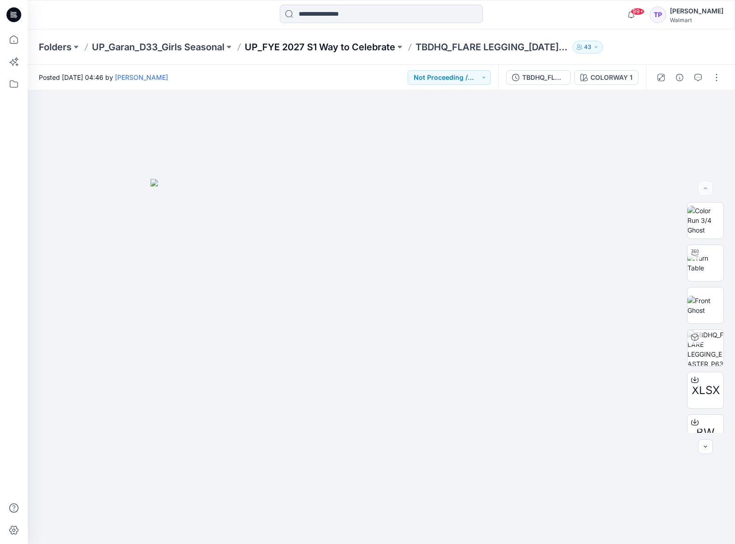
click at [313, 43] on p "UP_FYE 2027 S1 Way to Celebrate" at bounding box center [320, 47] width 150 height 13
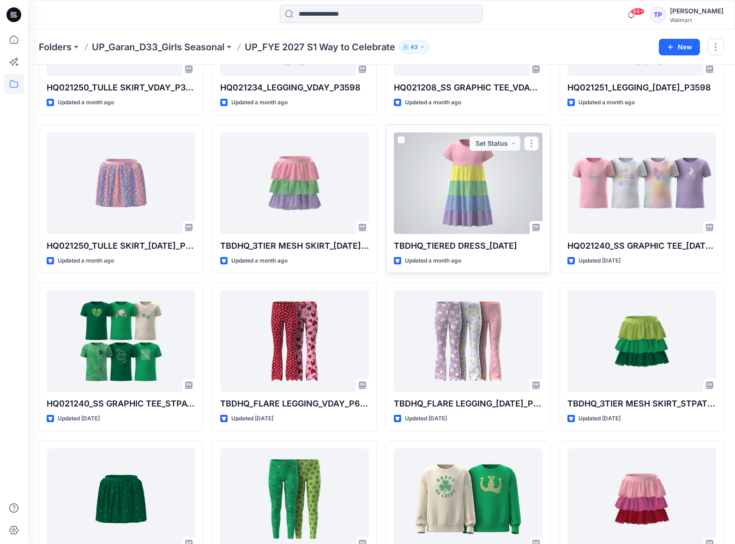
scroll to position [210, 0]
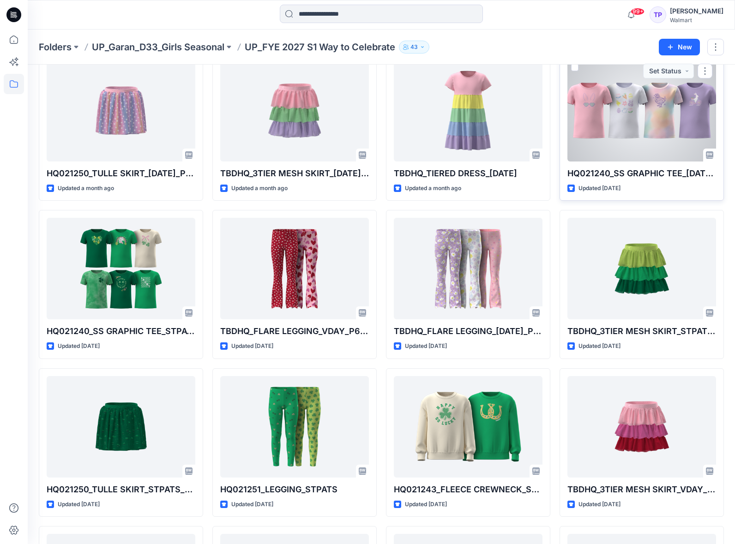
click at [577, 111] on div at bounding box center [641, 111] width 149 height 102
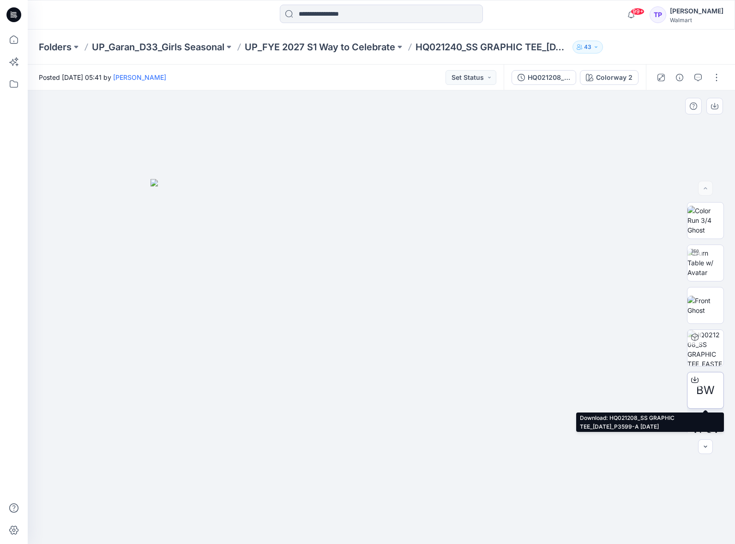
click at [693, 381] on icon at bounding box center [694, 379] width 7 height 7
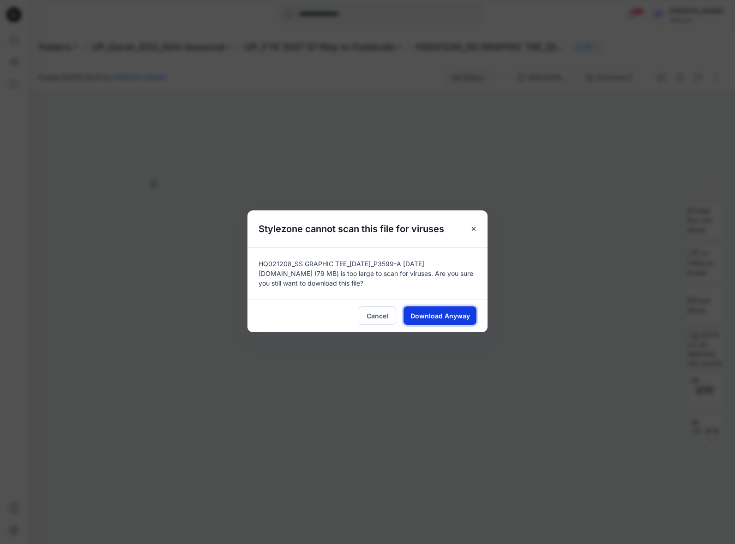
click at [437, 311] on span "Download Anyway" at bounding box center [440, 316] width 60 height 10
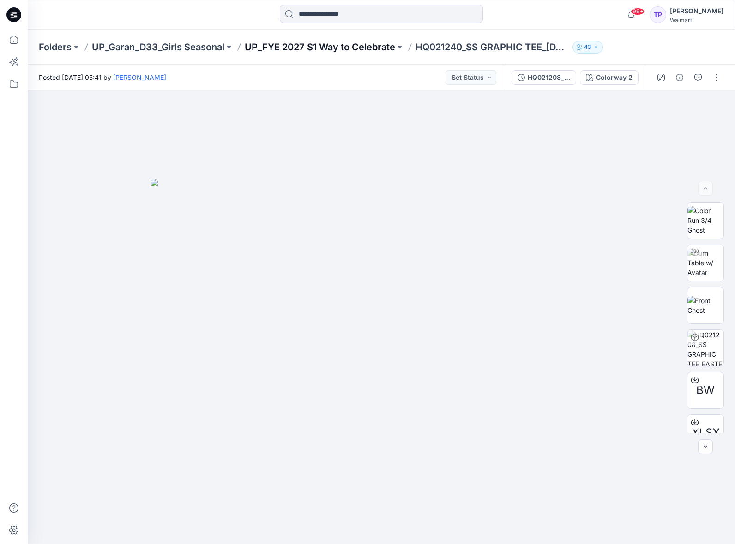
click at [344, 48] on p "UP_FYE 2027 S1 Way to Celebrate" at bounding box center [320, 47] width 150 height 13
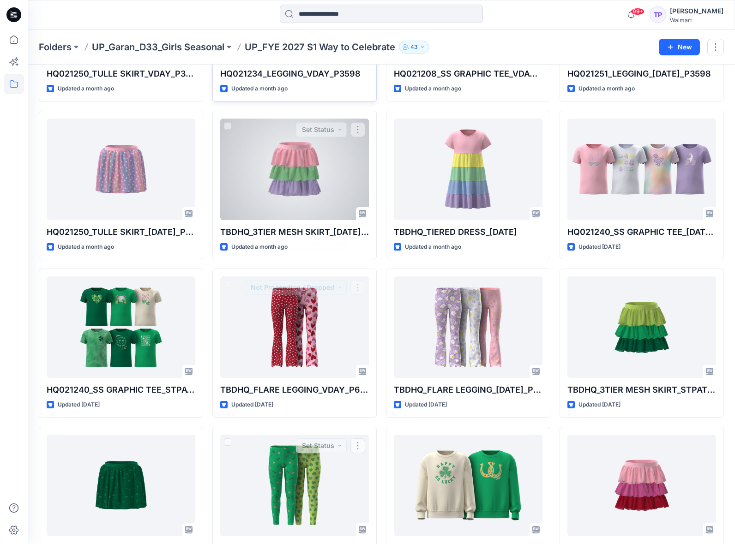
scroll to position [150, 0]
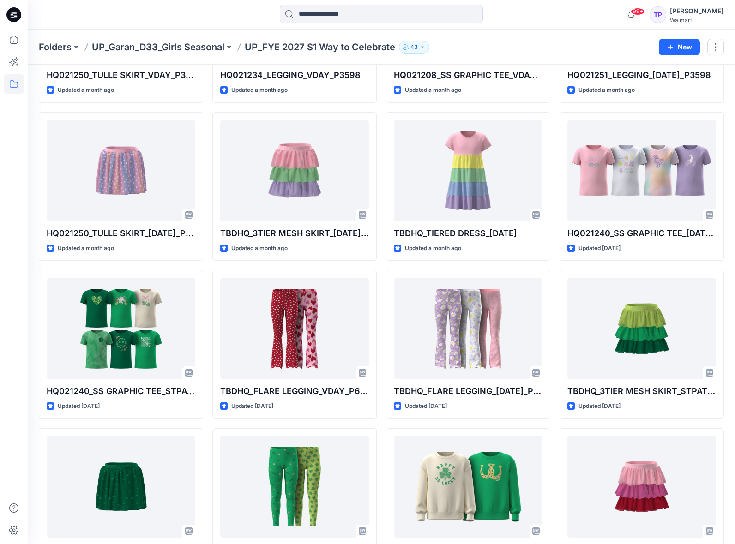
click at [152, 48] on p "UP_Garan_D33_Girls Seasonal" at bounding box center [158, 47] width 132 height 13
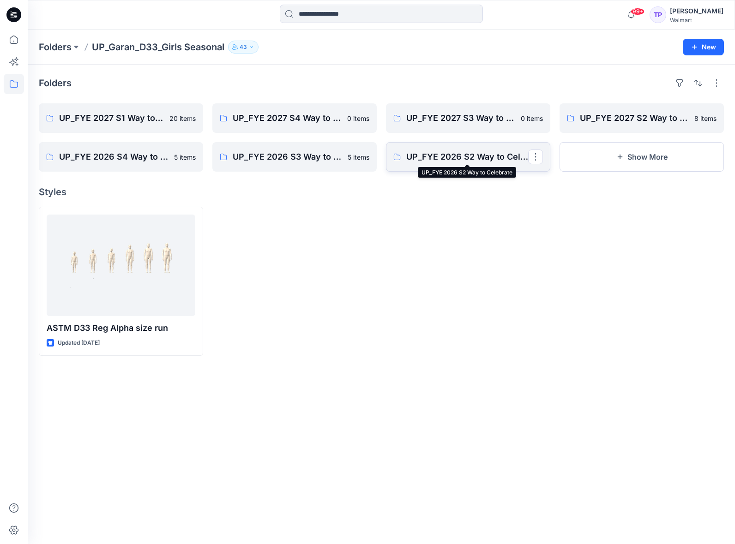
click at [462, 161] on p "UP_FYE 2026 S2 Way to Celebrate" at bounding box center [467, 156] width 122 height 13
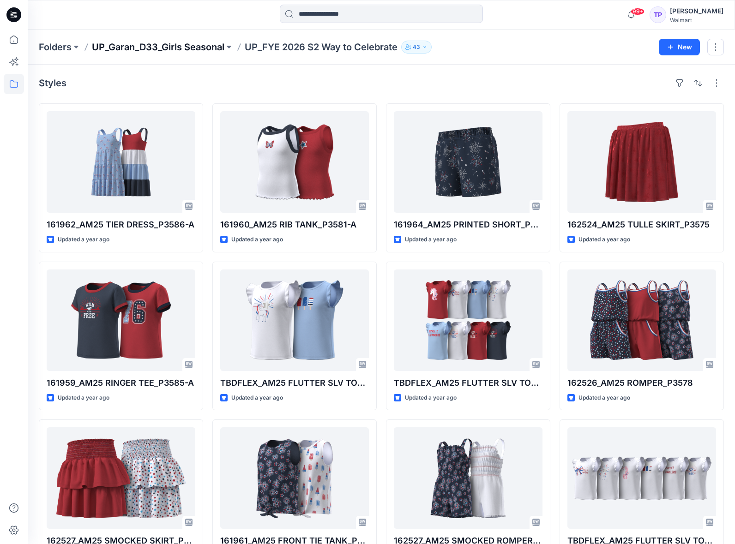
click at [211, 50] on p "UP_Garan_D33_Girls Seasonal" at bounding box center [158, 47] width 132 height 13
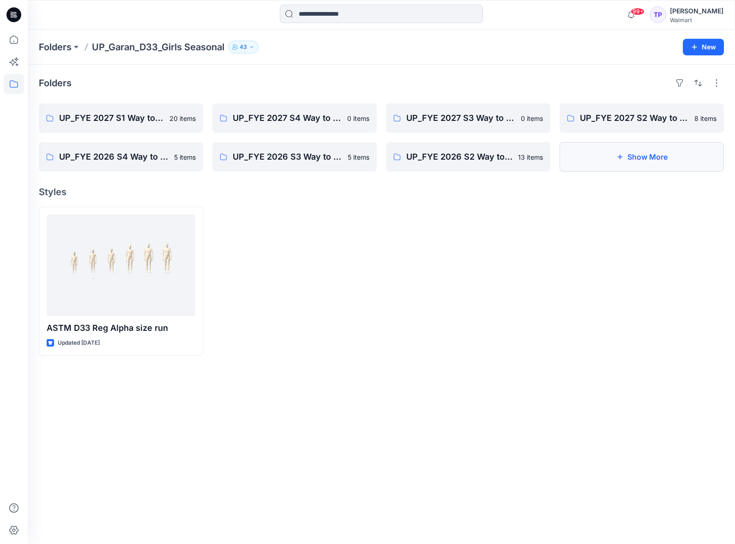
click at [631, 158] on button "Show More" at bounding box center [641, 157] width 164 height 30
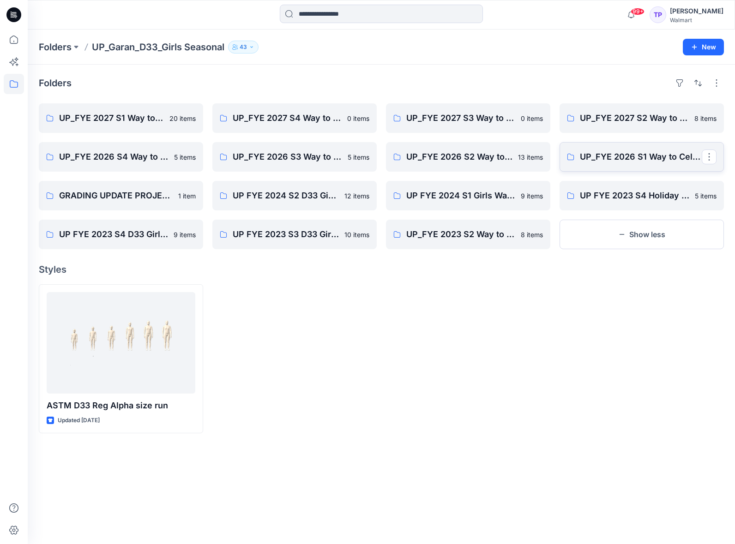
click at [610, 164] on link "UP_FYE 2026 S1 Way to Celebrate" at bounding box center [641, 157] width 164 height 30
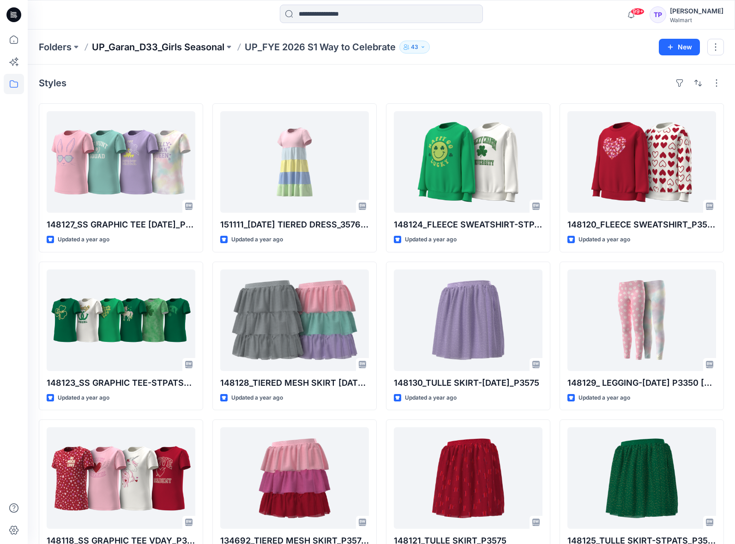
click at [175, 44] on p "UP_Garan_D33_Girls Seasonal" at bounding box center [158, 47] width 132 height 13
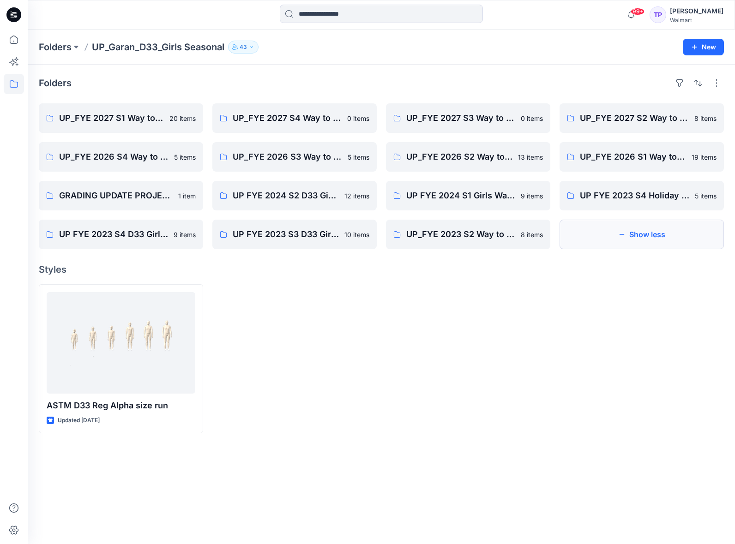
click at [614, 241] on button "Show less" at bounding box center [641, 235] width 164 height 30
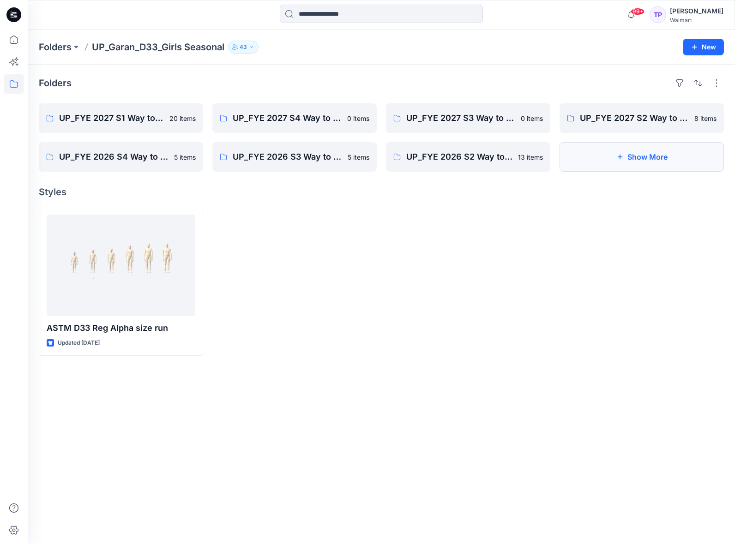
click at [618, 168] on button "Show More" at bounding box center [641, 157] width 164 height 30
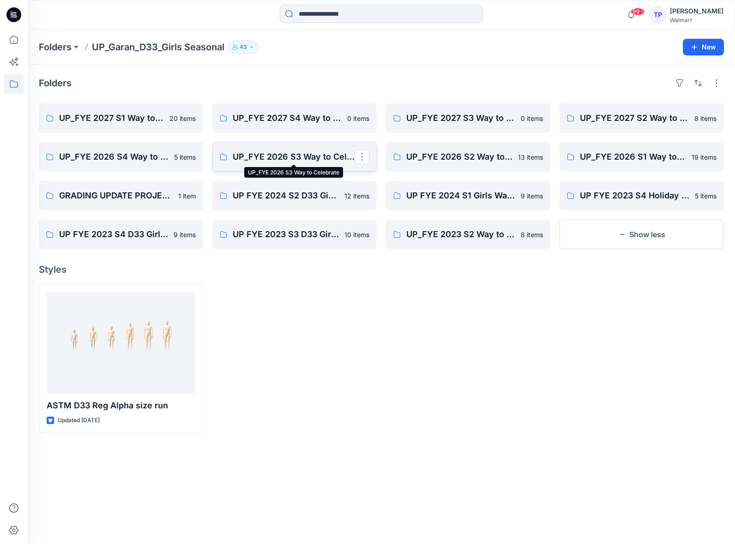
click at [326, 161] on p "UP_FYE 2026 S3 Way to Celebrate" at bounding box center [294, 156] width 122 height 13
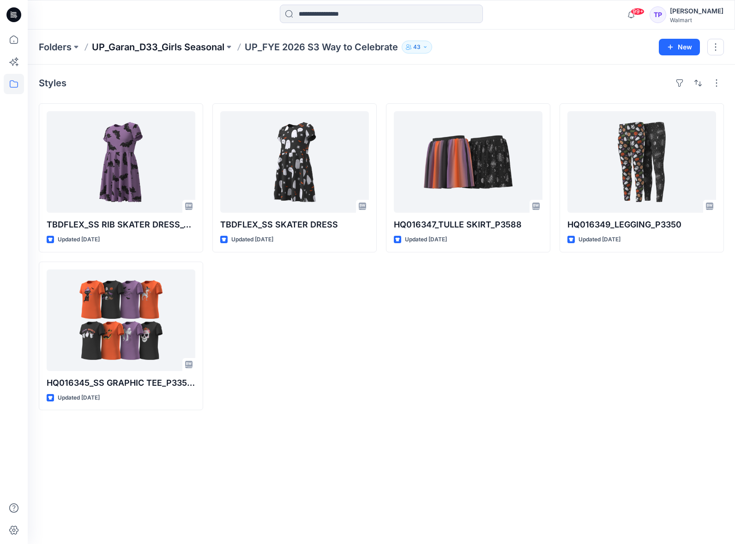
click at [211, 47] on p "UP_Garan_D33_Girls Seasonal" at bounding box center [158, 47] width 132 height 13
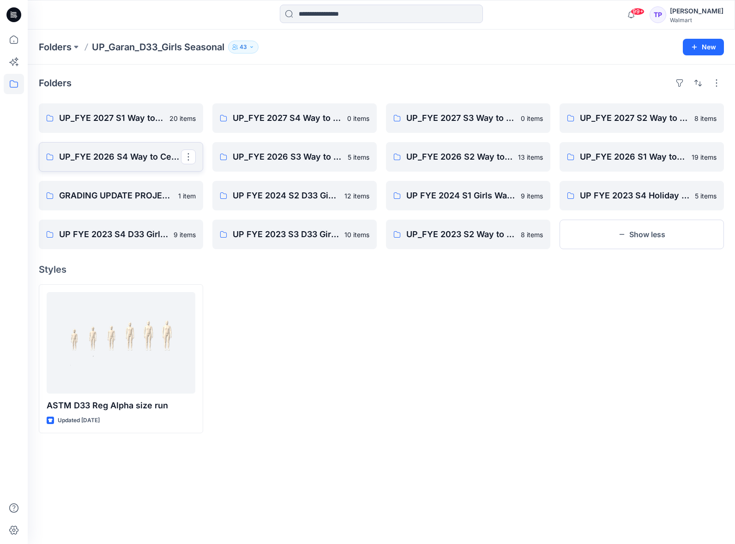
click at [122, 167] on link "UP_FYE 2026 S4 Way to Celebrate" at bounding box center [121, 157] width 164 height 30
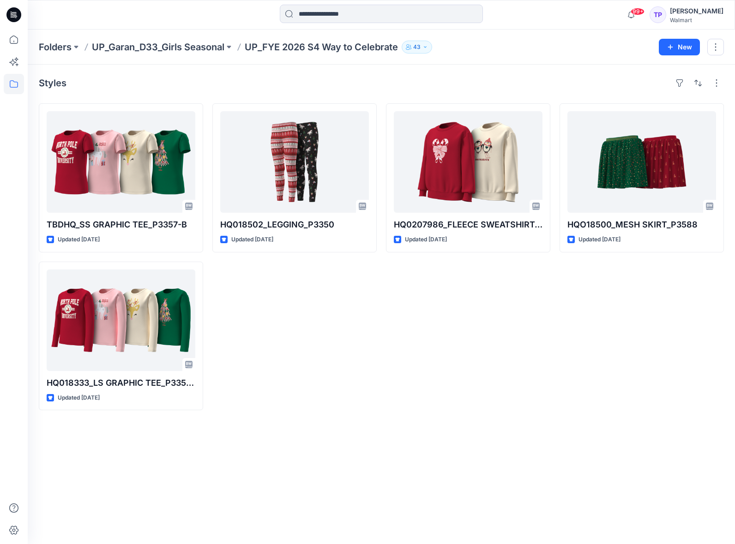
click at [271, 50] on p "UP_FYE 2026 S4 Way to Celebrate" at bounding box center [321, 47] width 153 height 13
click at [221, 42] on p "UP_Garan_D33_Girls Seasonal" at bounding box center [158, 47] width 132 height 13
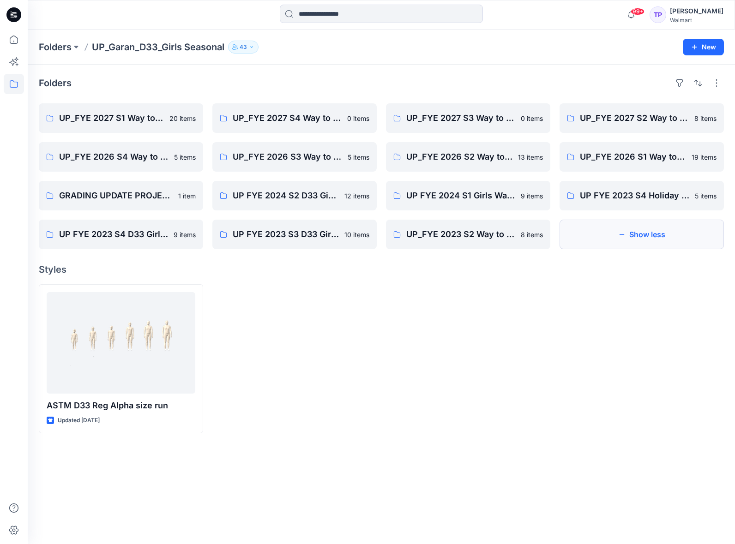
click at [641, 234] on button "Show less" at bounding box center [641, 235] width 164 height 30
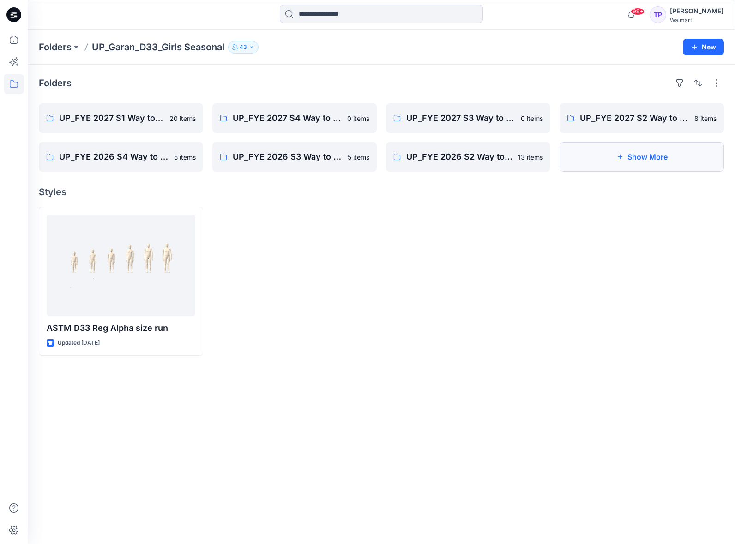
click at [599, 157] on button "Show More" at bounding box center [641, 157] width 164 height 30
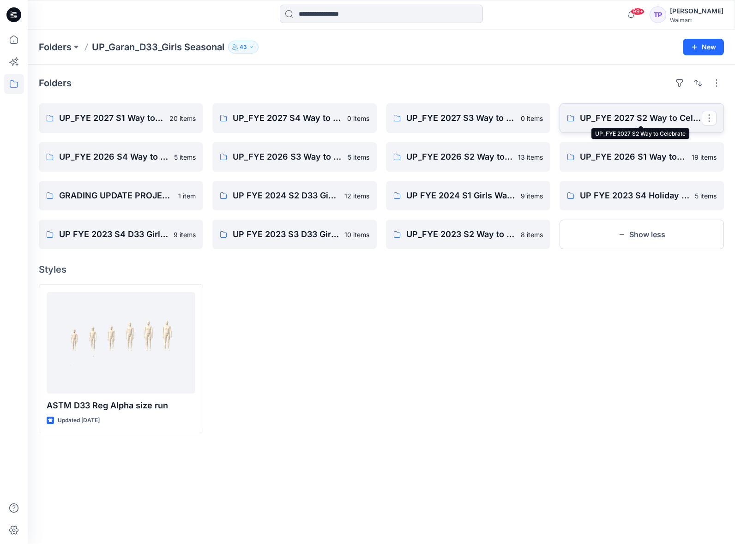
click at [631, 120] on p "UP_FYE 2027 S2 Way to Celebrate" at bounding box center [641, 118] width 122 height 13
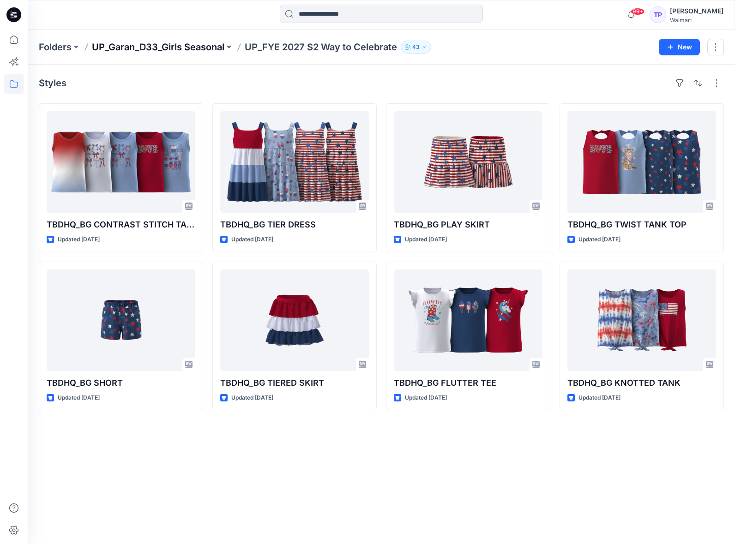
click at [201, 47] on p "UP_Garan_D33_Girls Seasonal" at bounding box center [158, 47] width 132 height 13
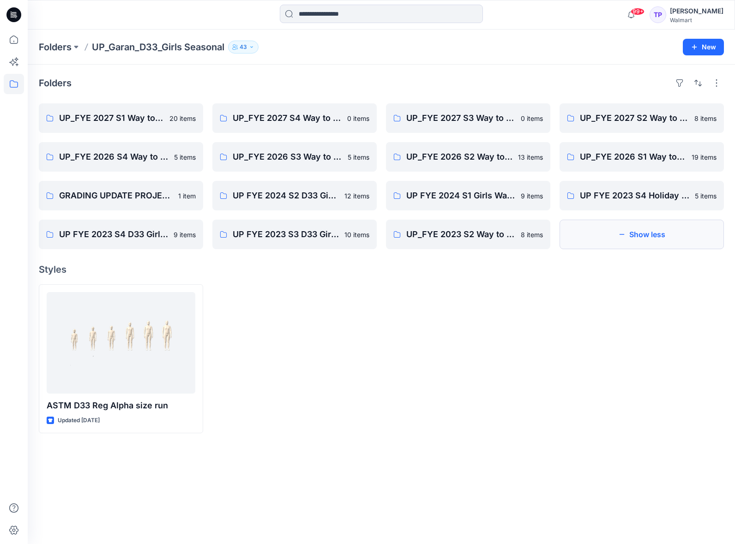
click at [610, 246] on button "Show less" at bounding box center [641, 235] width 164 height 30
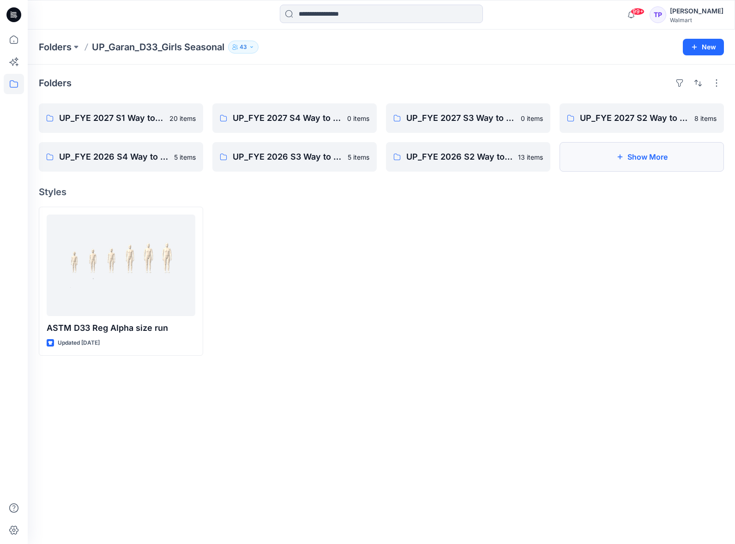
click at [628, 162] on button "Show More" at bounding box center [641, 157] width 164 height 30
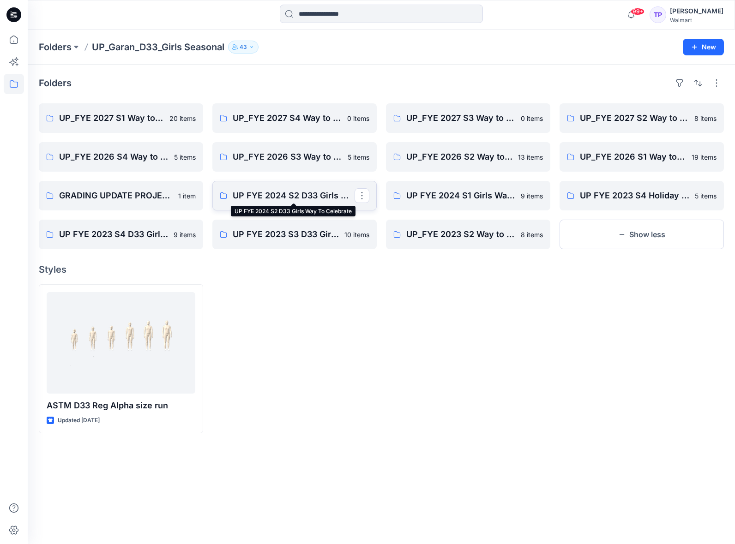
click at [322, 192] on p "UP FYE 2024 S2 D33 Girls Way To Celebrate" at bounding box center [294, 195] width 122 height 13
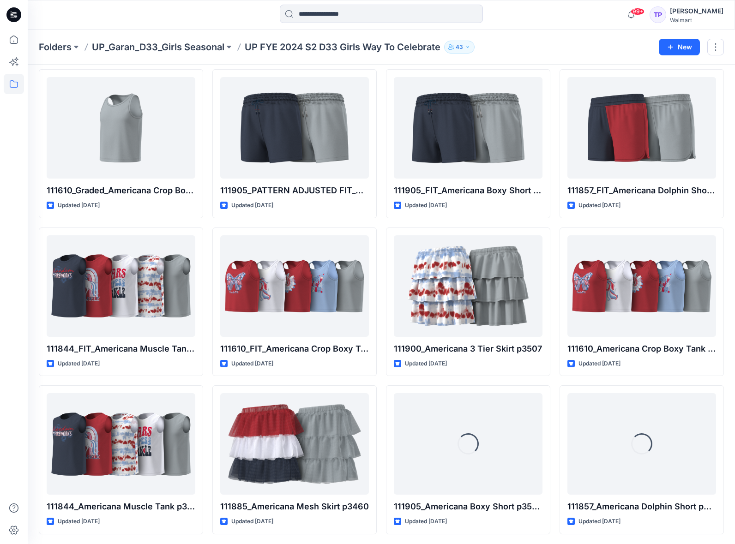
scroll to position [36, 0]
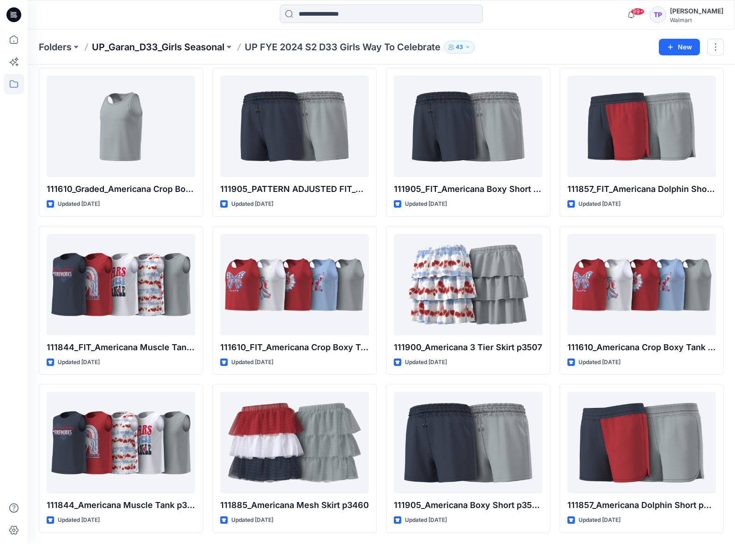
click at [208, 46] on p "UP_Garan_D33_Girls Seasonal" at bounding box center [158, 47] width 132 height 13
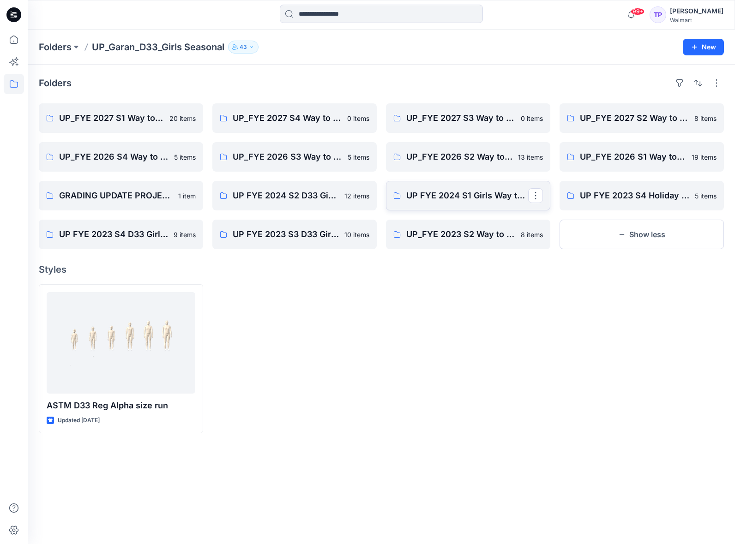
click at [479, 204] on link "UP FYE 2024 S1 Girls Way to Celebrate" at bounding box center [468, 196] width 164 height 30
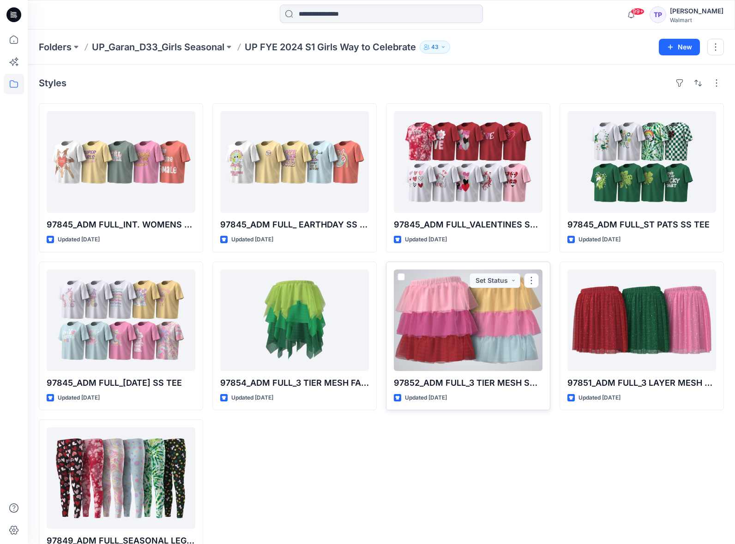
click at [501, 345] on div at bounding box center [468, 321] width 149 height 102
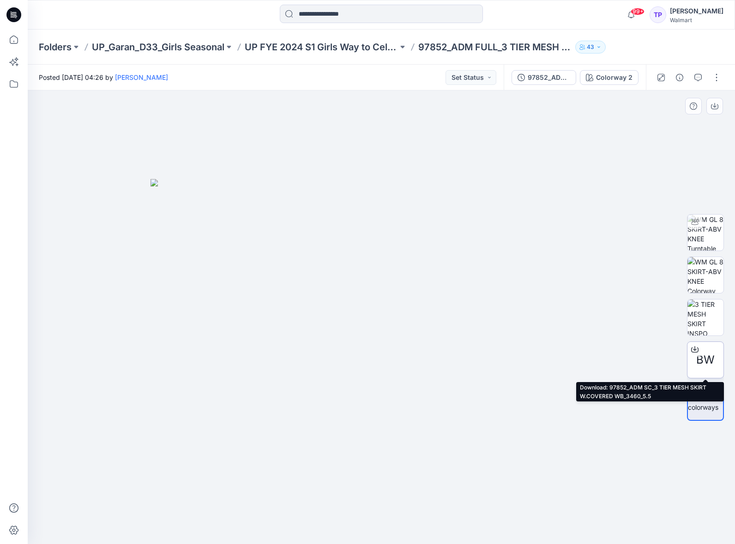
click at [695, 349] on icon at bounding box center [695, 348] width 4 height 5
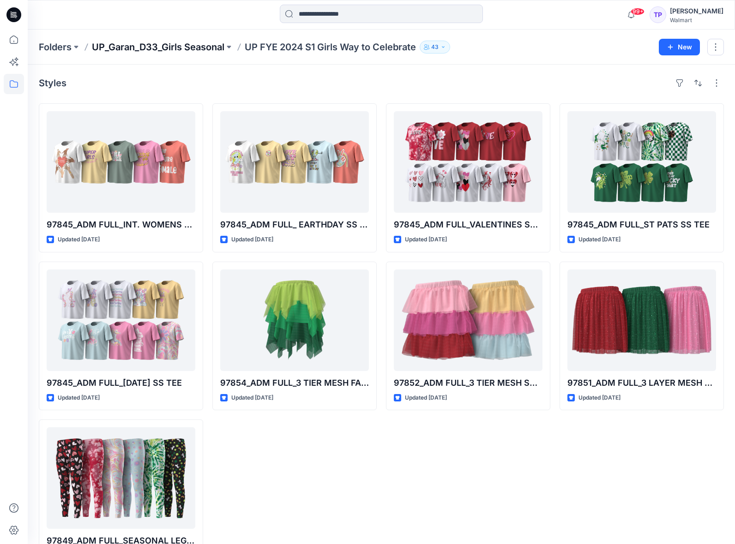
click at [213, 47] on p "UP_Garan_D33_Girls Seasonal" at bounding box center [158, 47] width 132 height 13
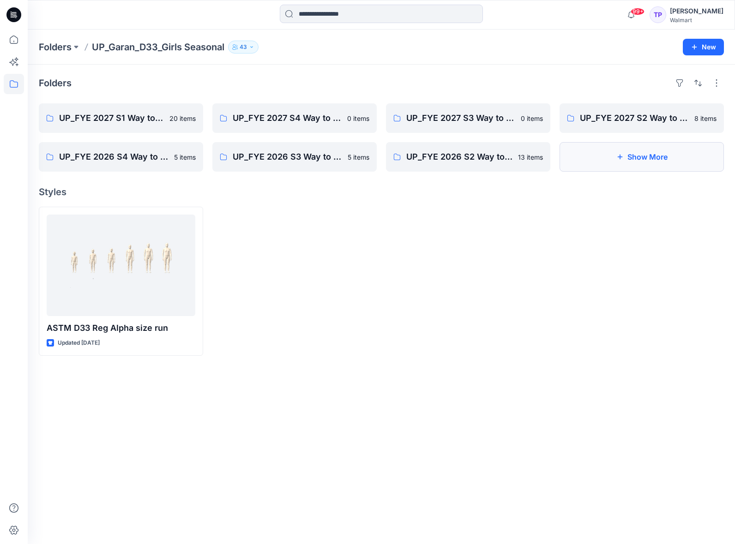
click at [627, 152] on button "Show More" at bounding box center [641, 157] width 164 height 30
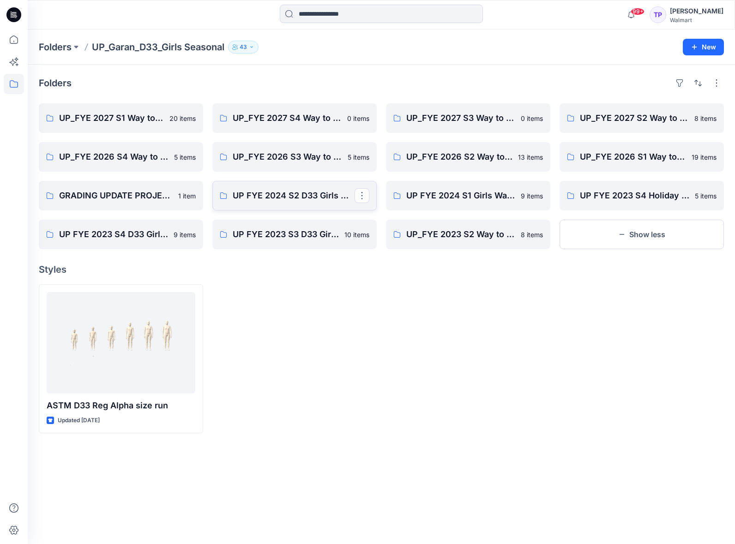
click at [268, 203] on link "UP FYE 2024 S2 D33 Girls Way To Celebrate" at bounding box center [294, 196] width 164 height 30
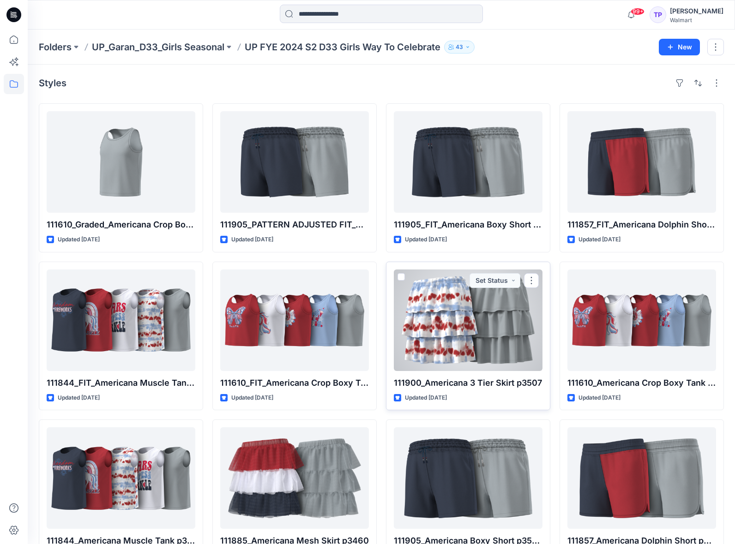
scroll to position [36, 0]
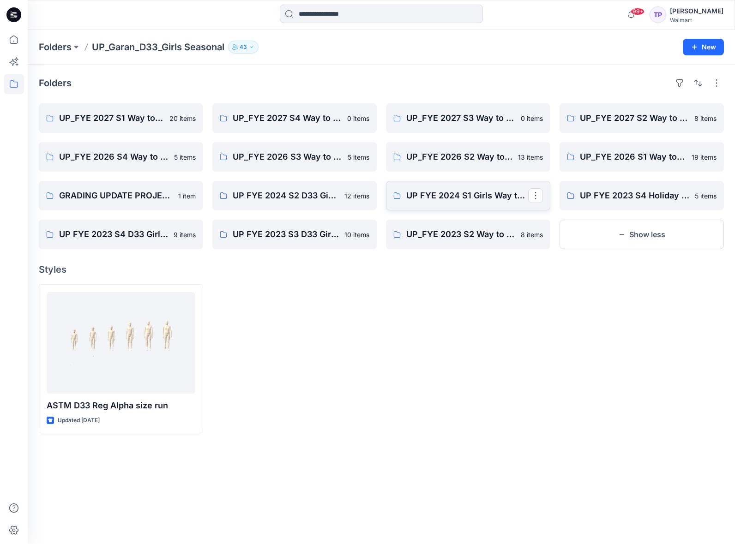
click at [465, 205] on link "UP FYE 2024 S1 Girls Way to Celebrate" at bounding box center [468, 196] width 164 height 30
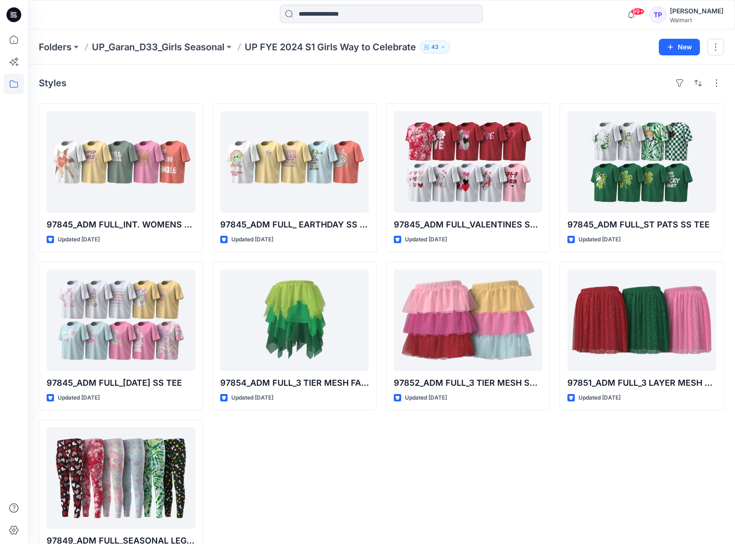
click at [280, 50] on p "UP FYE 2024 S1 Girls Way to Celebrate" at bounding box center [330, 47] width 171 height 13
click at [174, 44] on p "UP_Garan_D33_Girls Seasonal" at bounding box center [158, 47] width 132 height 13
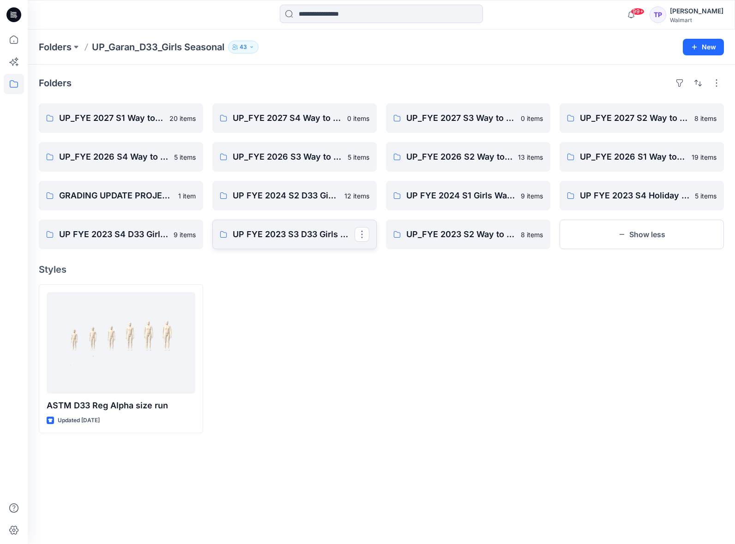
click at [294, 245] on link "UP FYE 2023 S3 D33 Girls Way to Celebrate" at bounding box center [294, 235] width 164 height 30
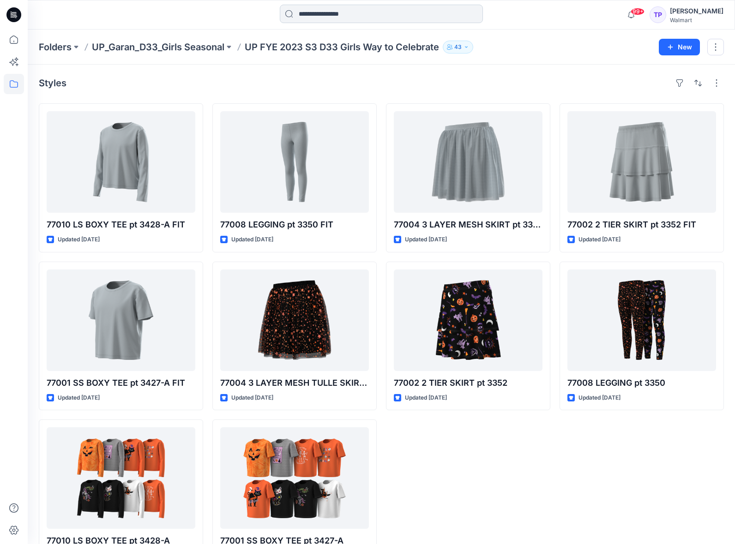
click at [324, 14] on input at bounding box center [381, 14] width 203 height 18
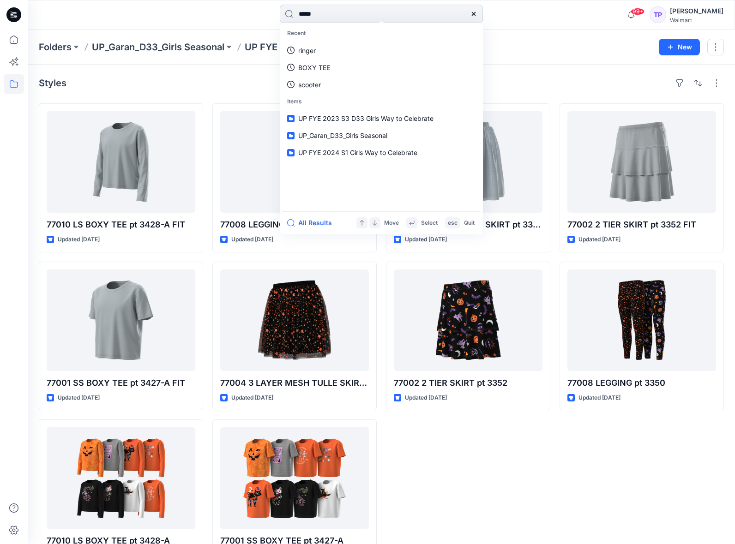
type input "******"
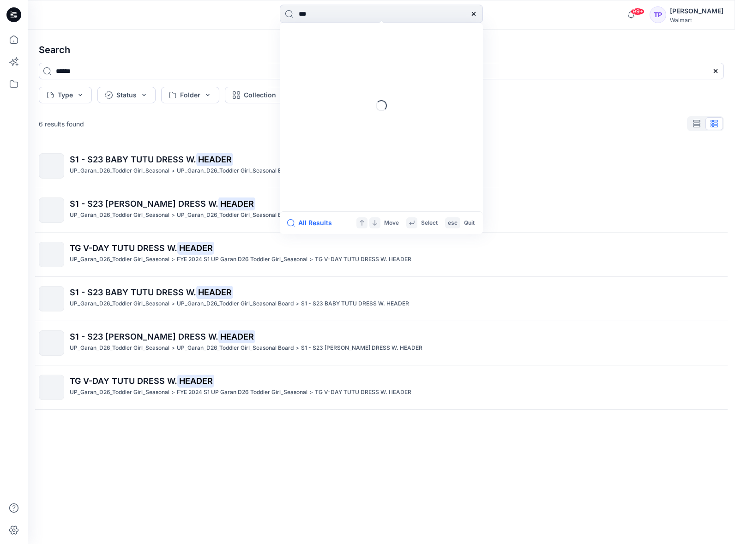
type input "****"
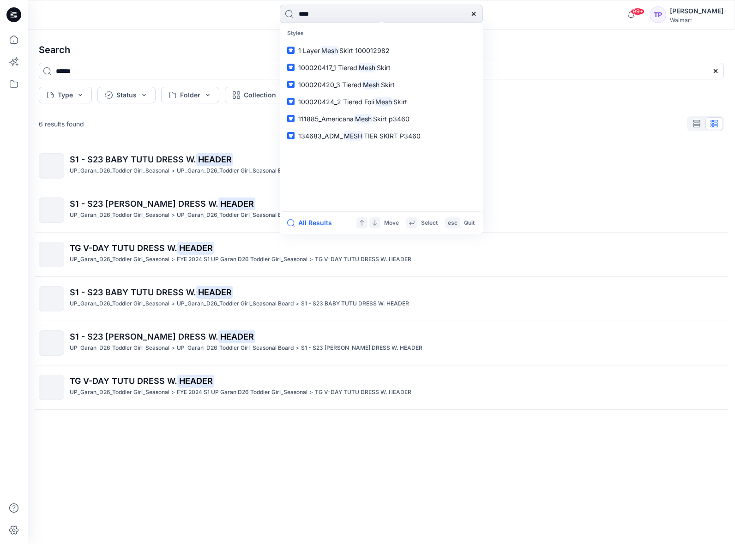
type input "****"
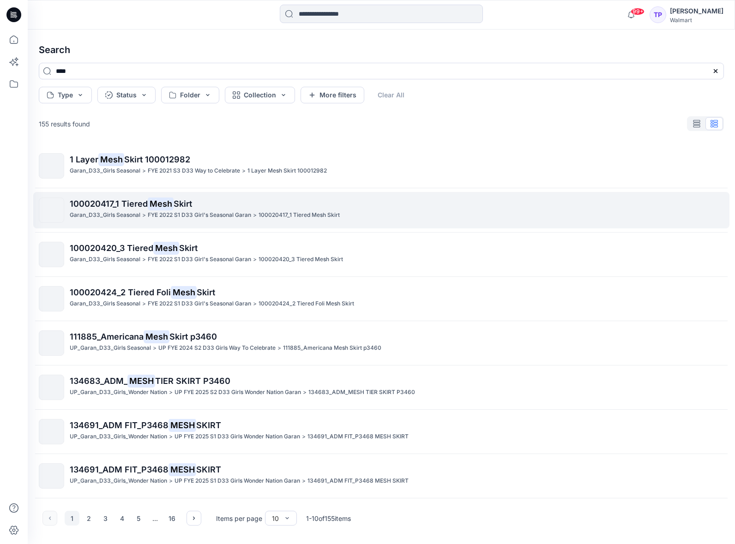
click at [207, 222] on div "100020417_1 Tiered Mesh Skirt Garan_D33_Girls Seasonal > FYE 2022 S1 D33 Girl's…" at bounding box center [397, 210] width 654 height 25
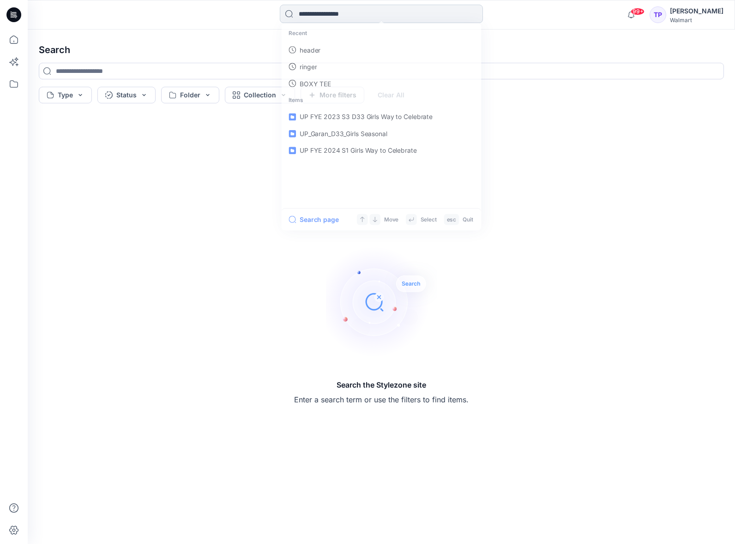
click at [310, 18] on input at bounding box center [381, 14] width 203 height 18
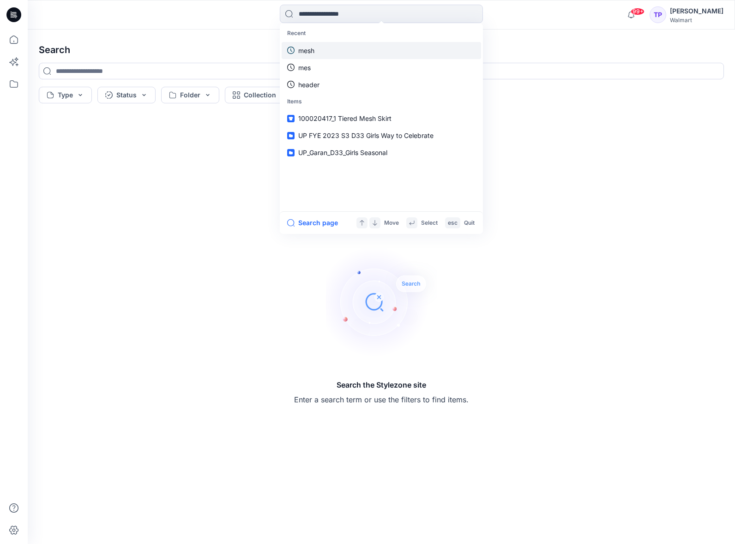
click at [312, 54] on p "mesh" at bounding box center [306, 51] width 16 height 10
type input "****"
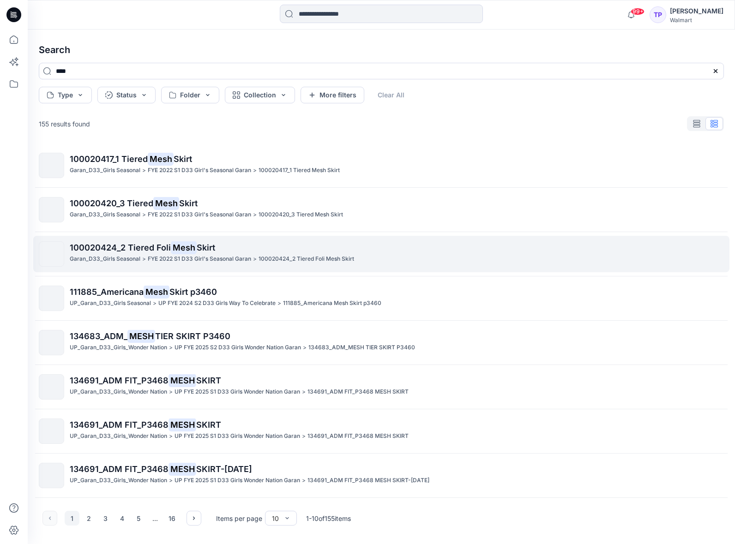
scroll to position [87, 0]
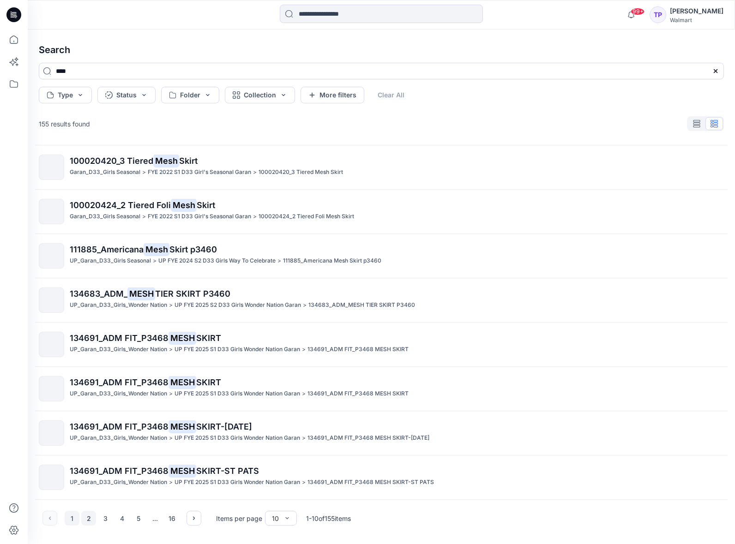
click at [93, 516] on button "2" at bounding box center [88, 518] width 15 height 15
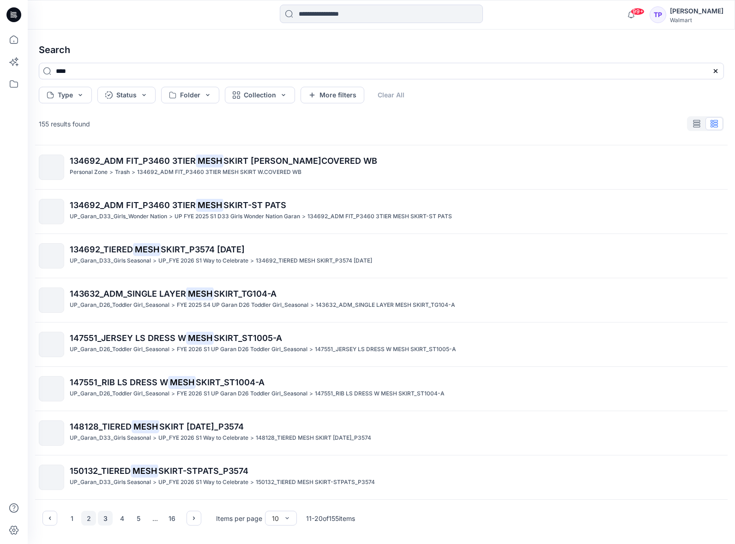
click at [103, 520] on button "3" at bounding box center [105, 518] width 15 height 15
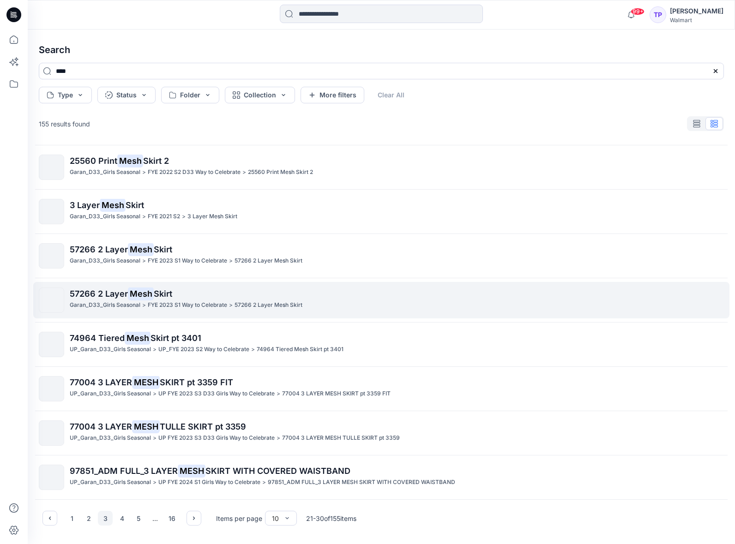
click at [92, 301] on p "Garan_D33_Girls Seasonal" at bounding box center [105, 305] width 71 height 10
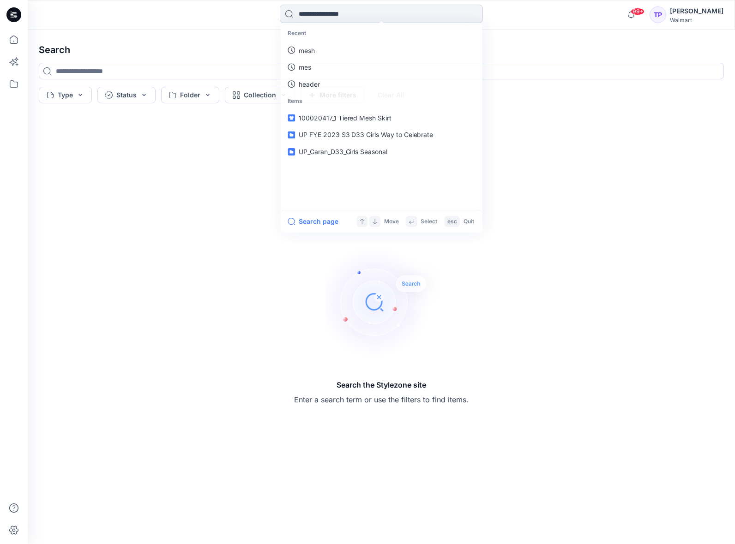
click at [373, 12] on input at bounding box center [381, 14] width 203 height 18
click at [346, 52] on link "mesh" at bounding box center [381, 50] width 199 height 17
type input "****"
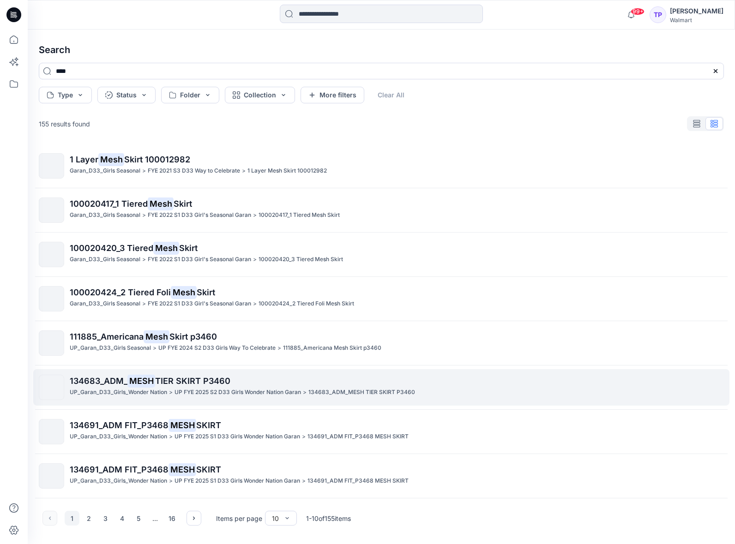
scroll to position [87, 0]
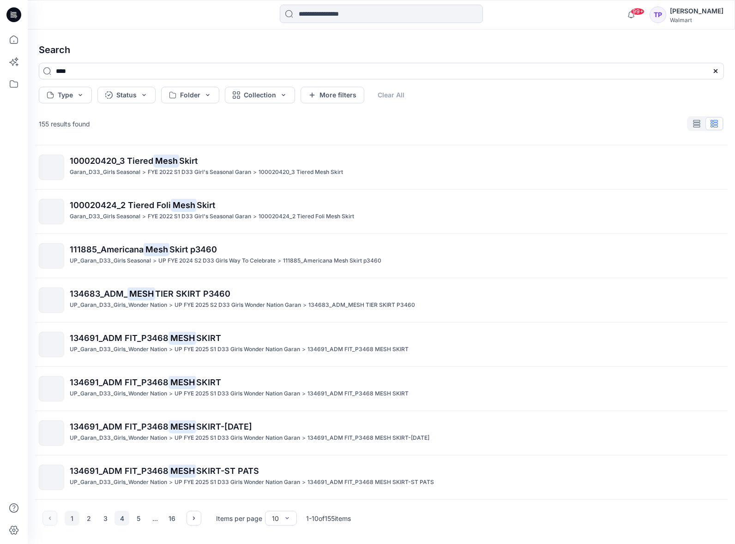
click at [129, 518] on button "4" at bounding box center [121, 518] width 15 height 15
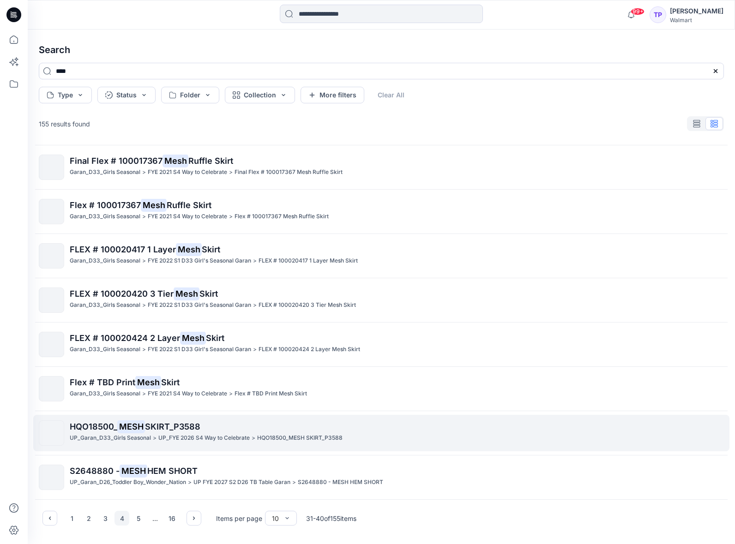
click at [204, 439] on p "UP_FYE 2026 S4 Way to Celebrate" at bounding box center [203, 438] width 91 height 10
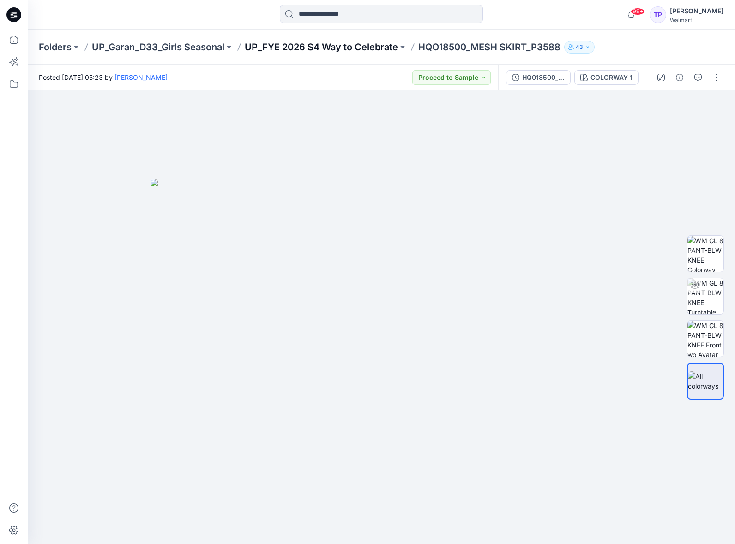
click at [318, 53] on p "UP_FYE 2026 S4 Way to Celebrate" at bounding box center [321, 47] width 153 height 13
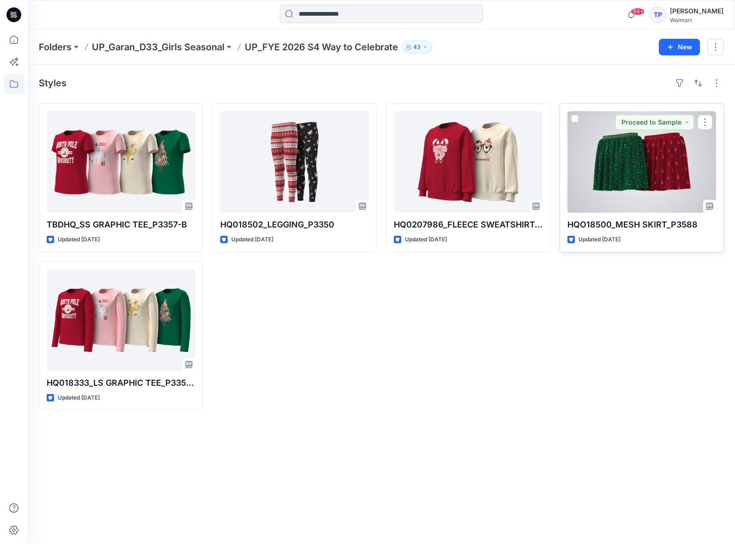
click at [595, 185] on div at bounding box center [641, 162] width 149 height 102
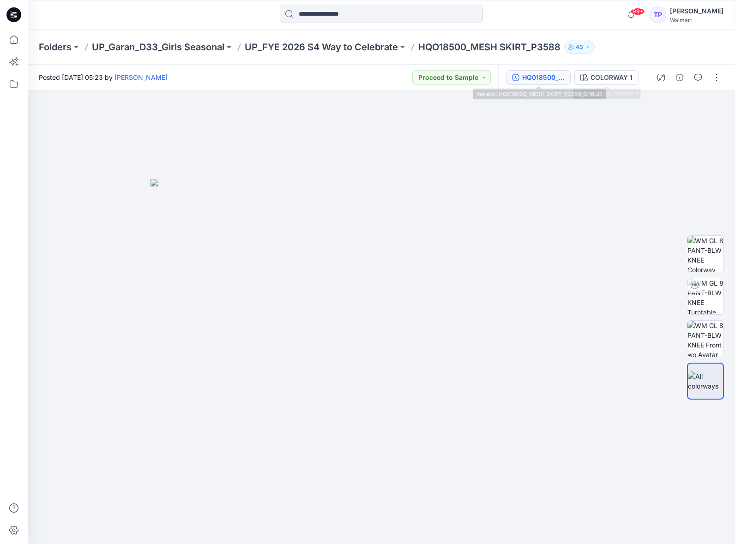
click at [550, 78] on div "HQ018500_MESH SKIRT_P3588_3.18.25" at bounding box center [543, 77] width 42 height 10
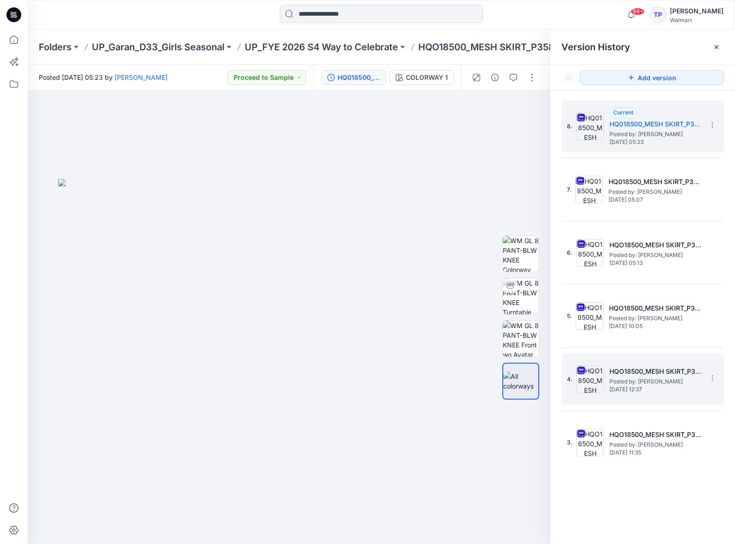
click at [618, 381] on span "Posted by: [PERSON_NAME]" at bounding box center [655, 381] width 92 height 9
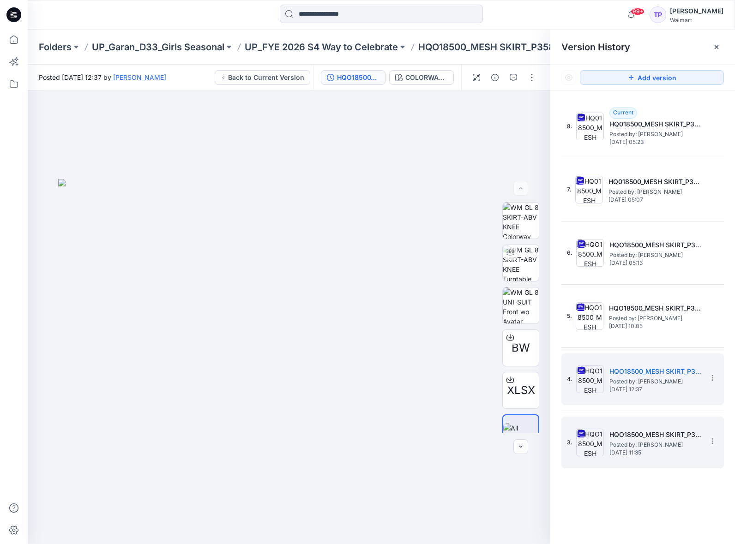
click at [609, 442] on span "Posted by: [PERSON_NAME]" at bounding box center [655, 444] width 92 height 9
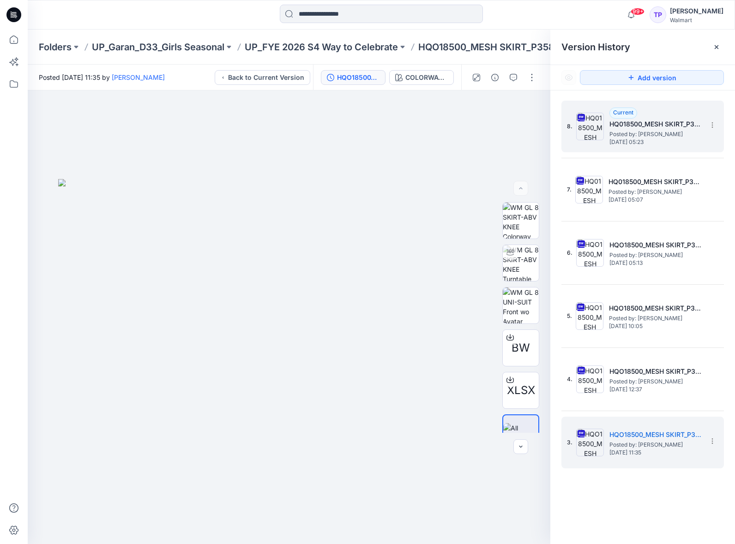
click at [616, 138] on span "Posted by: [PERSON_NAME]" at bounding box center [655, 134] width 92 height 9
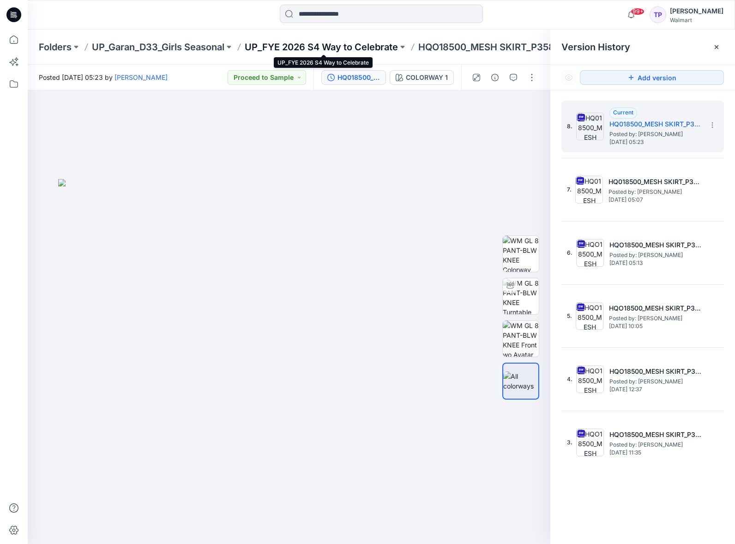
click at [310, 49] on p "UP_FYE 2026 S4 Way to Celebrate" at bounding box center [321, 47] width 153 height 13
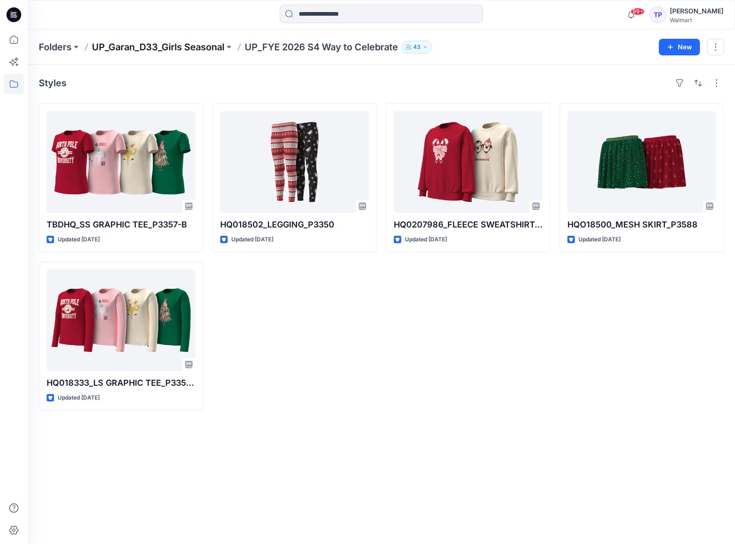
click at [206, 45] on p "UP_Garan_D33_Girls Seasonal" at bounding box center [158, 47] width 132 height 13
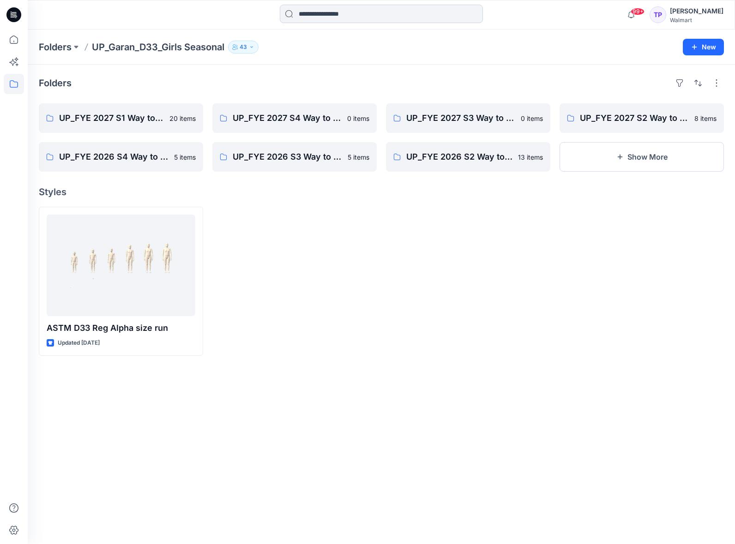
click at [330, 14] on input at bounding box center [381, 14] width 203 height 18
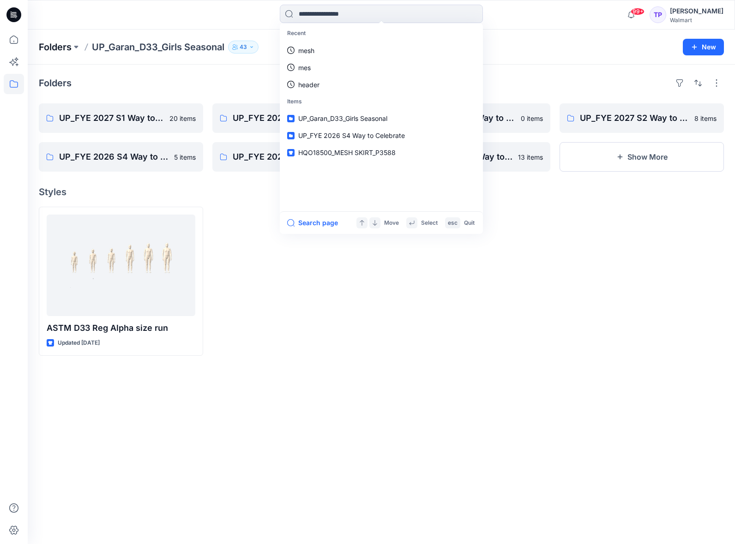
click at [48, 46] on p "Folders" at bounding box center [55, 47] width 33 height 13
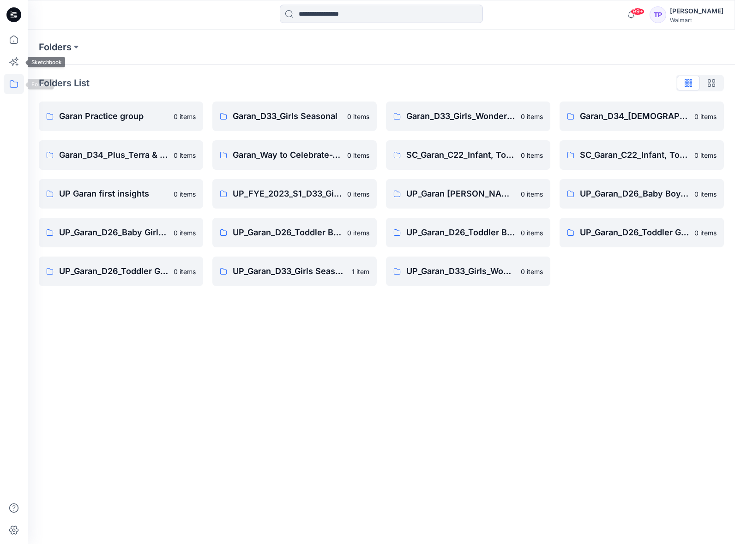
click at [16, 81] on icon at bounding box center [14, 84] width 20 height 20
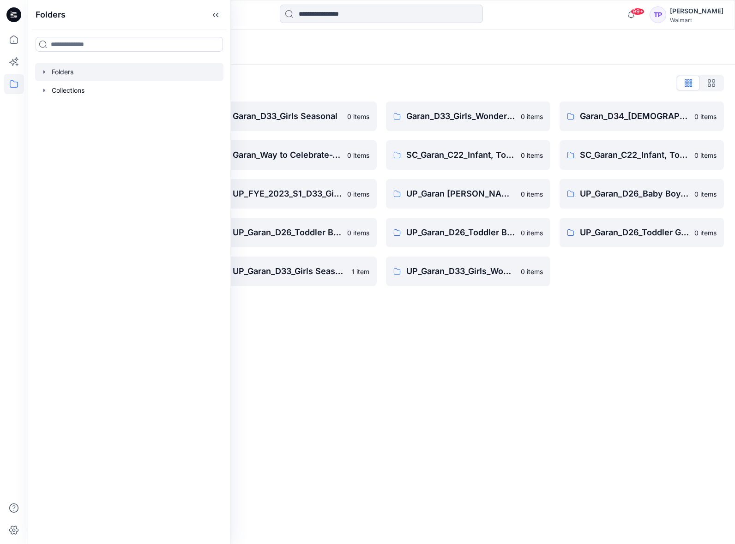
click at [42, 72] on icon "button" at bounding box center [44, 71] width 7 height 7
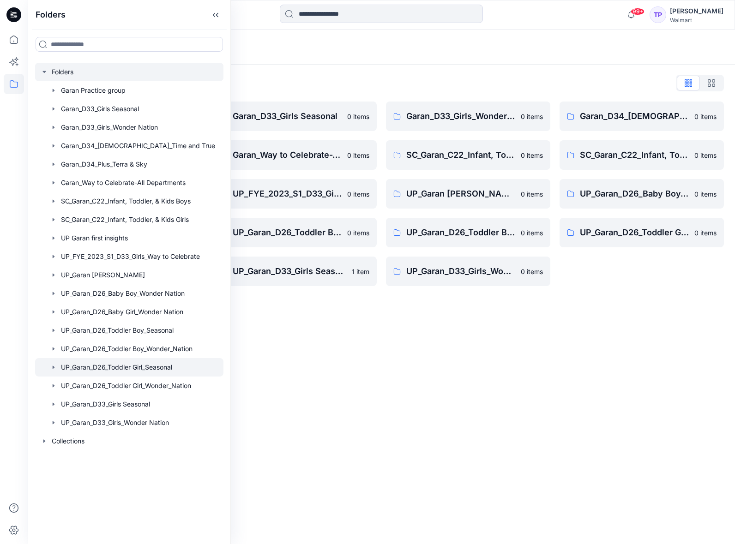
click at [143, 367] on div at bounding box center [129, 367] width 188 height 18
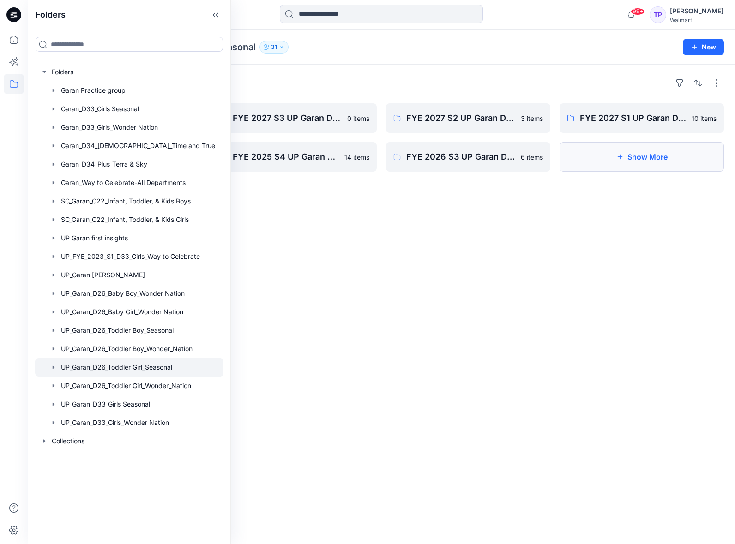
click at [596, 152] on button "Show More" at bounding box center [641, 157] width 164 height 30
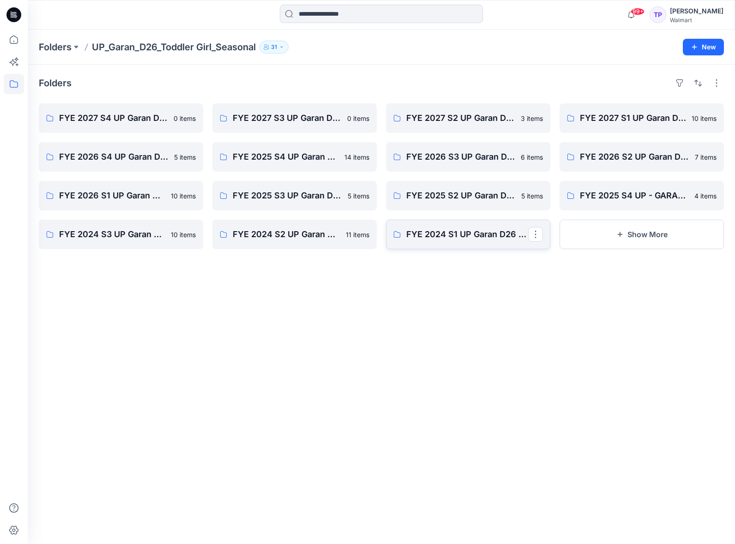
click at [463, 245] on link "FYE 2024 S1 UP Garan D26 Toddler Girl_Seasonal" at bounding box center [468, 235] width 164 height 30
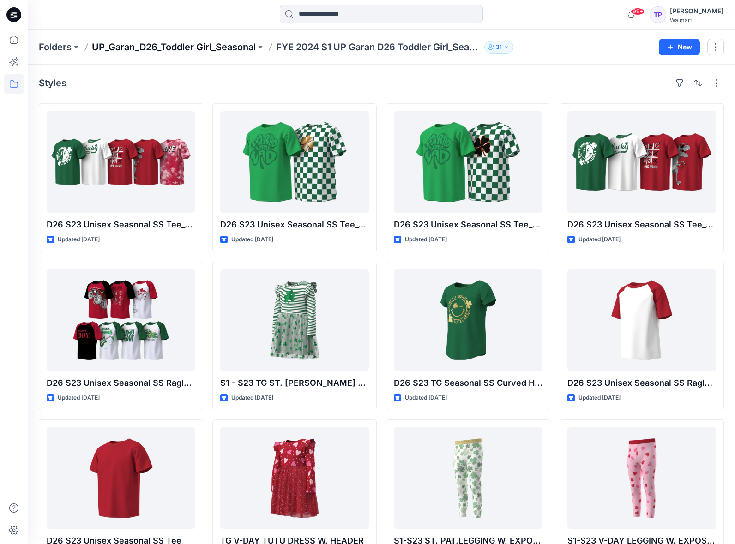
click at [216, 51] on p "UP_Garan_D26_Toddler Girl_Seasonal" at bounding box center [174, 47] width 164 height 13
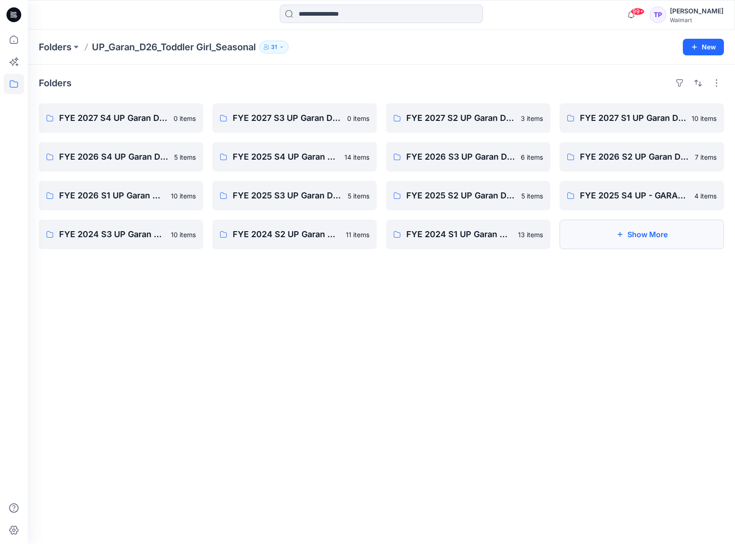
click at [601, 233] on button "Show More" at bounding box center [641, 235] width 164 height 30
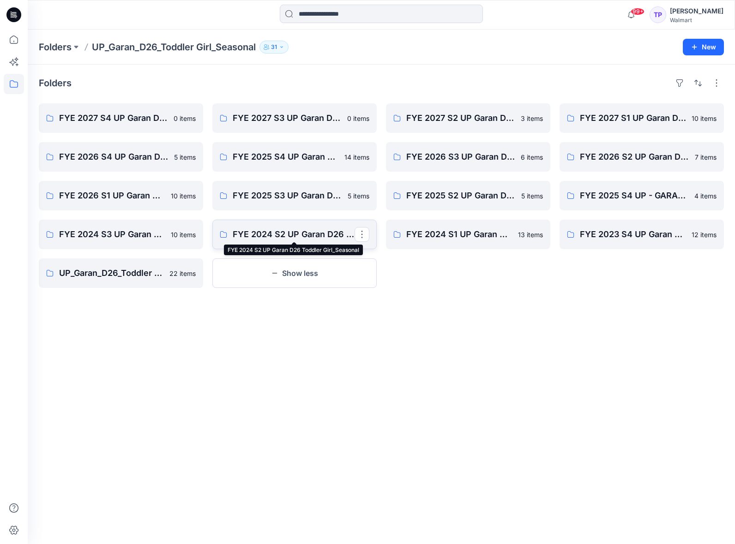
click at [264, 237] on p "FYE 2024 S2 UP Garan D26 Toddler Girl_Seasonal" at bounding box center [294, 234] width 122 height 13
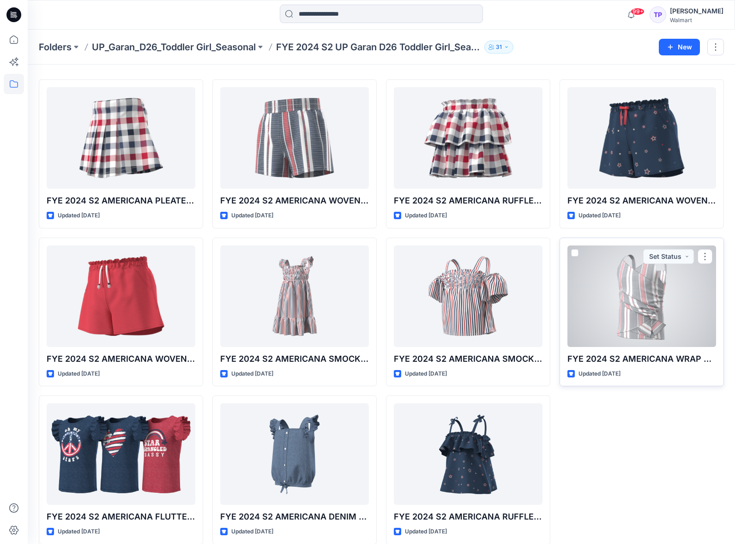
scroll to position [36, 0]
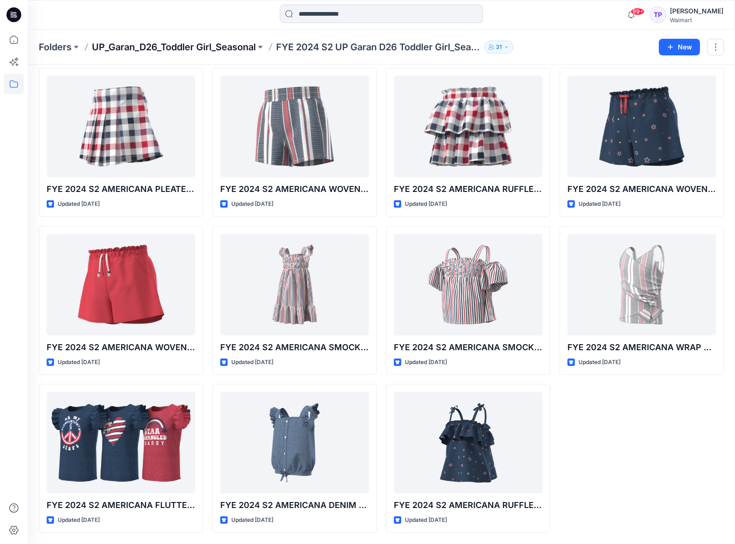
click at [240, 41] on p "UP_Garan_D26_Toddler Girl_Seasonal" at bounding box center [174, 47] width 164 height 13
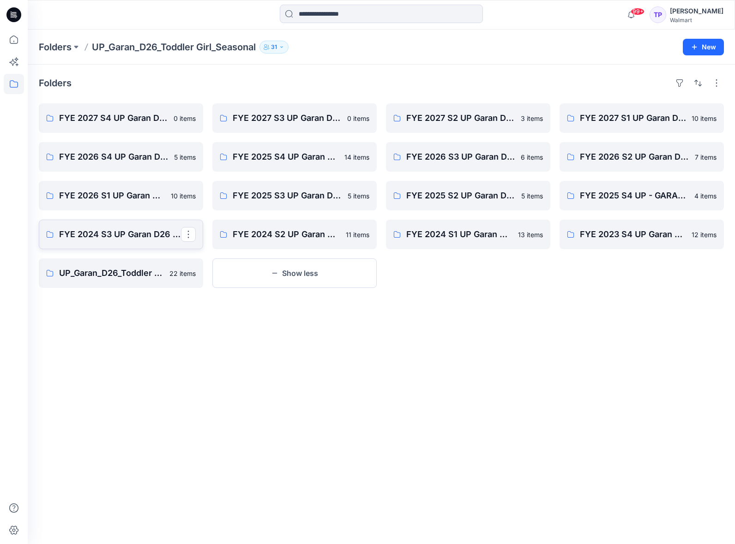
click at [144, 246] on link "FYE 2024 S3 UP Garan D26 Toddler Girl_Seasonal" at bounding box center [121, 235] width 164 height 30
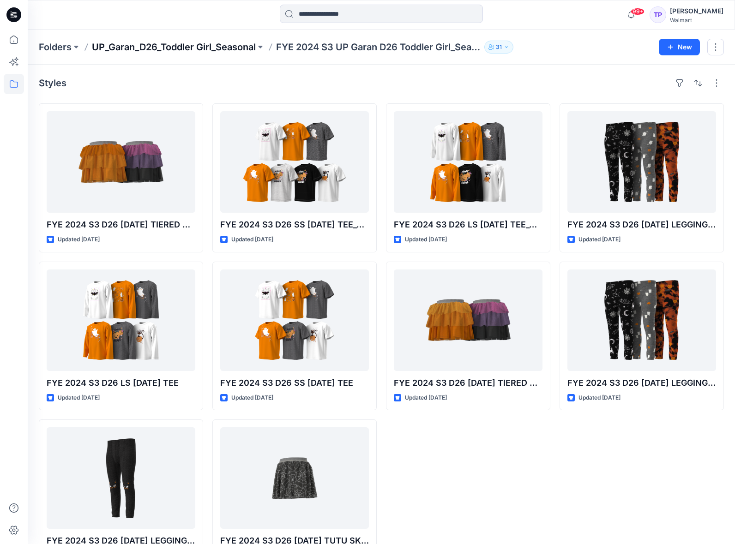
click at [212, 48] on p "UP_Garan_D26_Toddler Girl_Seasonal" at bounding box center [174, 47] width 164 height 13
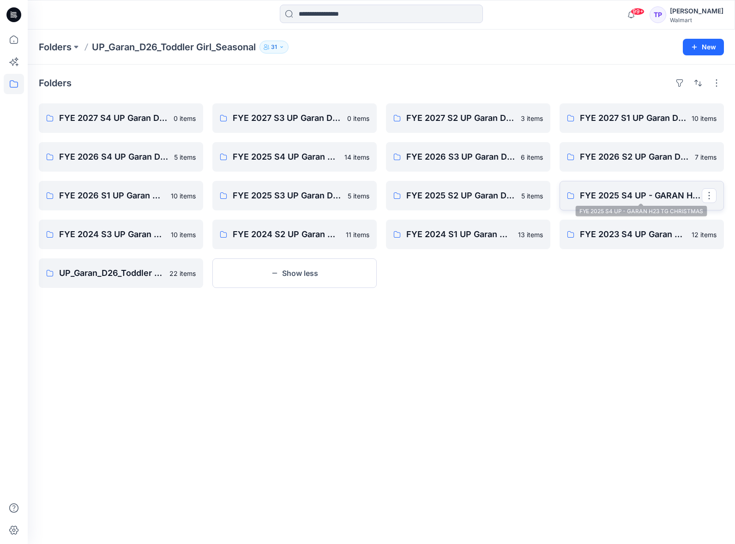
click at [616, 189] on p "FYE 2025 S4 UP - GARAN H23 TG CHRISTMAS" at bounding box center [641, 195] width 122 height 13
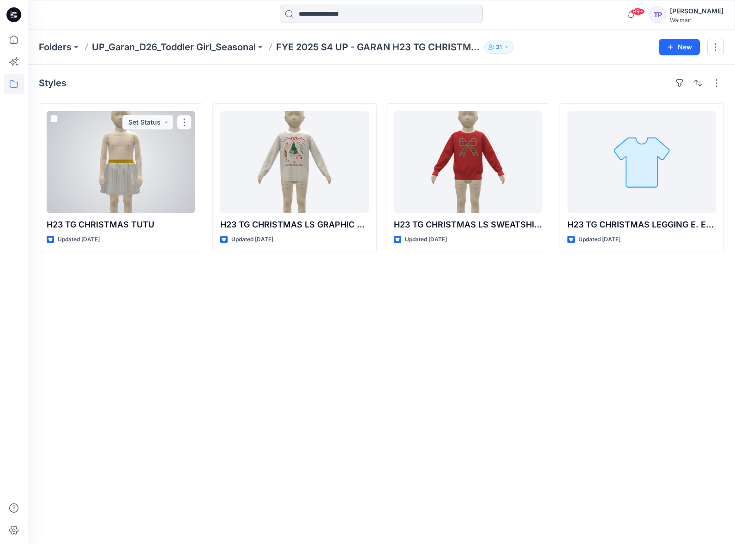
drag, startPoint x: 164, startPoint y: 156, endPoint x: 169, endPoint y: 153, distance: 5.6
click at [164, 156] on div at bounding box center [121, 162] width 149 height 102
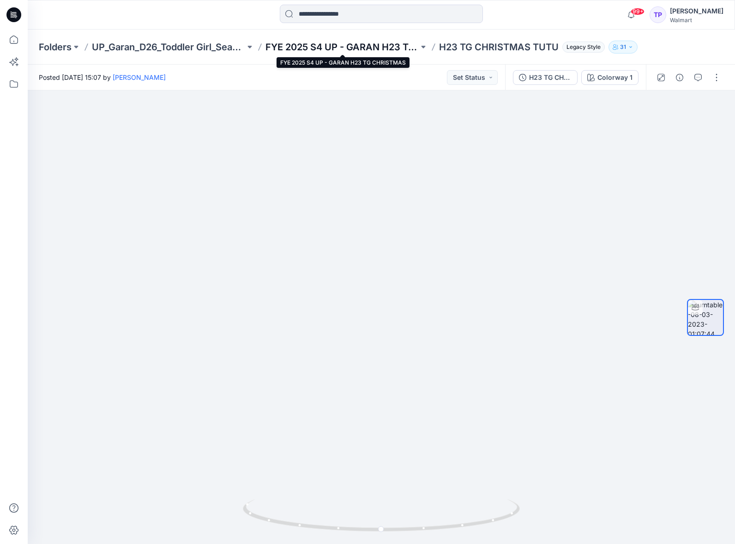
click at [384, 50] on p "FYE 2025 S4 UP - GARAN H23 TG CHRISTMAS" at bounding box center [341, 47] width 153 height 13
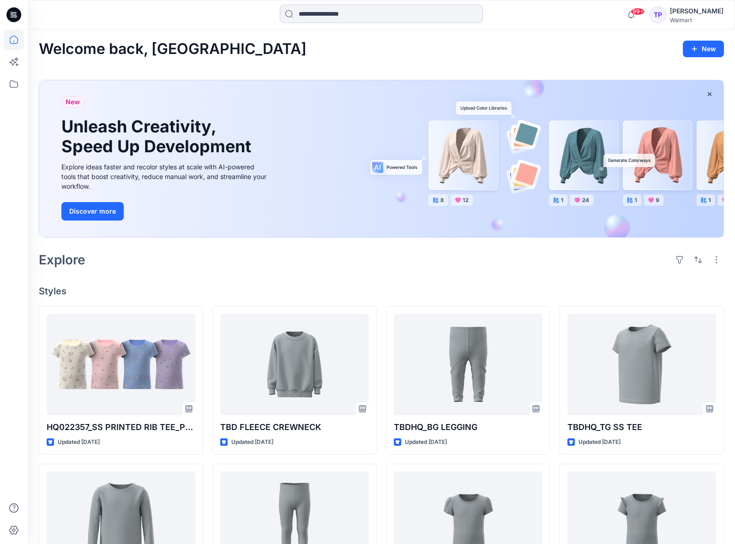
scroll to position [3, 0]
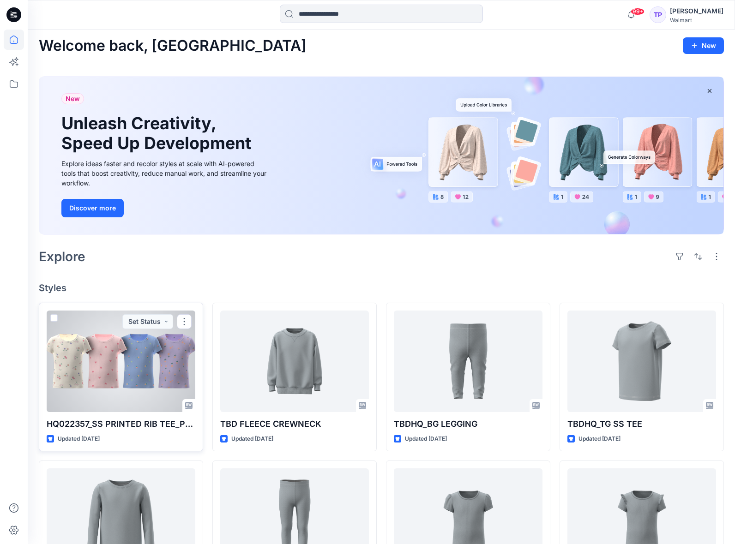
click at [165, 374] on div at bounding box center [121, 362] width 149 height 102
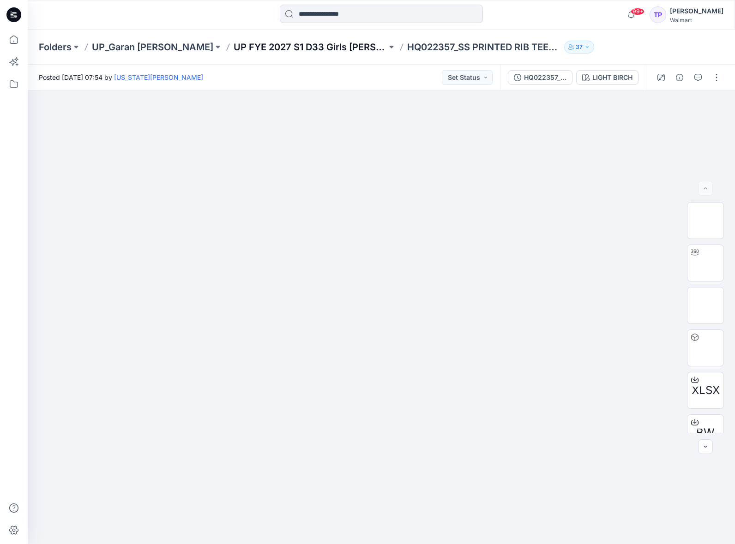
click at [280, 46] on p "UP FYE 2027 S1 D33 Girls [PERSON_NAME]" at bounding box center [310, 47] width 153 height 13
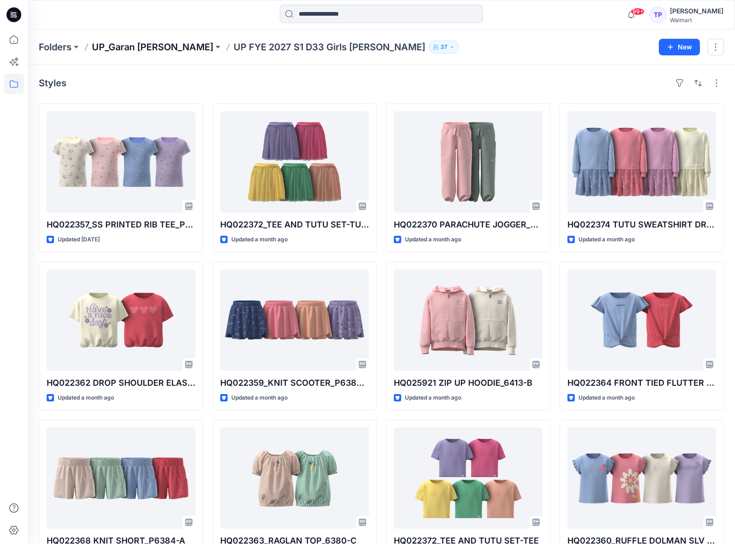
click at [141, 50] on p "UP_Garan [PERSON_NAME]" at bounding box center [152, 47] width 121 height 13
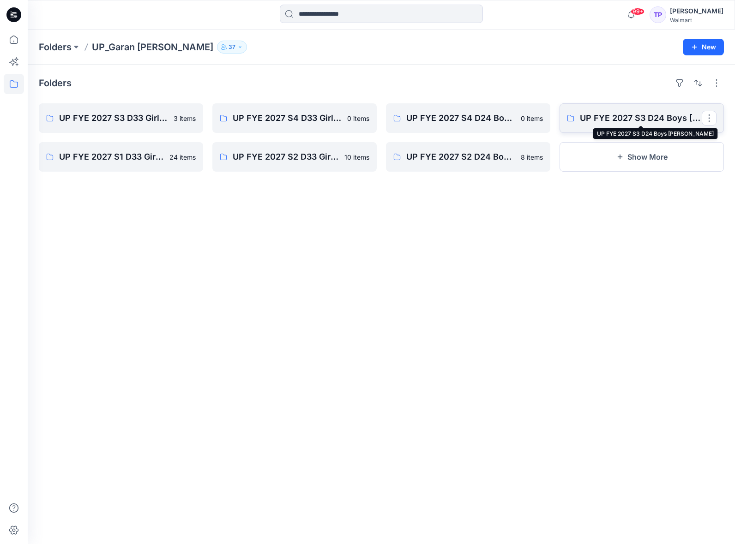
click at [610, 112] on p "UP FYE 2027 S3 D24 Boys [PERSON_NAME]" at bounding box center [641, 118] width 122 height 13
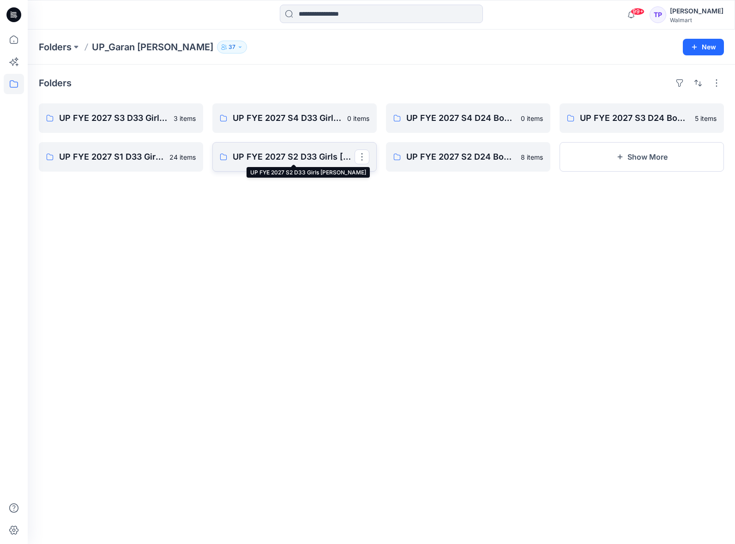
click at [294, 161] on p "UP FYE 2027 S2 D33 Girls [PERSON_NAME]" at bounding box center [294, 156] width 122 height 13
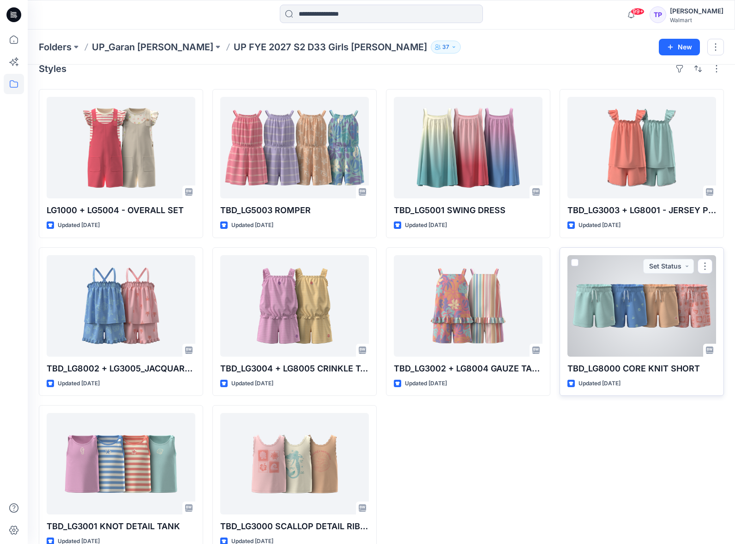
scroll to position [16, 0]
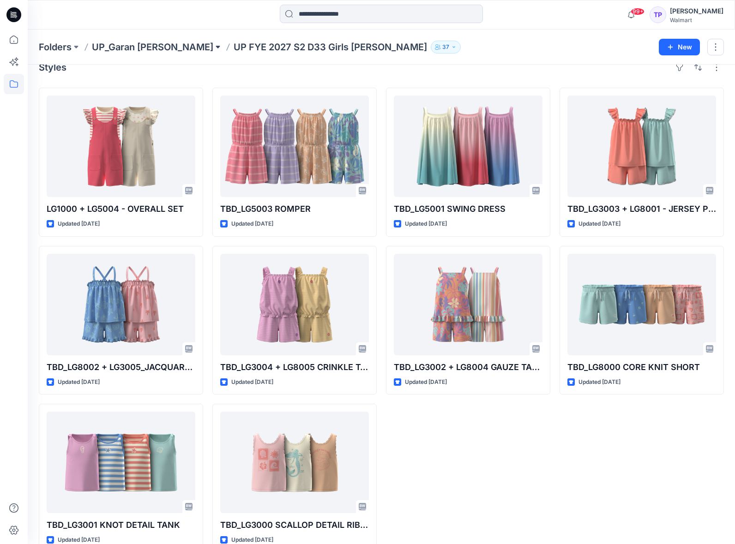
click at [213, 45] on button at bounding box center [217, 47] width 9 height 13
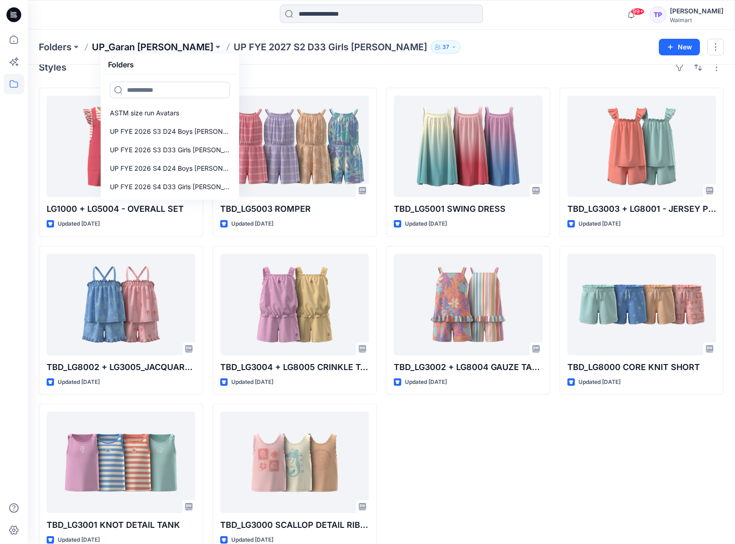
click at [136, 48] on p "UP_Garan [PERSON_NAME]" at bounding box center [152, 47] width 121 height 13
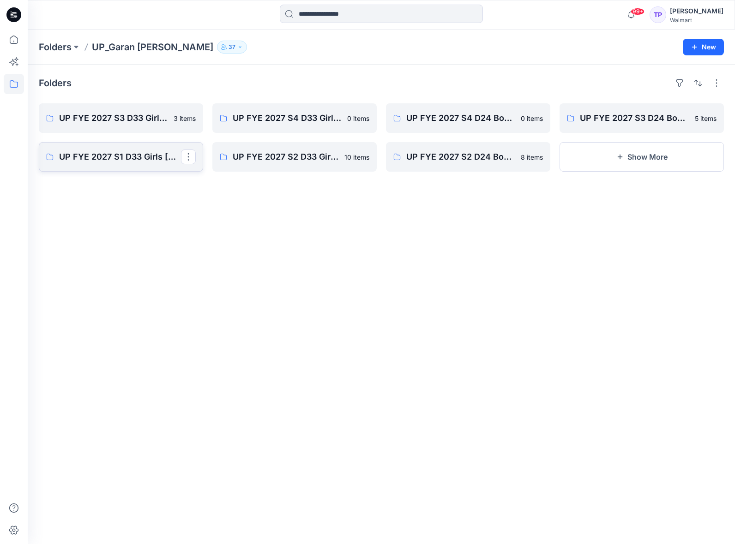
click at [132, 156] on p "UP FYE 2027 S1 D33 Girls [PERSON_NAME]" at bounding box center [120, 156] width 122 height 13
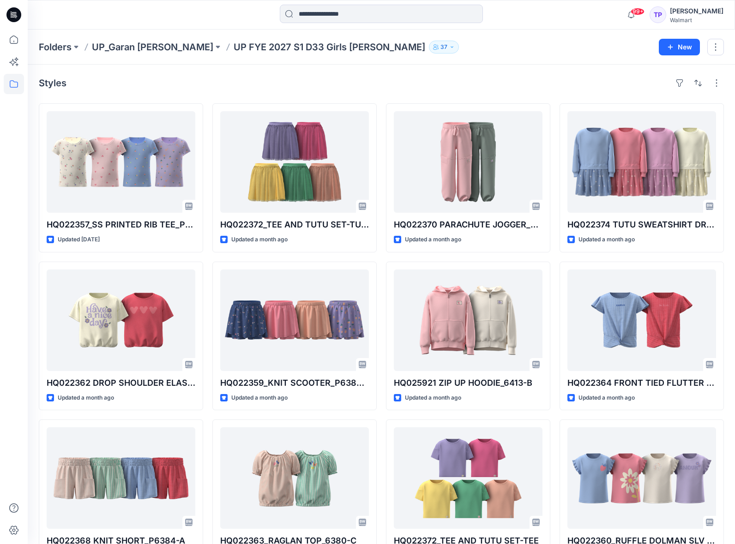
drag, startPoint x: 136, startPoint y: 43, endPoint x: 150, endPoint y: 55, distance: 19.0
click at [136, 44] on p "UP_Garan [PERSON_NAME]" at bounding box center [152, 47] width 121 height 13
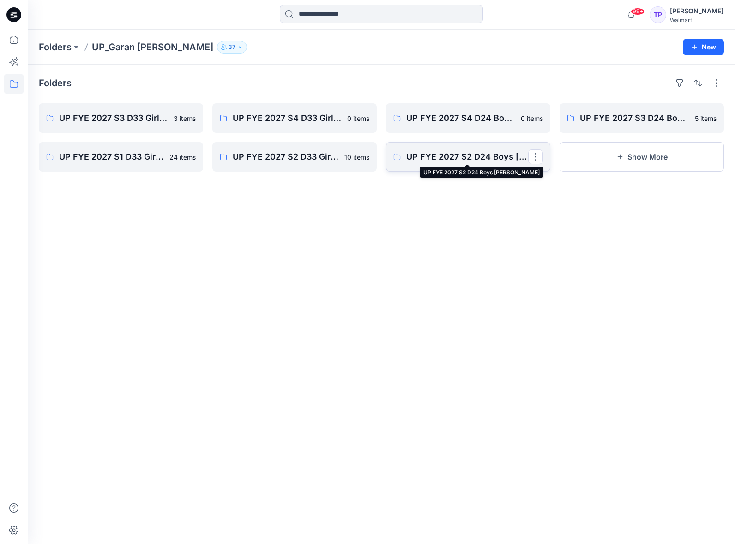
click at [481, 159] on p "UP FYE 2027 S2 D24 Boys [PERSON_NAME]" at bounding box center [467, 156] width 122 height 13
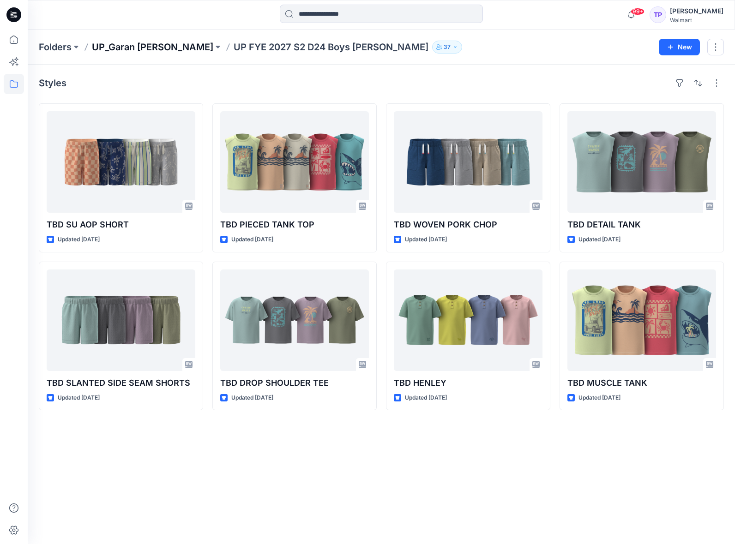
click at [161, 51] on p "UP_Garan [PERSON_NAME]" at bounding box center [152, 47] width 121 height 13
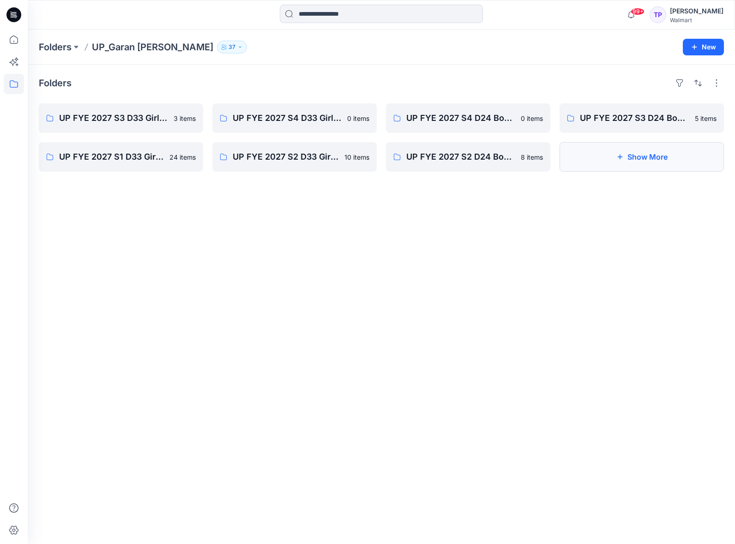
click at [637, 165] on button "Show More" at bounding box center [641, 157] width 164 height 30
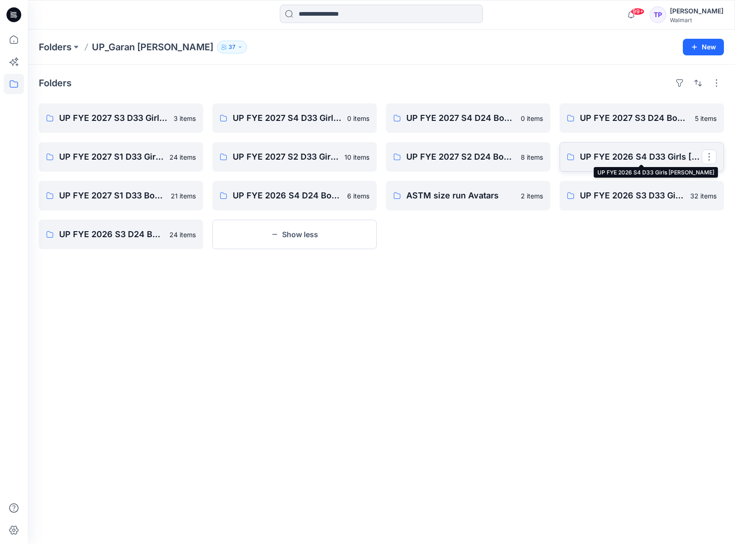
click at [640, 162] on p "UP FYE 2026 S4 D33 Girls [PERSON_NAME]" at bounding box center [641, 156] width 122 height 13
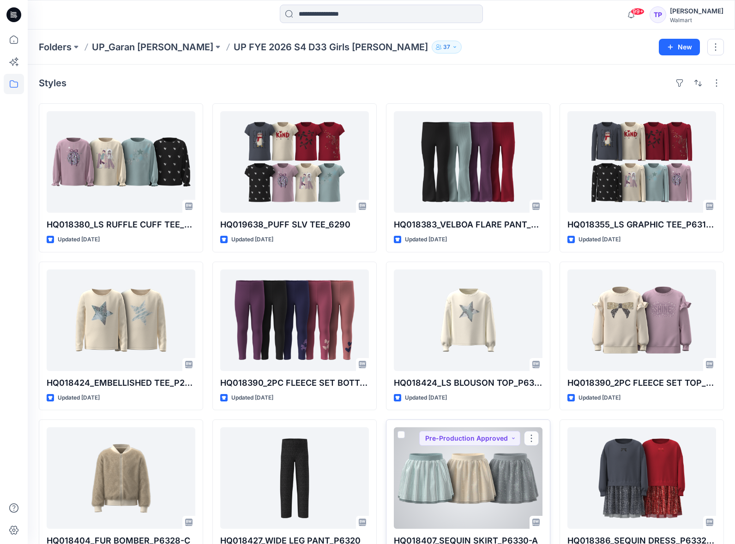
click at [467, 469] on div at bounding box center [468, 478] width 149 height 102
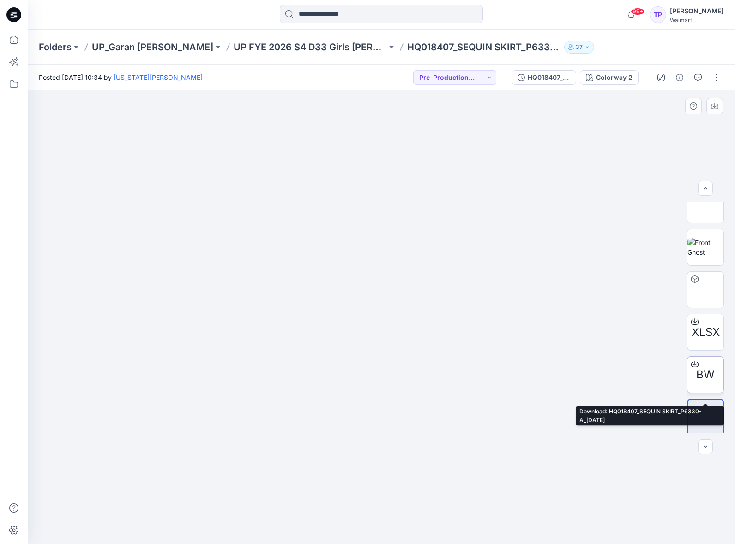
scroll to position [61, 0]
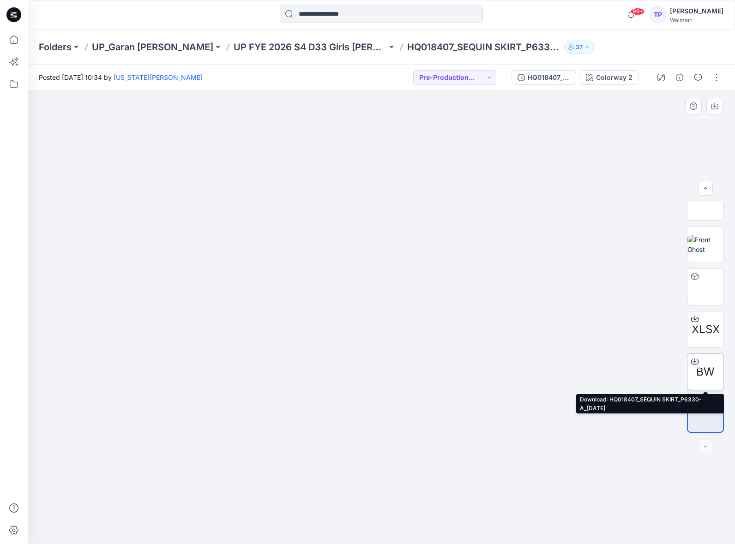
click at [694, 361] on icon at bounding box center [695, 360] width 4 height 5
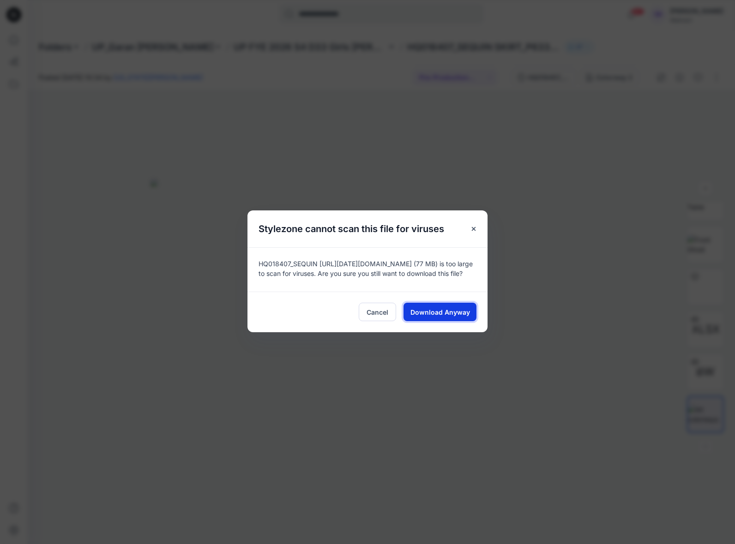
click at [465, 312] on span "Download Anyway" at bounding box center [440, 312] width 60 height 10
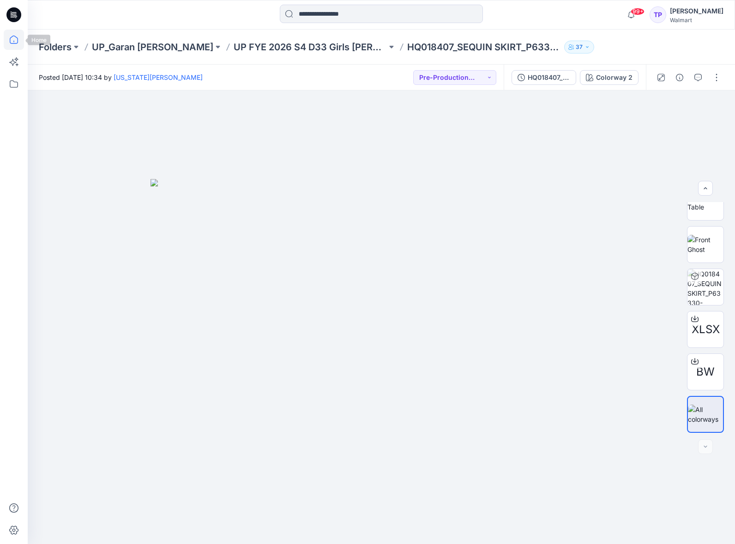
click at [14, 38] on icon at bounding box center [14, 40] width 20 height 20
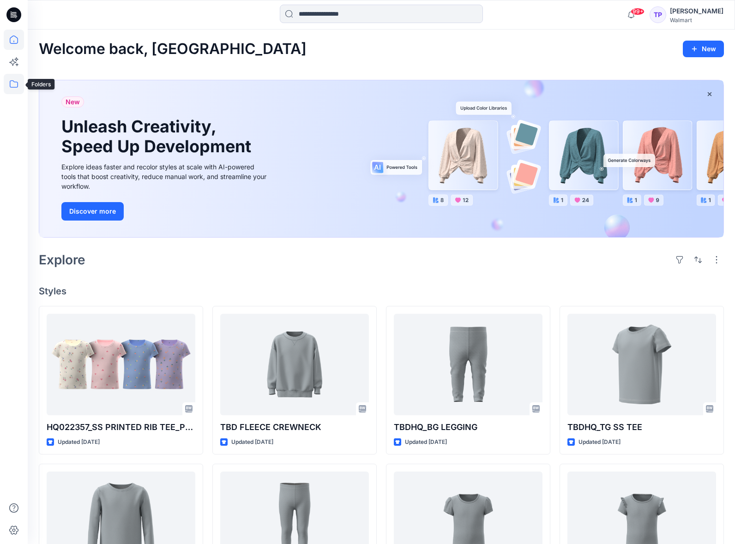
click at [14, 89] on icon at bounding box center [14, 84] width 20 height 20
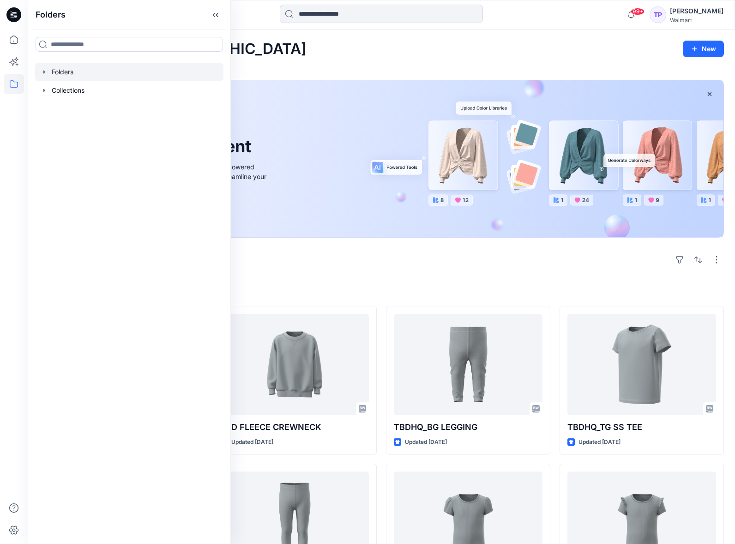
click at [41, 71] on icon "button" at bounding box center [44, 71] width 7 height 7
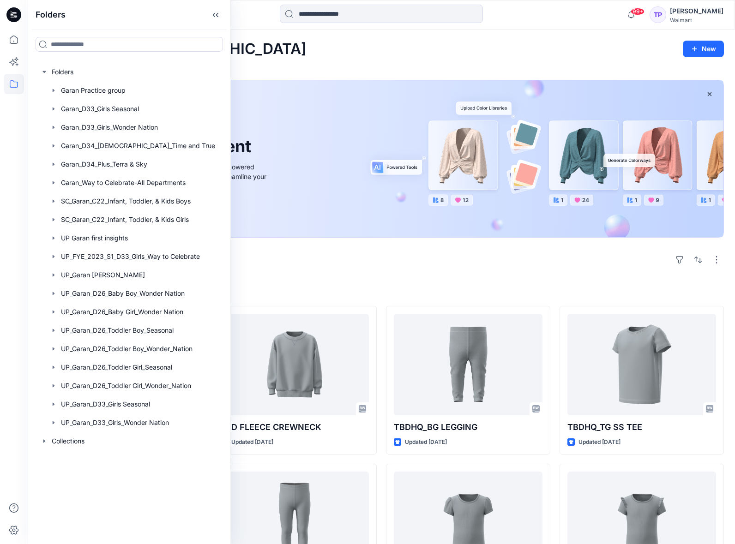
scroll to position [0, 0]
click at [305, 249] on div "Explore" at bounding box center [381, 259] width 685 height 22
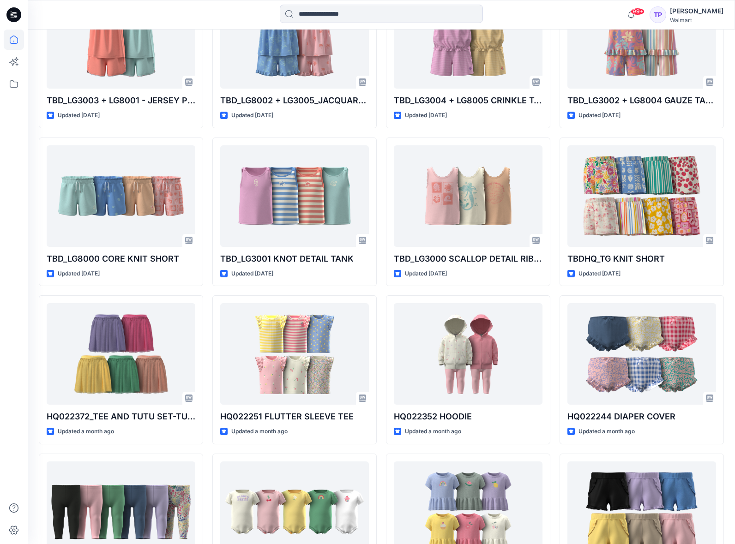
scroll to position [2066, 0]
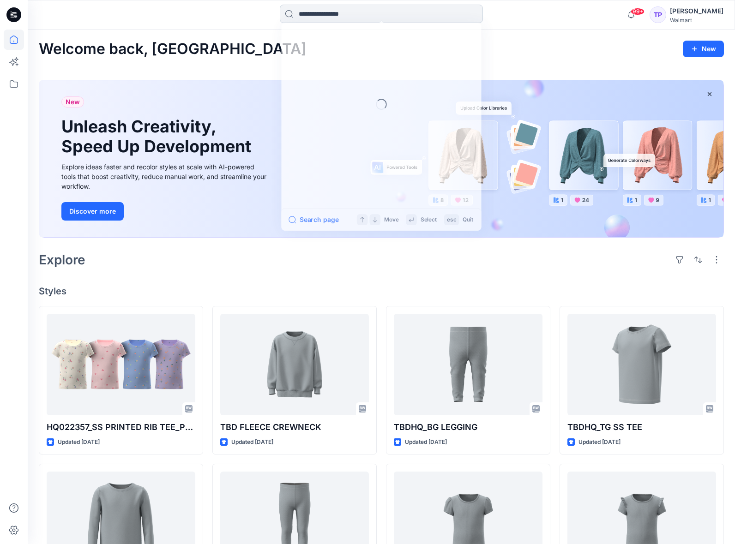
click at [392, 13] on input at bounding box center [381, 14] width 203 height 18
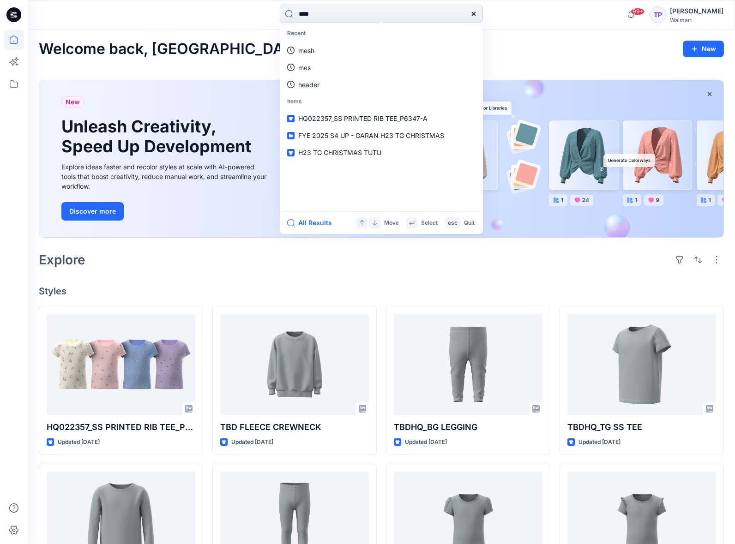
type input "*****"
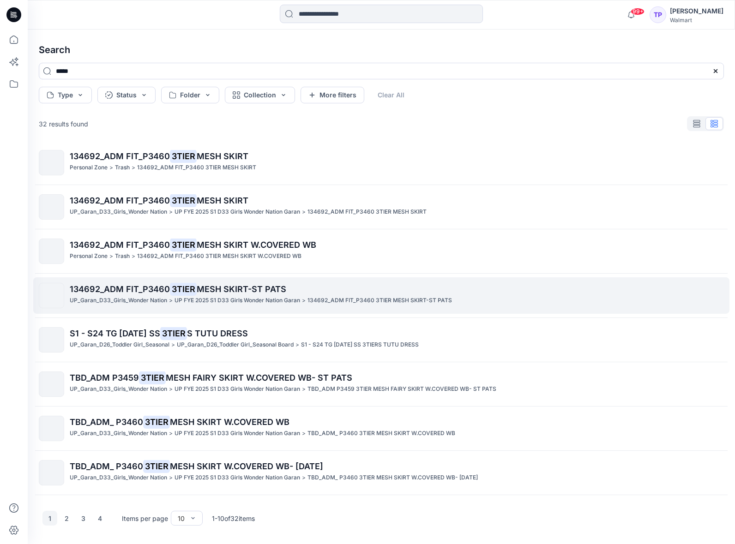
scroll to position [5, 0]
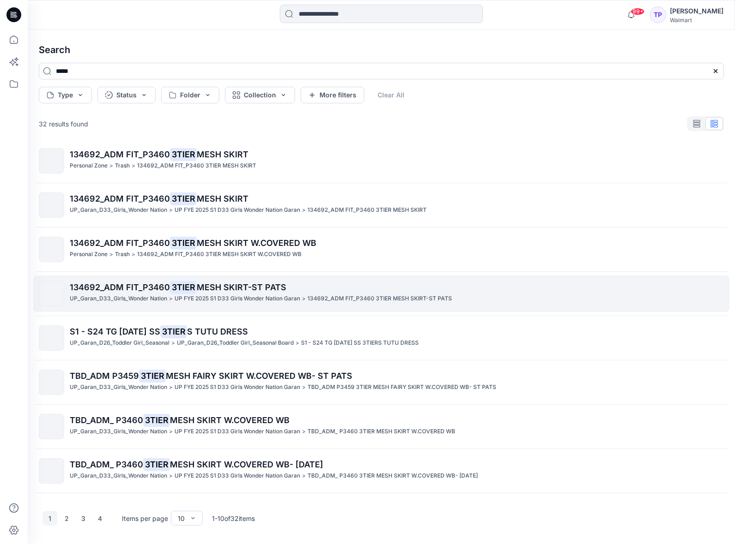
click at [278, 291] on span "MESH SKIRT-ST PATS" at bounding box center [242, 287] width 90 height 10
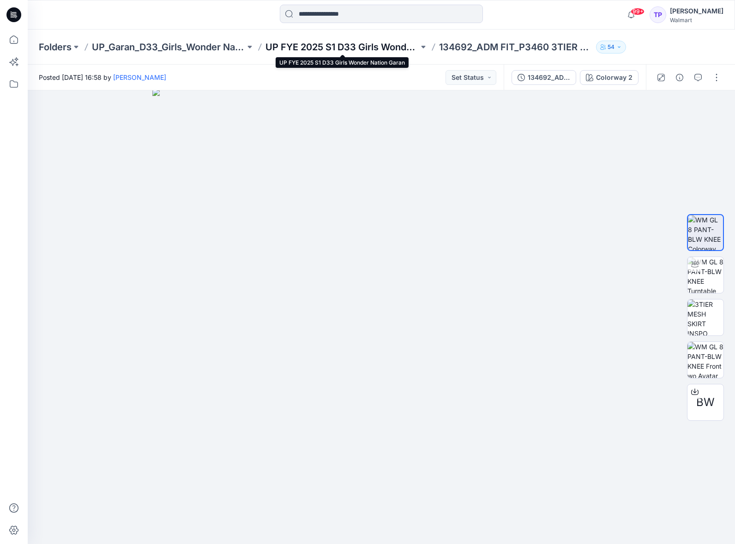
click at [348, 48] on p "UP FYE 2025 S1 D33 Girls Wonder Nation Garan" at bounding box center [341, 47] width 153 height 13
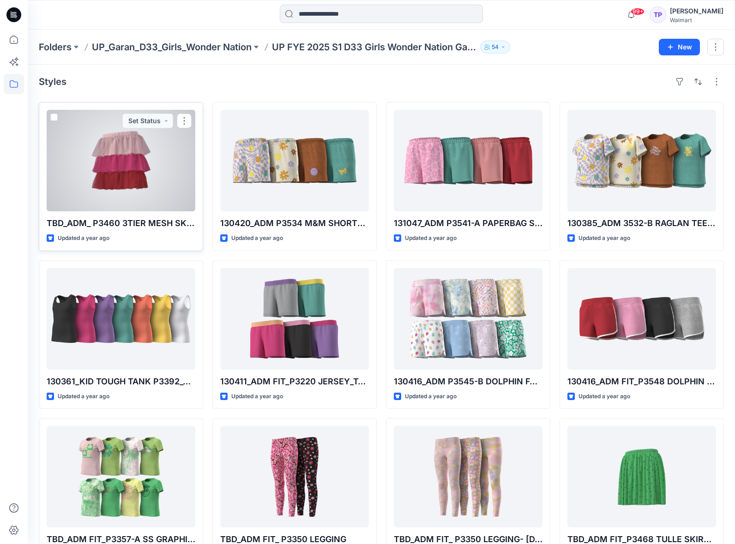
scroll to position [2, 0]
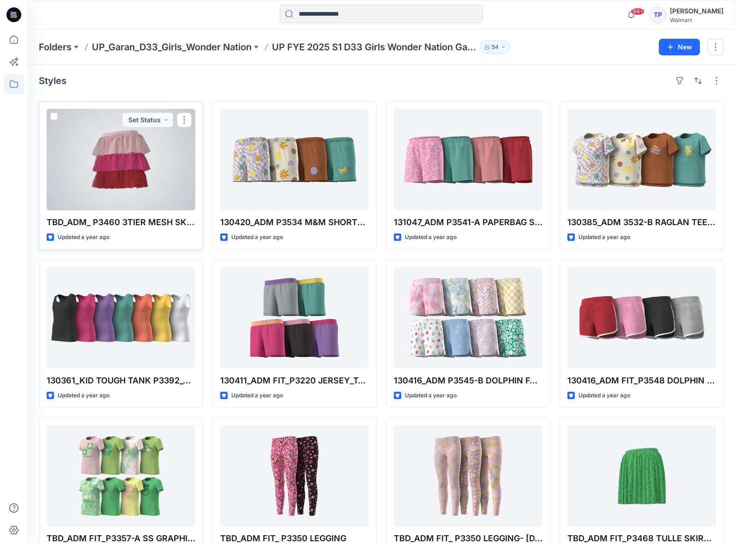
click at [140, 198] on div at bounding box center [121, 160] width 149 height 102
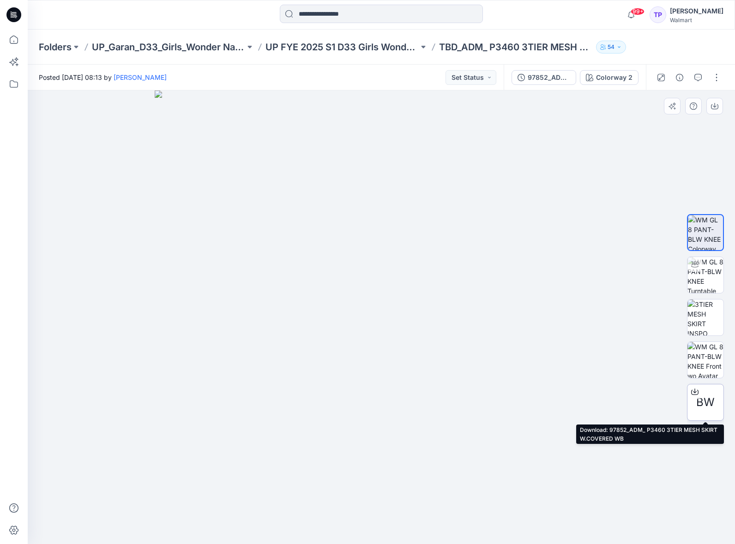
click at [695, 391] on icon at bounding box center [694, 391] width 7 height 7
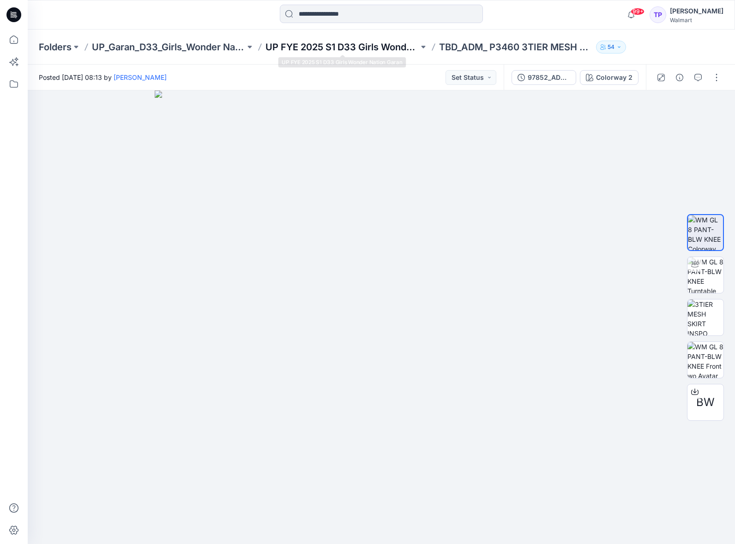
click at [333, 49] on p "UP FYE 2025 S1 D33 Girls Wonder Nation Garan" at bounding box center [341, 47] width 153 height 13
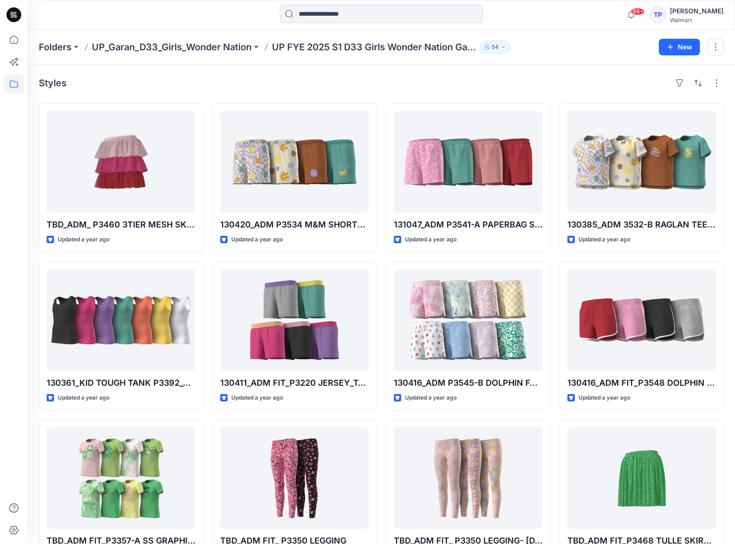
click at [229, 43] on p "UP_Garan_D33_Girls_Wonder Nation" at bounding box center [172, 47] width 160 height 13
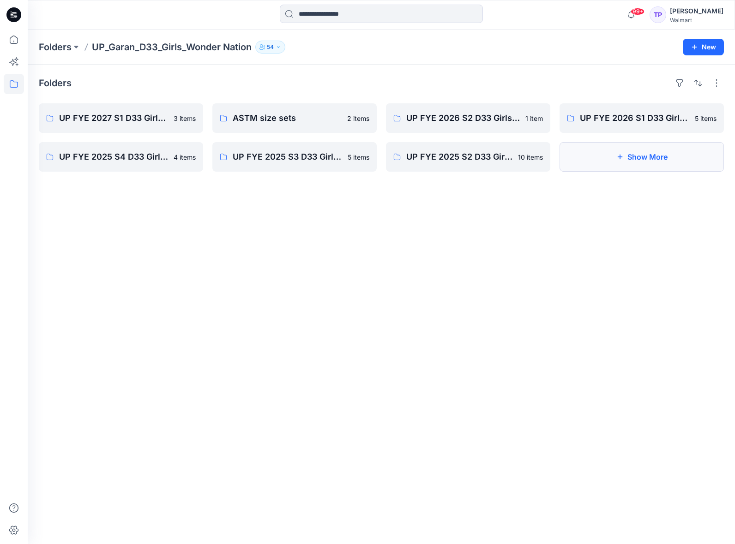
click at [599, 160] on button "Show More" at bounding box center [641, 157] width 164 height 30
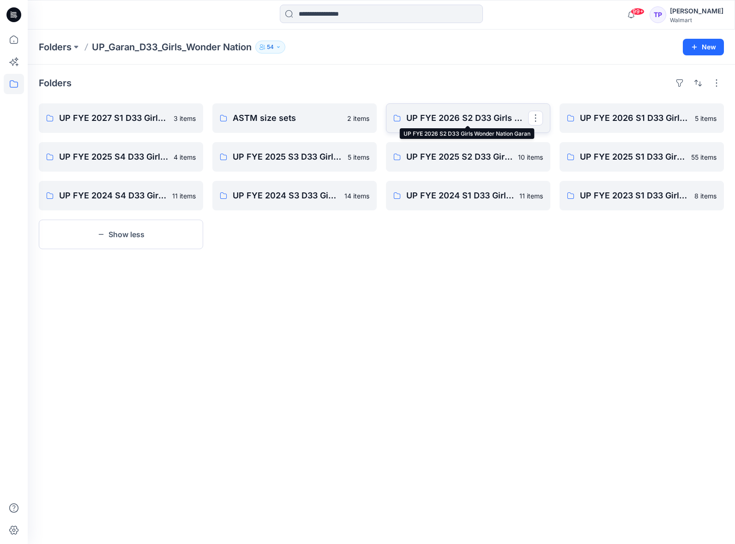
click at [476, 123] on p "UP FYE 2026 S2 D33 Girls Wonder Nation Garan" at bounding box center [467, 118] width 122 height 13
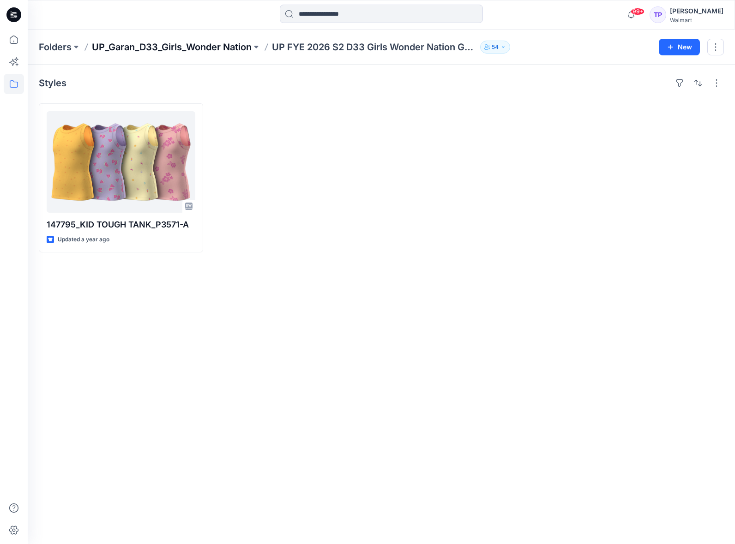
click at [216, 49] on p "UP_Garan_D33_Girls_Wonder Nation" at bounding box center [172, 47] width 160 height 13
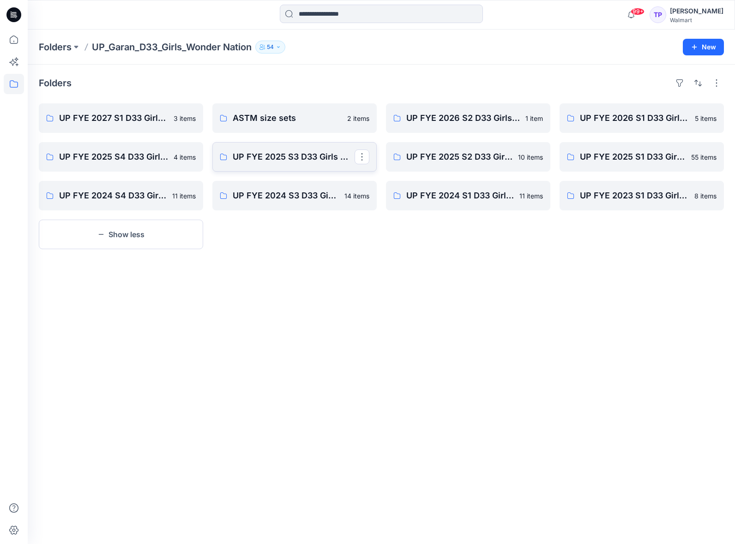
click at [362, 162] on button "button" at bounding box center [361, 157] width 15 height 15
click at [300, 165] on link "UP FYE 2025 S3 D33 Girls Wonder Nation Seasonal Edit [PERSON_NAME]" at bounding box center [294, 157] width 164 height 30
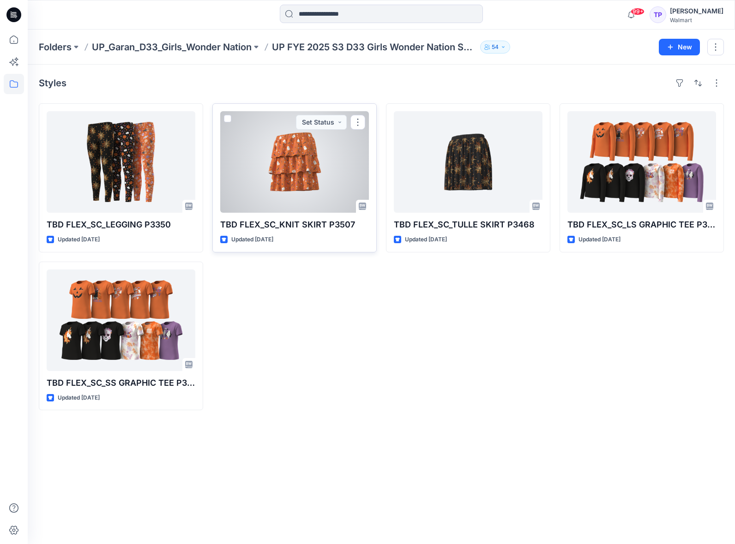
click at [302, 152] on div at bounding box center [294, 162] width 149 height 102
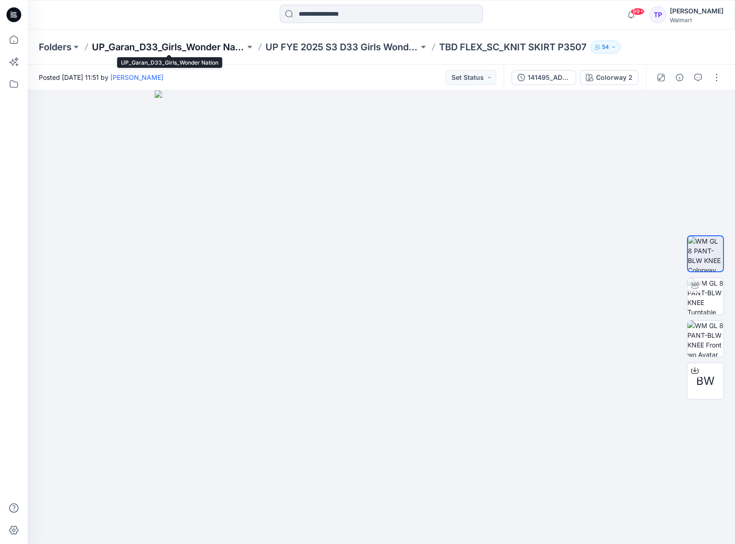
click at [215, 41] on p "UP_Garan_D33_Girls_Wonder Nation" at bounding box center [168, 47] width 153 height 13
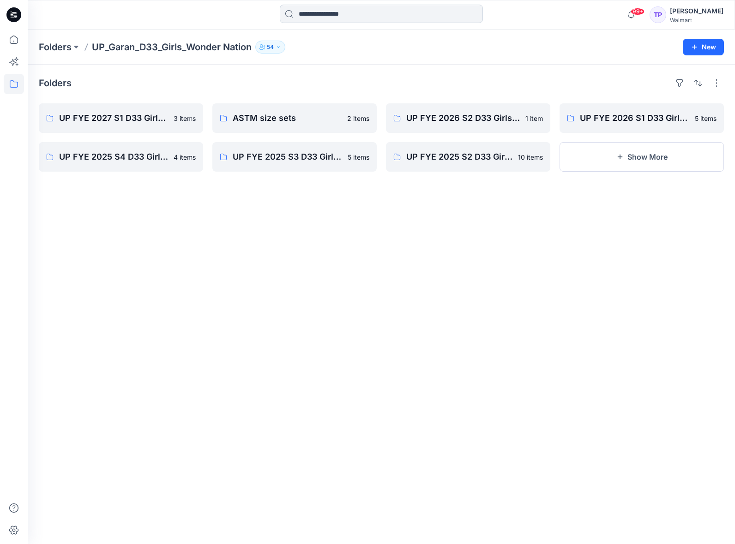
click at [305, 14] on input at bounding box center [381, 14] width 203 height 18
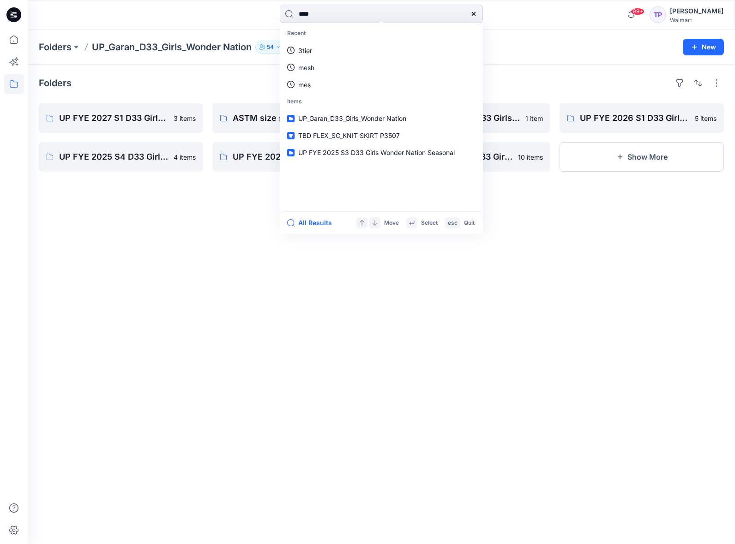
type input "*****"
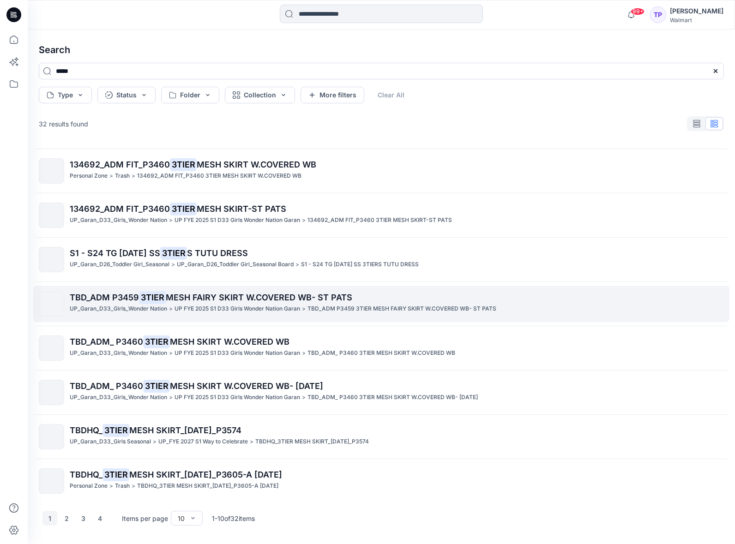
scroll to position [87, 0]
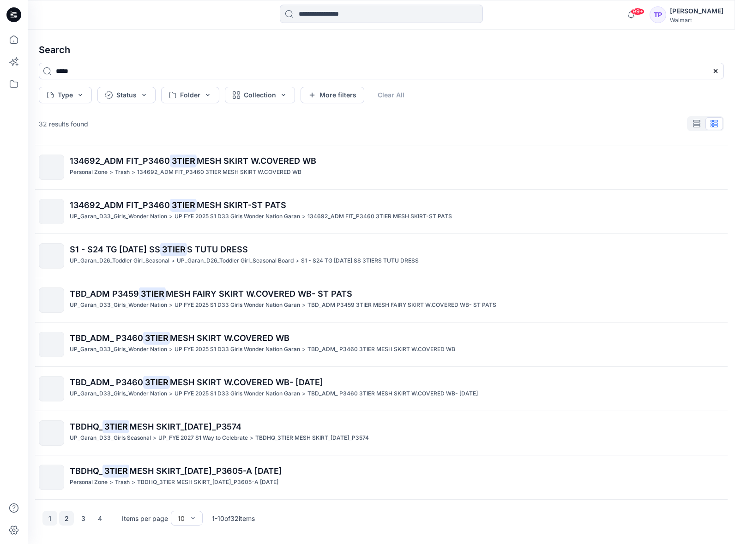
click at [63, 522] on button "2" at bounding box center [66, 518] width 15 height 15
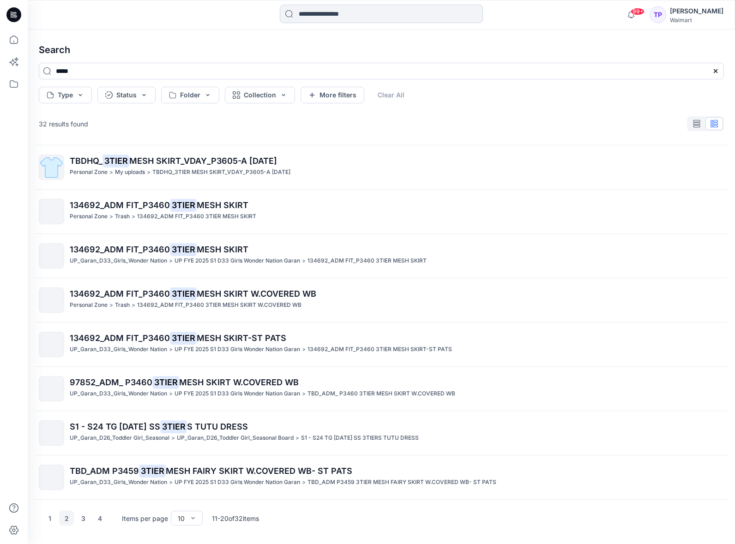
click at [326, 17] on input at bounding box center [381, 14] width 203 height 18
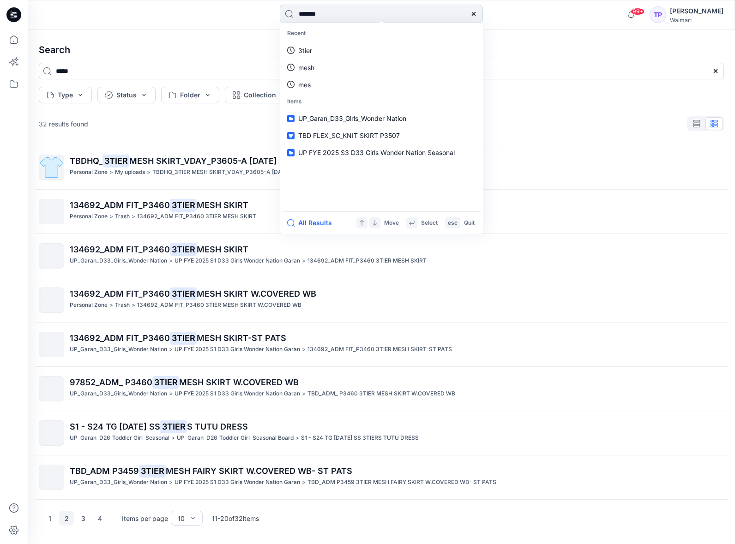
type input "********"
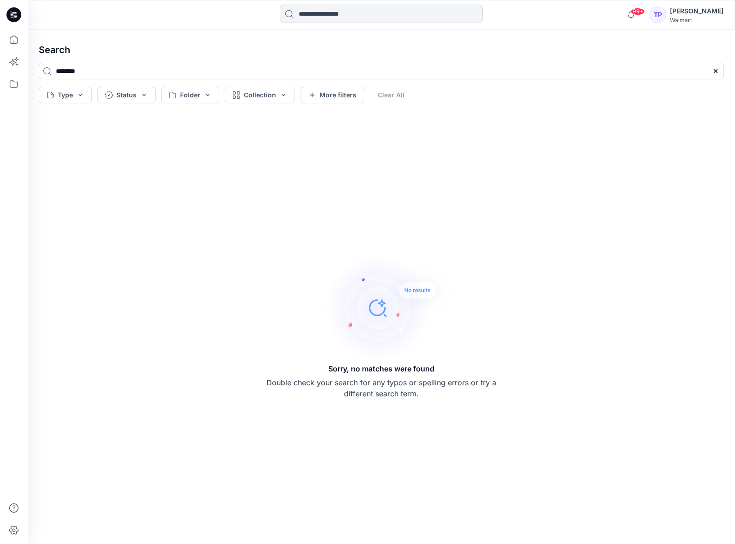
click at [354, 16] on input at bounding box center [381, 14] width 203 height 18
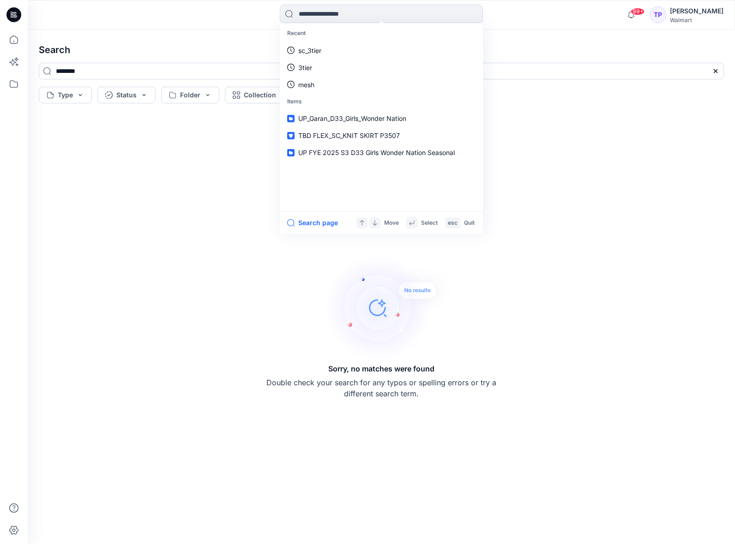
drag, startPoint x: 252, startPoint y: 29, endPoint x: 193, endPoint y: 36, distance: 59.6
click at [249, 30] on div "Recent sc_3tier 3tier mesh Items UP_Garan_D33_Girls_Wonder Nation TBD FLEX_SC_K…" at bounding box center [367, 272] width 735 height 544
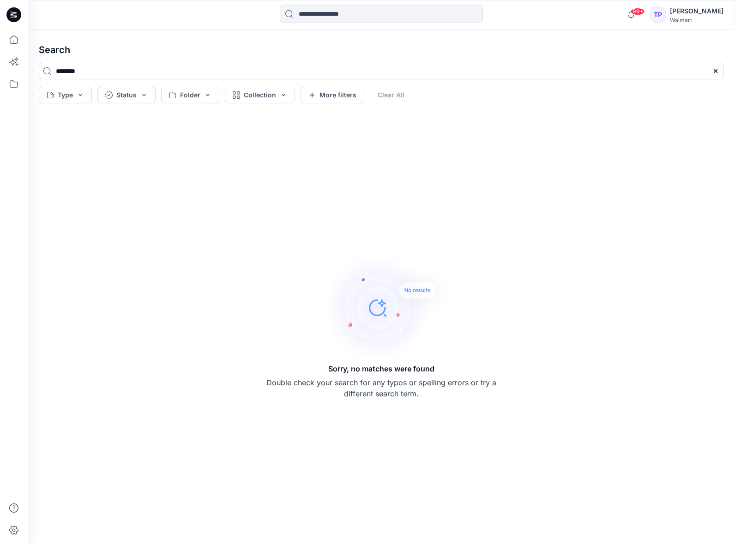
click at [18, 18] on icon at bounding box center [13, 14] width 15 height 15
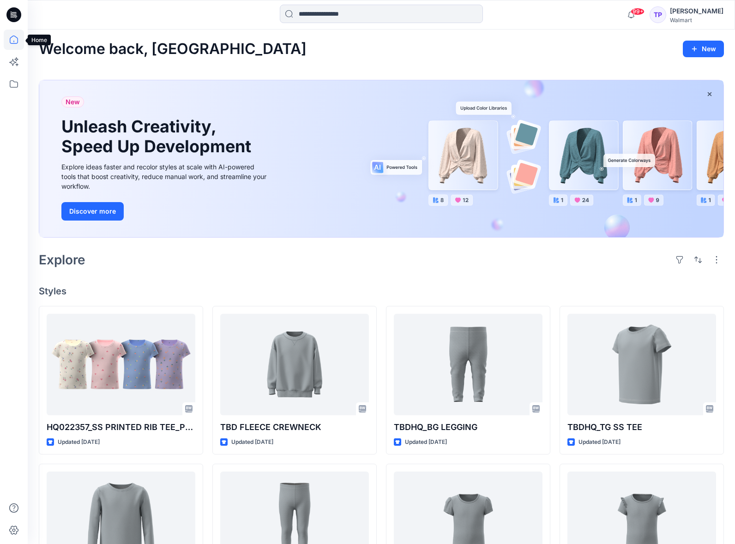
click at [12, 41] on icon at bounding box center [14, 40] width 20 height 20
click at [18, 87] on icon at bounding box center [14, 84] width 20 height 20
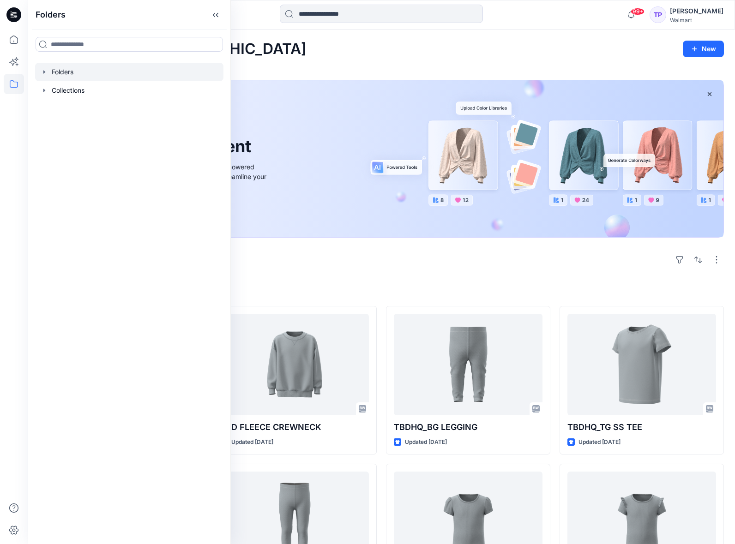
click at [42, 69] on icon "button" at bounding box center [44, 71] width 7 height 7
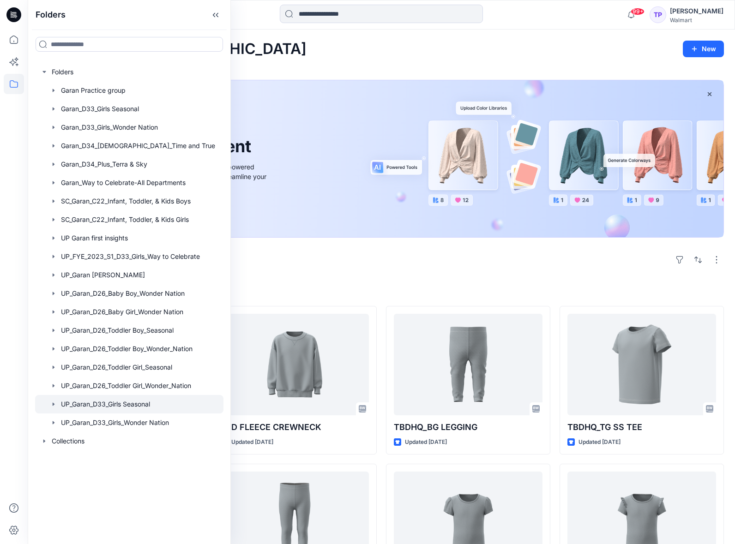
click at [142, 402] on div at bounding box center [129, 404] width 188 height 18
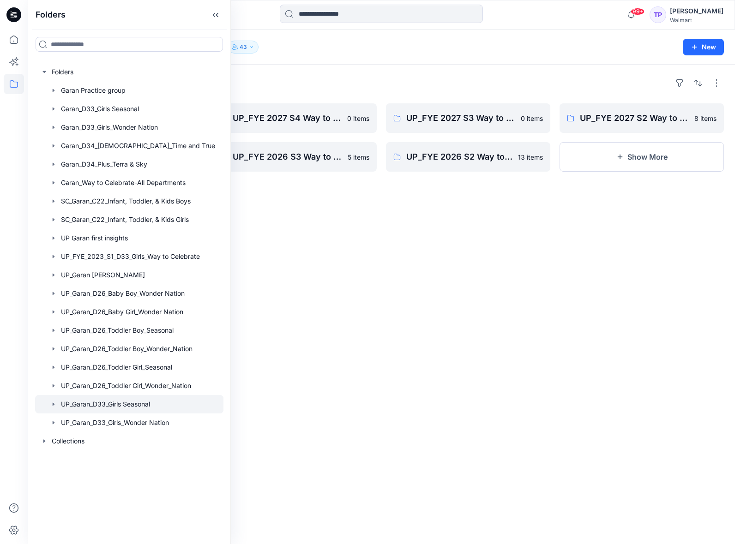
click at [372, 238] on div at bounding box center [294, 281] width 164 height 149
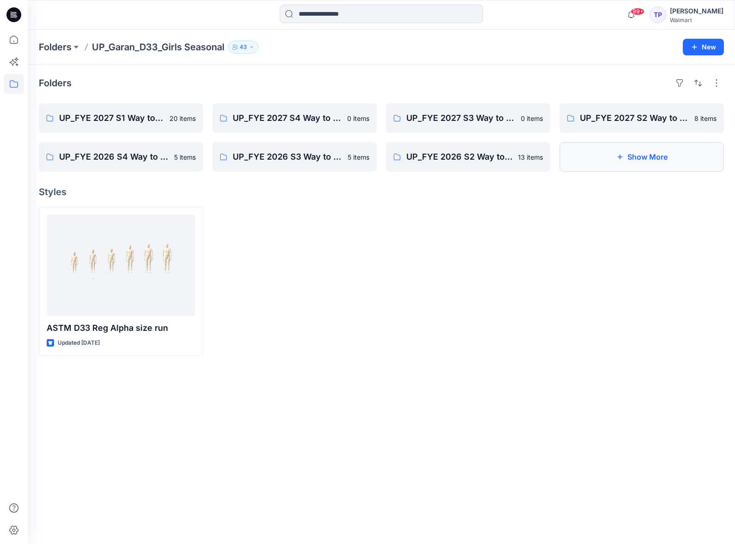
click at [630, 160] on button "Show More" at bounding box center [641, 157] width 164 height 30
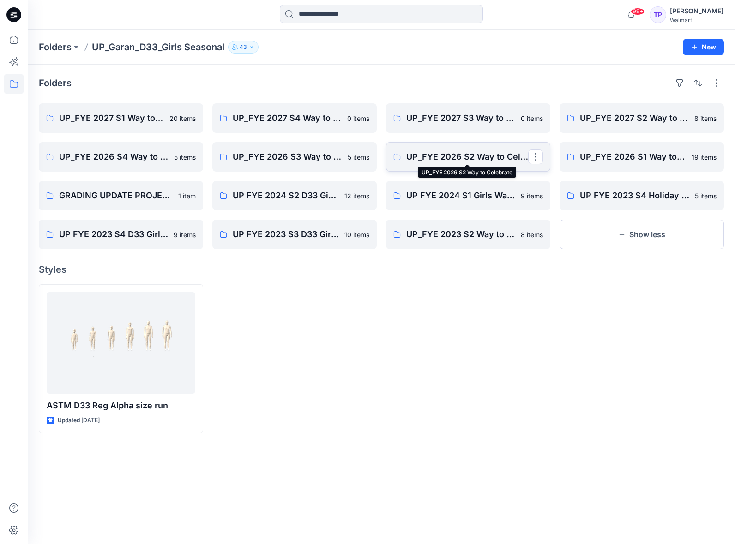
click at [494, 159] on p "UP_FYE 2026 S2 Way to Celebrate" at bounding box center [467, 156] width 122 height 13
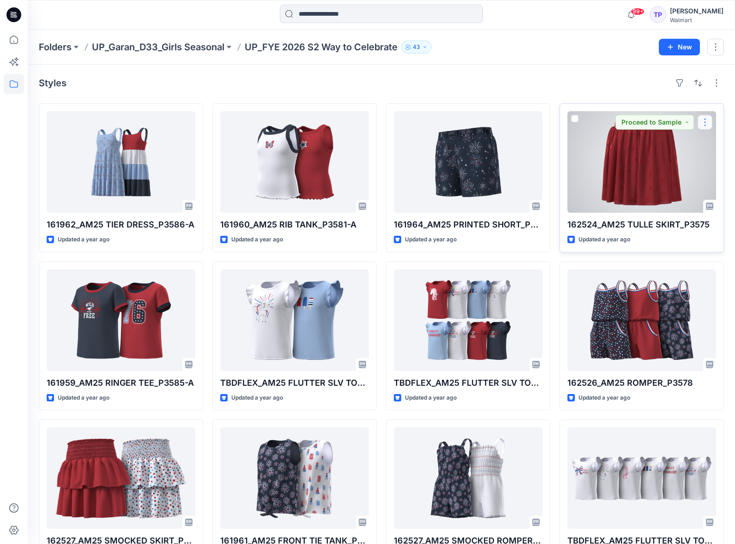
click at [703, 122] on button "button" at bounding box center [704, 122] width 15 height 15
